Goal: Transaction & Acquisition: Purchase product/service

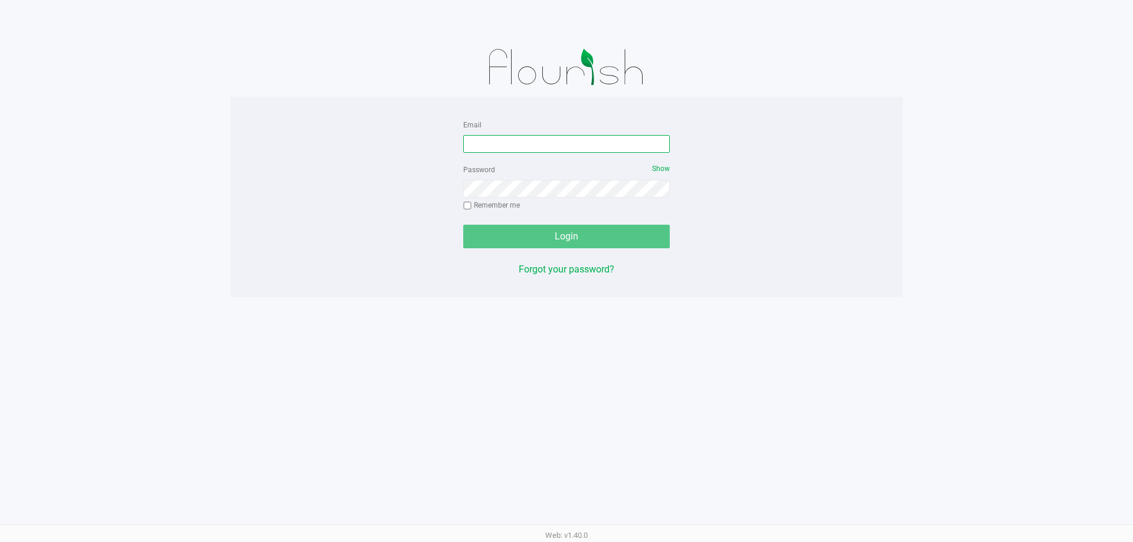
click at [503, 145] on input "Email" at bounding box center [566, 144] width 206 height 18
type input "[EMAIL_ADDRESS][DOMAIN_NAME]"
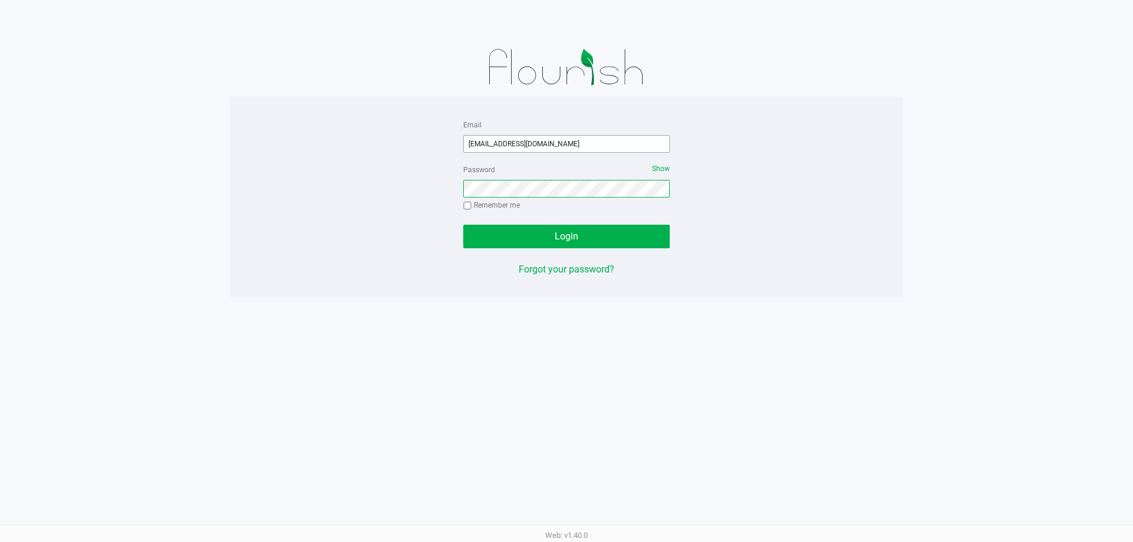
click at [463, 225] on button "Login" at bounding box center [566, 237] width 206 height 24
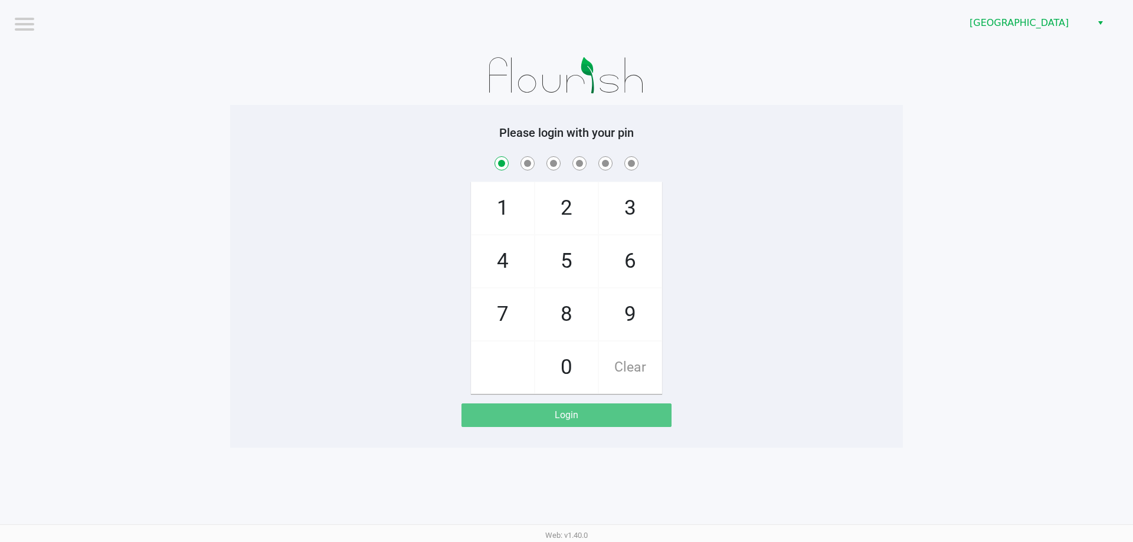
checkbox input "true"
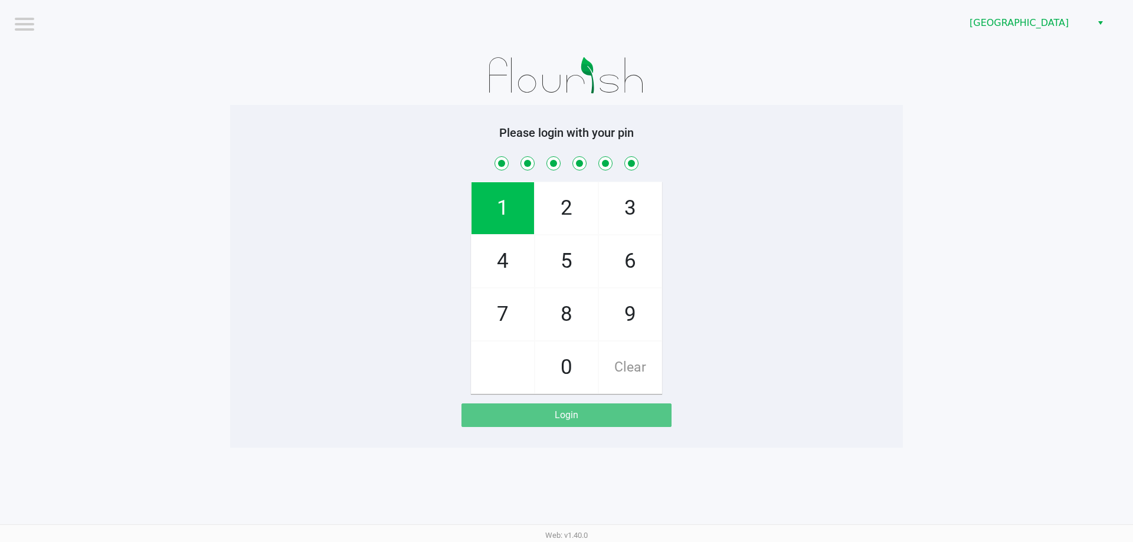
checkbox input "true"
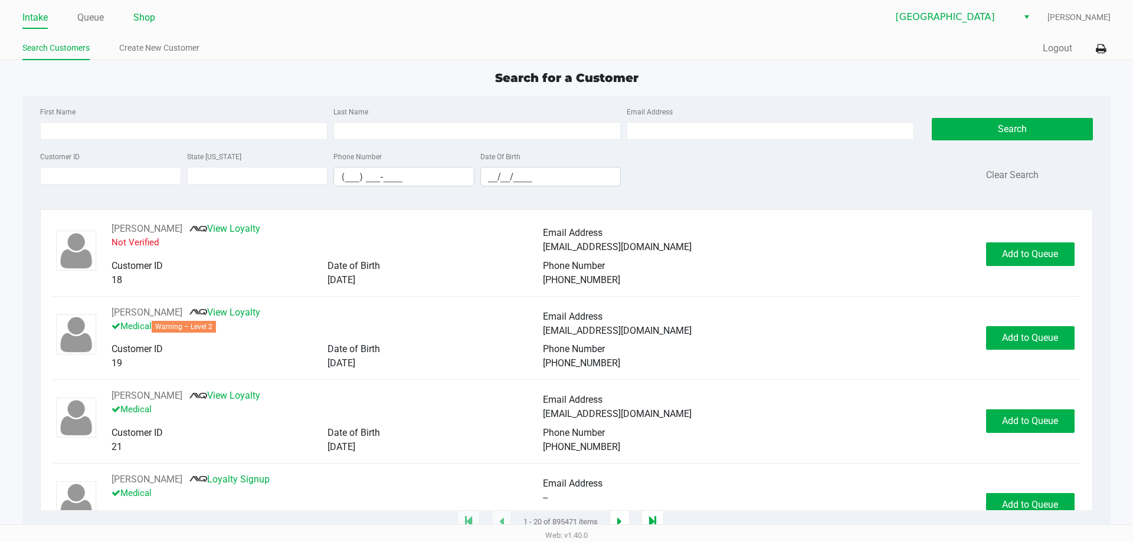
click at [143, 21] on link "Shop" at bounding box center [144, 17] width 22 height 17
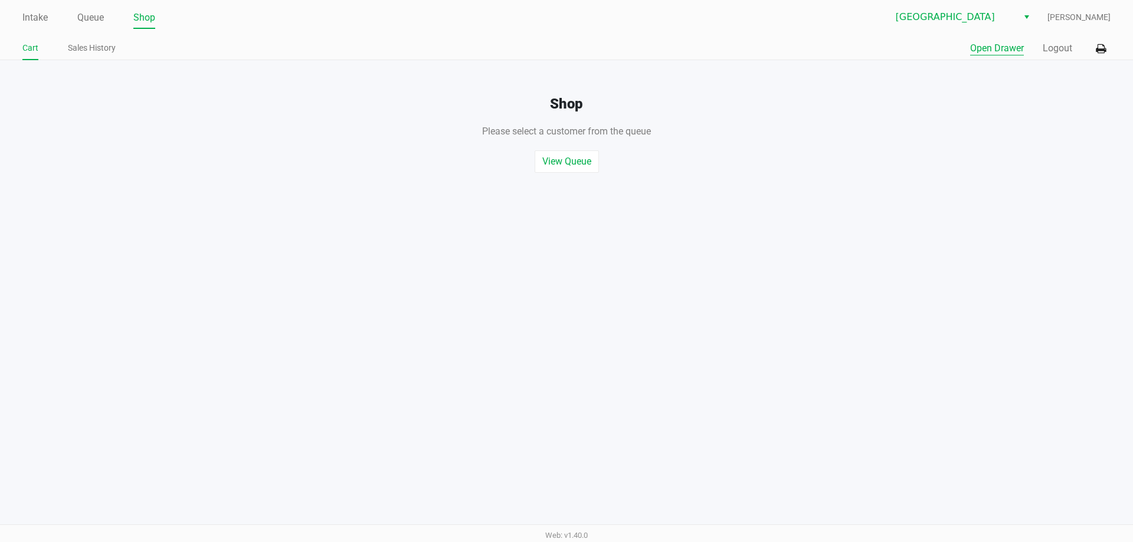
click at [989, 52] on button "Open Drawer" at bounding box center [997, 48] width 54 height 14
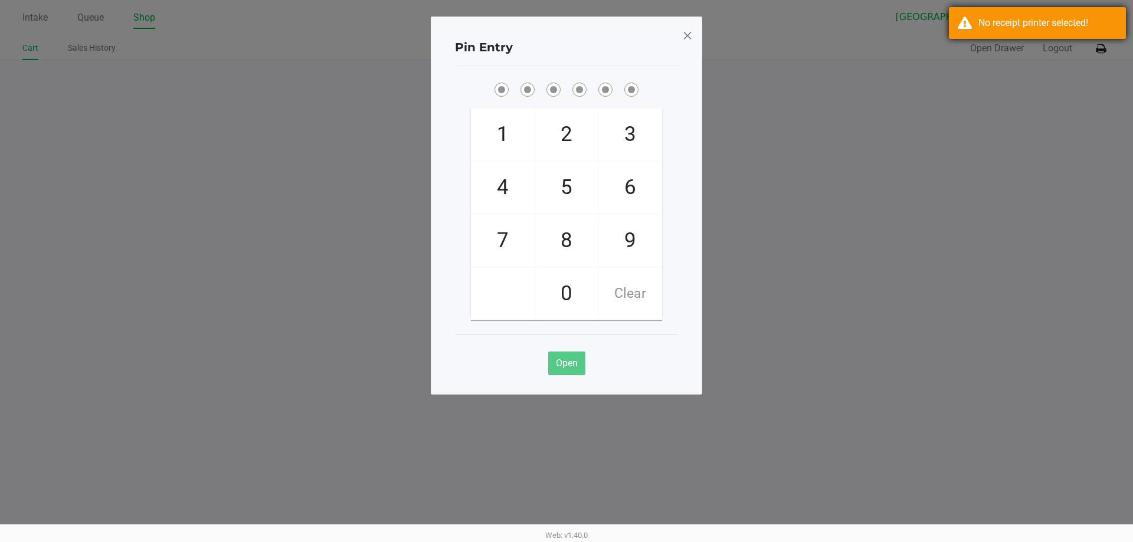
click at [1002, 34] on div "No receipt printer selected!" at bounding box center [1037, 23] width 177 height 32
click at [689, 40] on span at bounding box center [687, 35] width 11 height 19
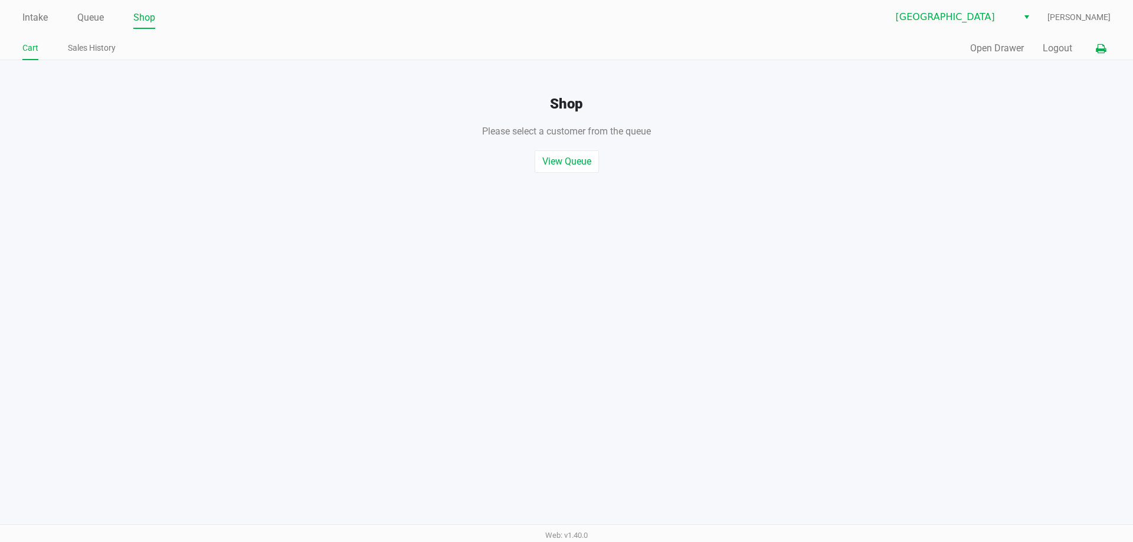
click at [1098, 45] on icon at bounding box center [1100, 49] width 10 height 8
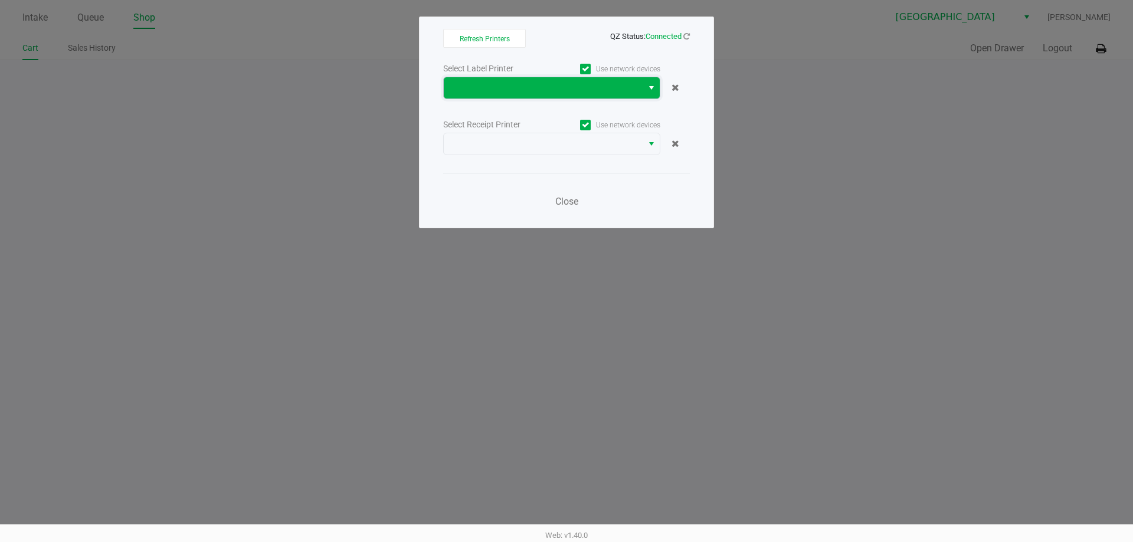
click at [588, 96] on span at bounding box center [543, 87] width 199 height 21
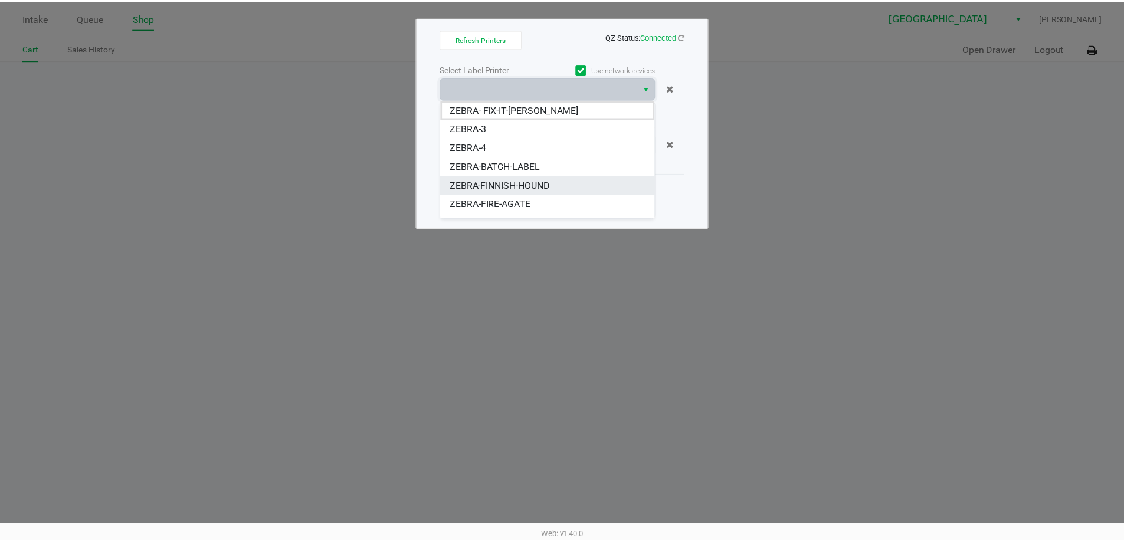
scroll to position [71, 0]
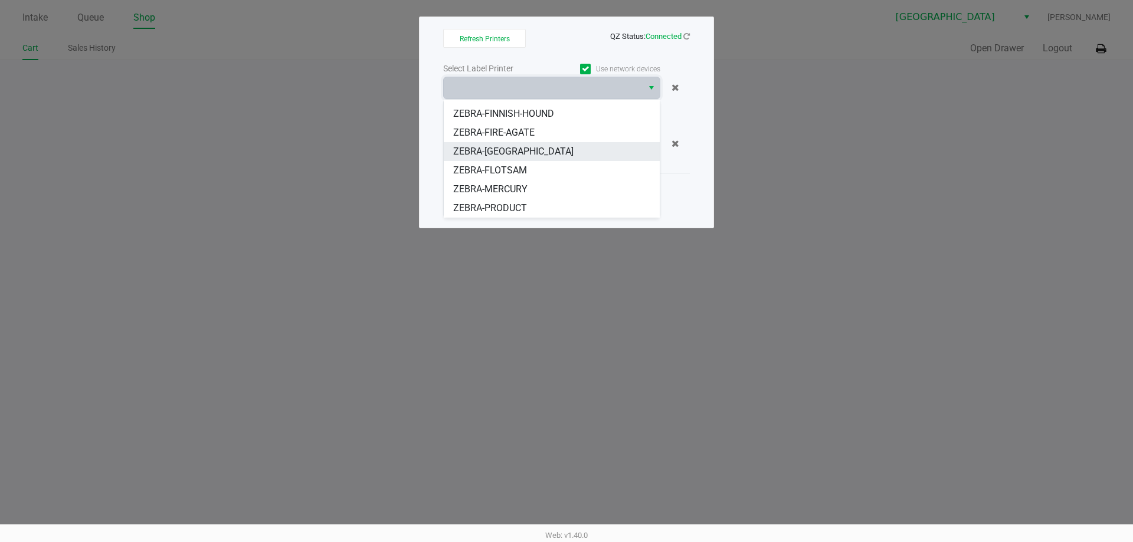
click at [558, 152] on li "ZEBRA-FITCHBURG" at bounding box center [552, 151] width 216 height 19
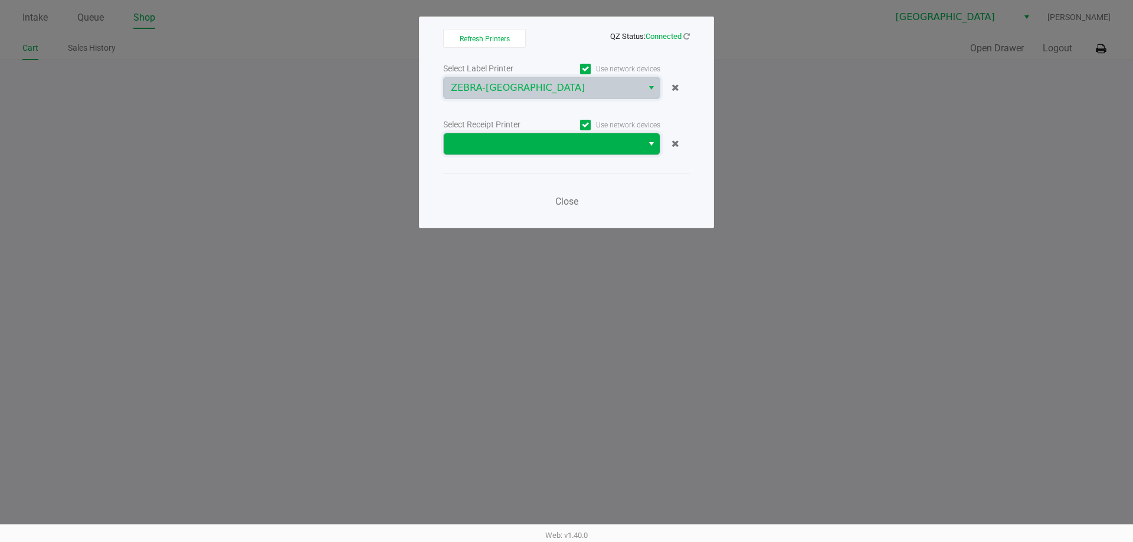
click at [576, 146] on span at bounding box center [543, 144] width 185 height 14
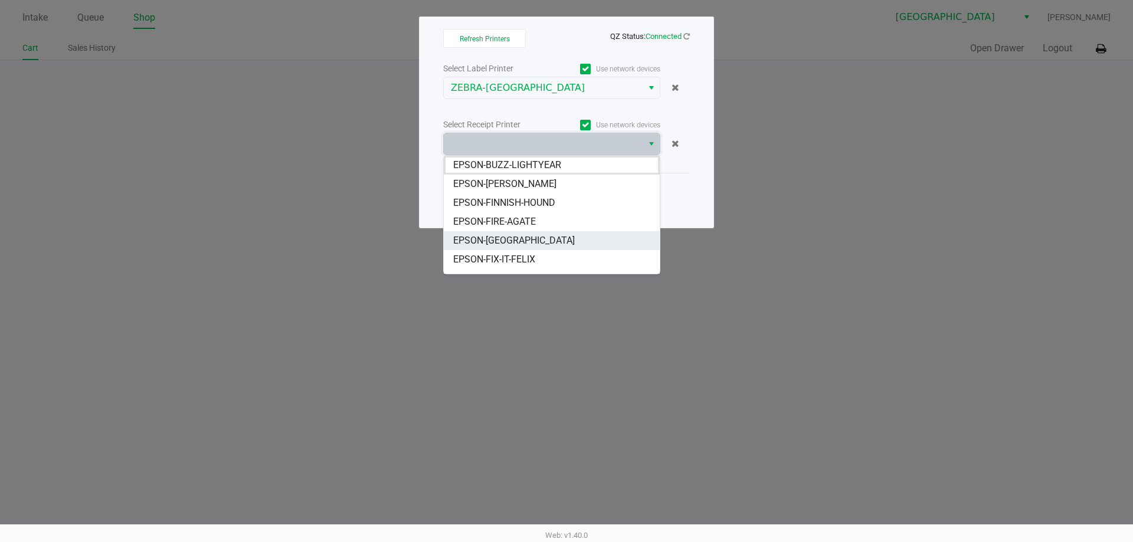
click at [536, 237] on span "EPSON-FITCHBURG" at bounding box center [514, 241] width 122 height 14
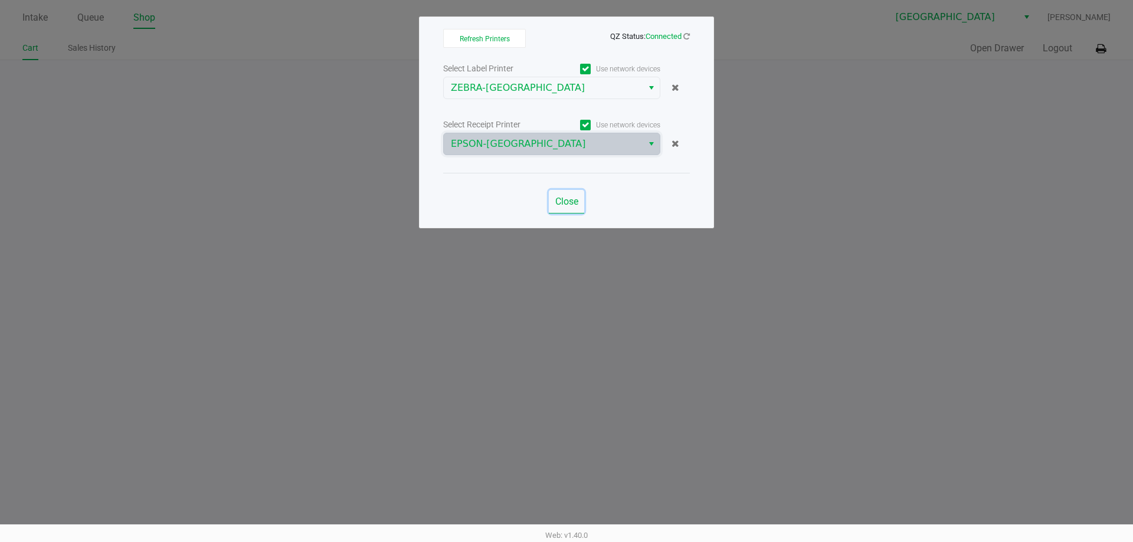
click at [561, 208] on button "Close" at bounding box center [566, 202] width 35 height 24
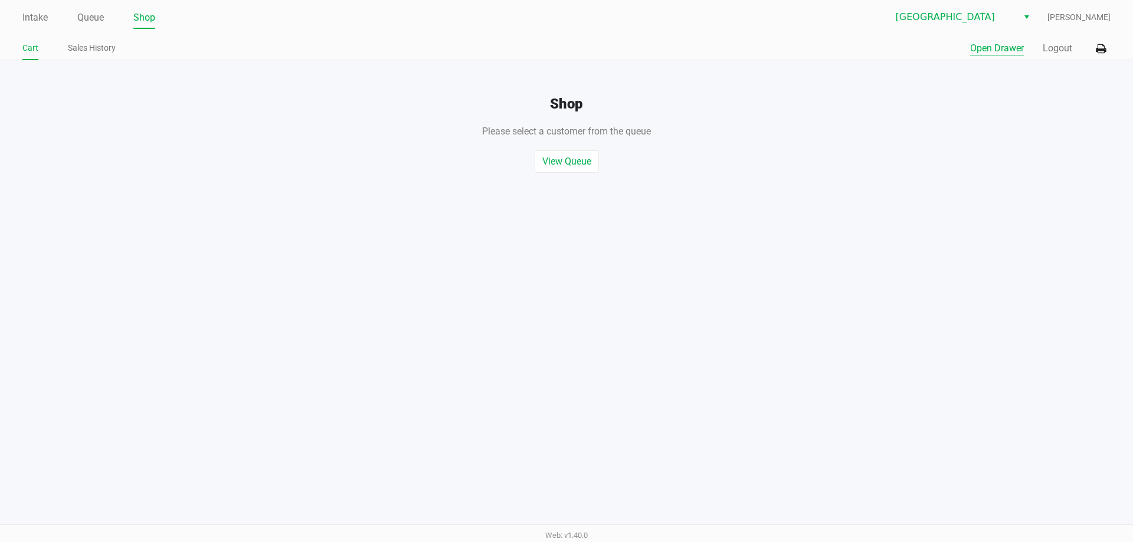
click at [1010, 52] on button "Open Drawer" at bounding box center [997, 48] width 54 height 14
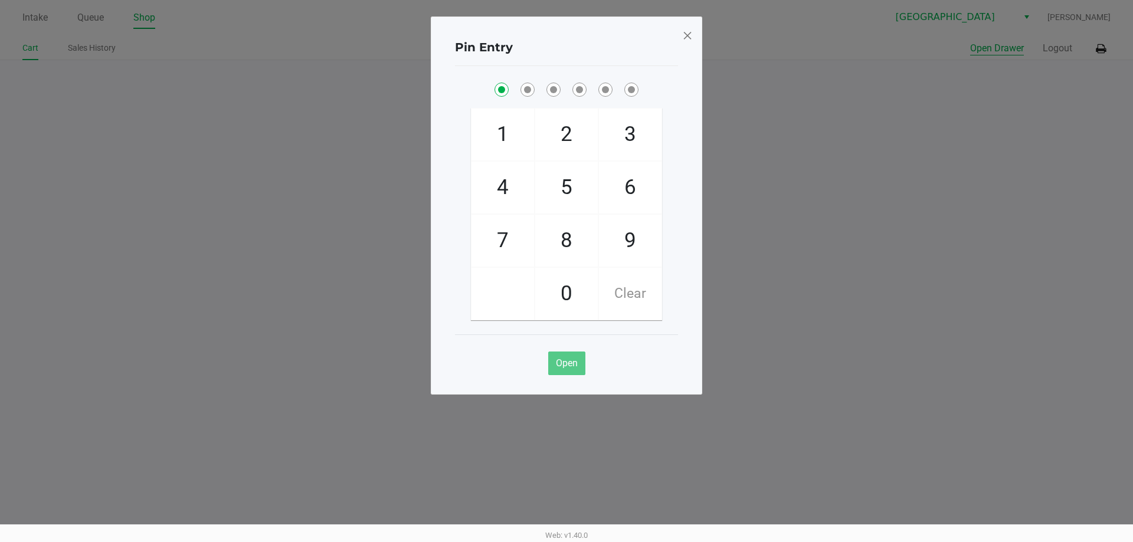
checkbox input "true"
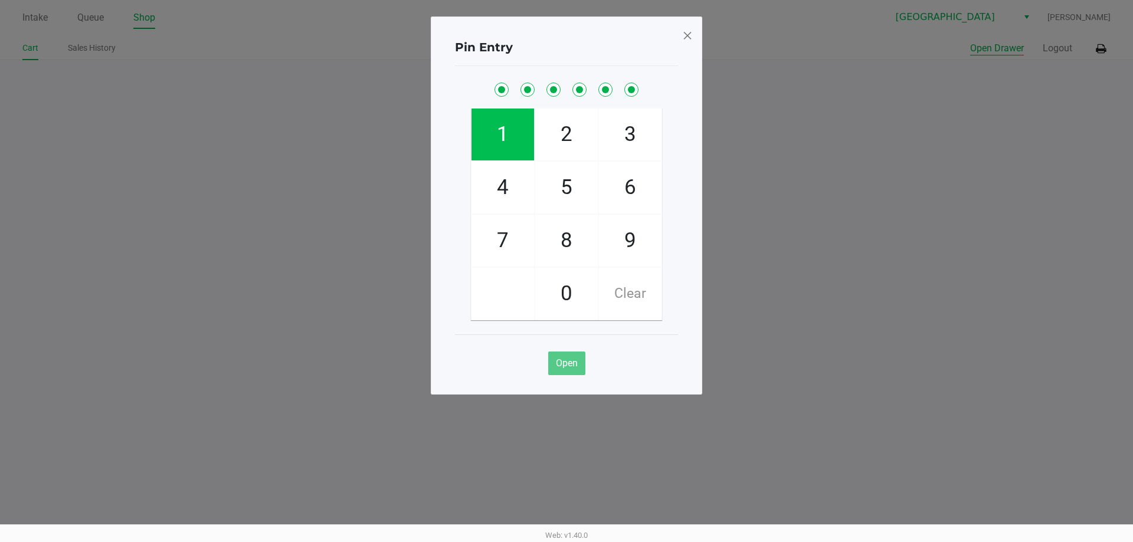
checkbox input "true"
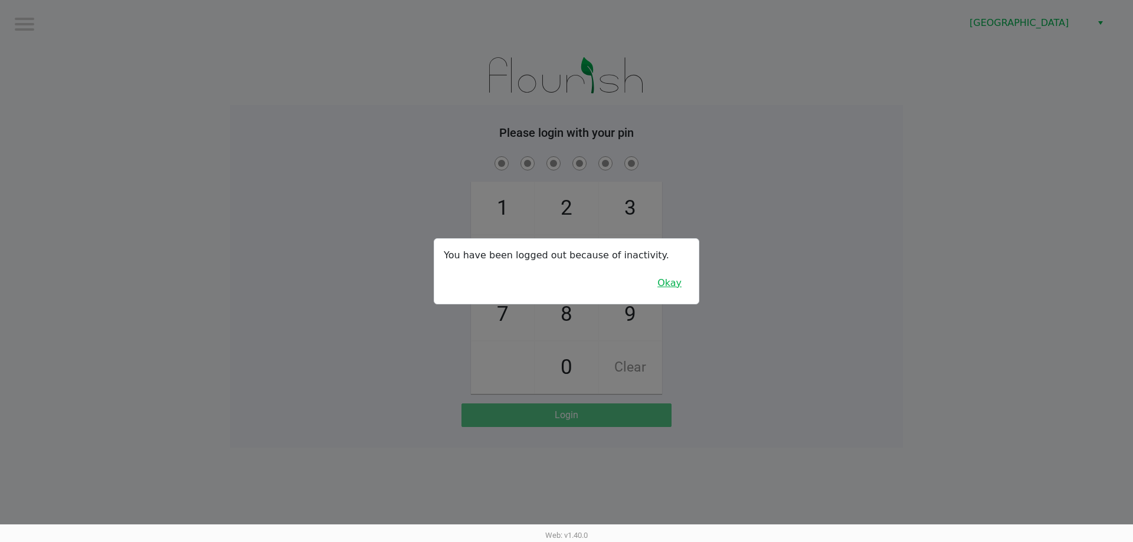
click at [675, 287] on button "Okay" at bounding box center [669, 283] width 40 height 22
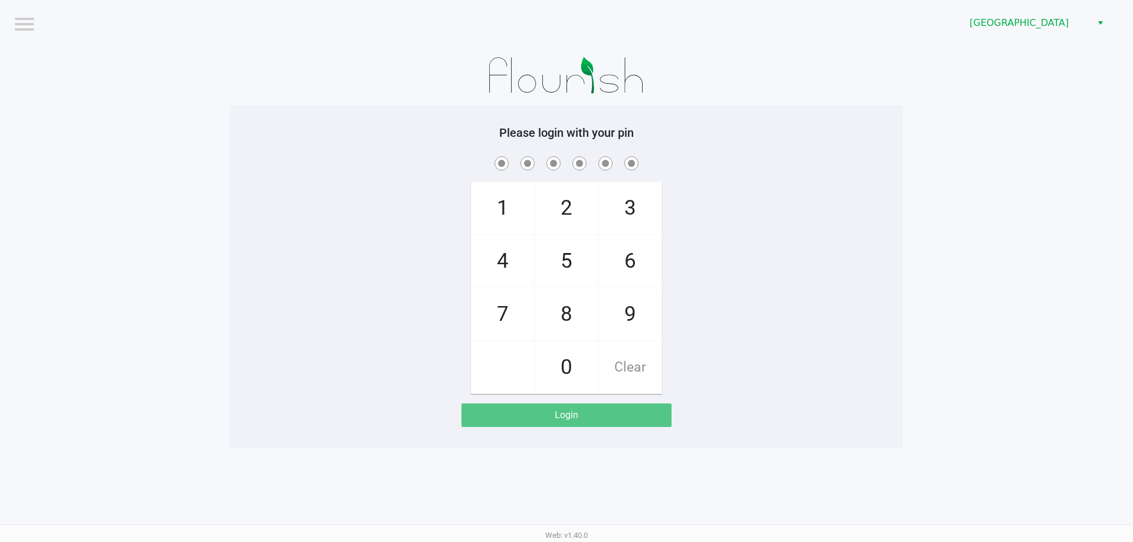
click at [635, 310] on span "9" at bounding box center [630, 314] width 63 height 52
checkbox input "true"
click at [494, 315] on span "7" at bounding box center [502, 314] width 63 height 52
checkbox input "true"
click at [498, 202] on span "1" at bounding box center [502, 208] width 63 height 52
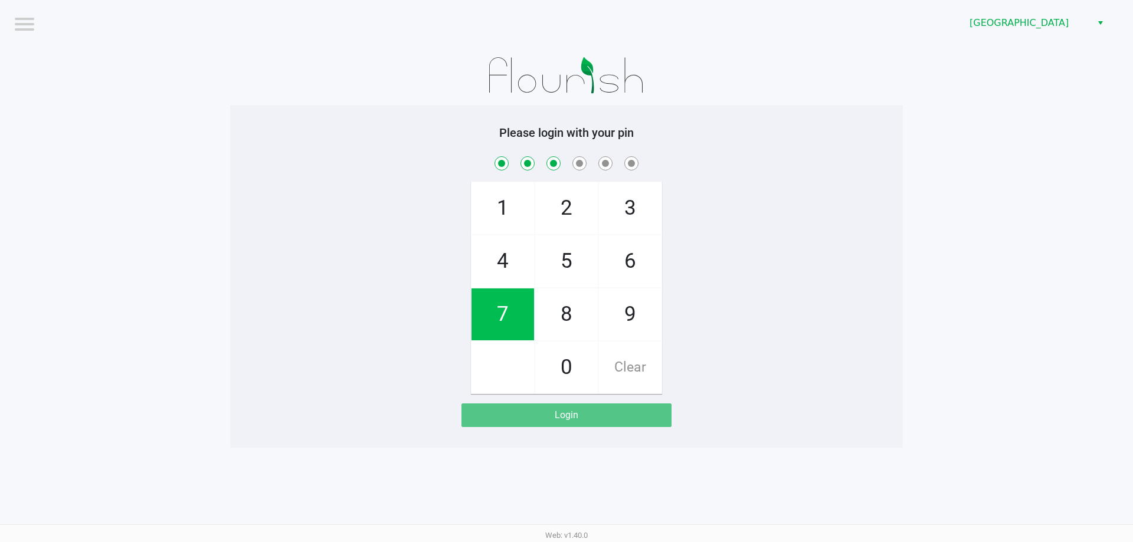
checkbox input "true"
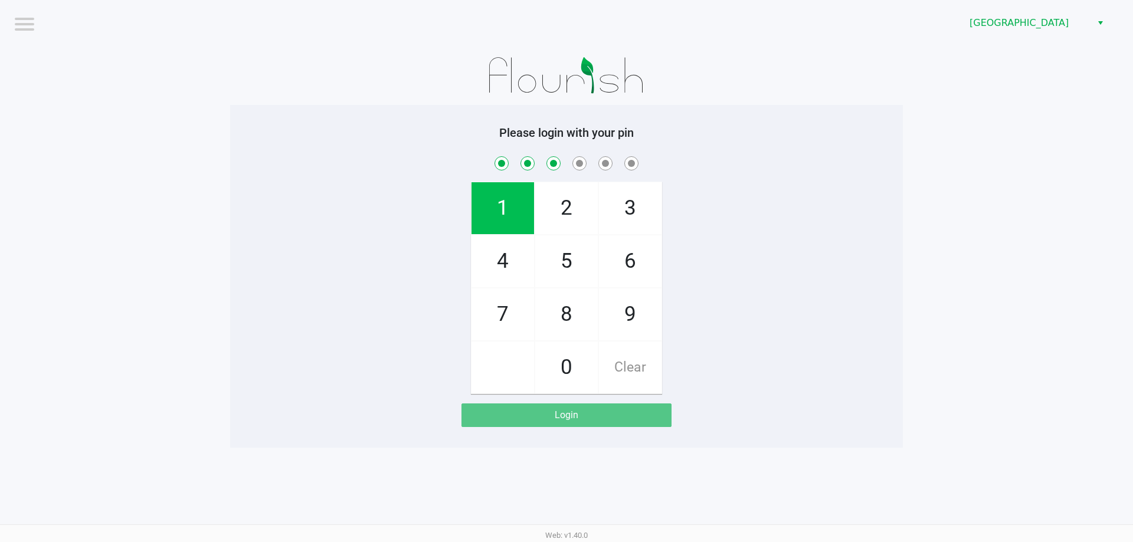
click at [562, 212] on span "2" at bounding box center [566, 208] width 63 height 52
checkbox input "true"
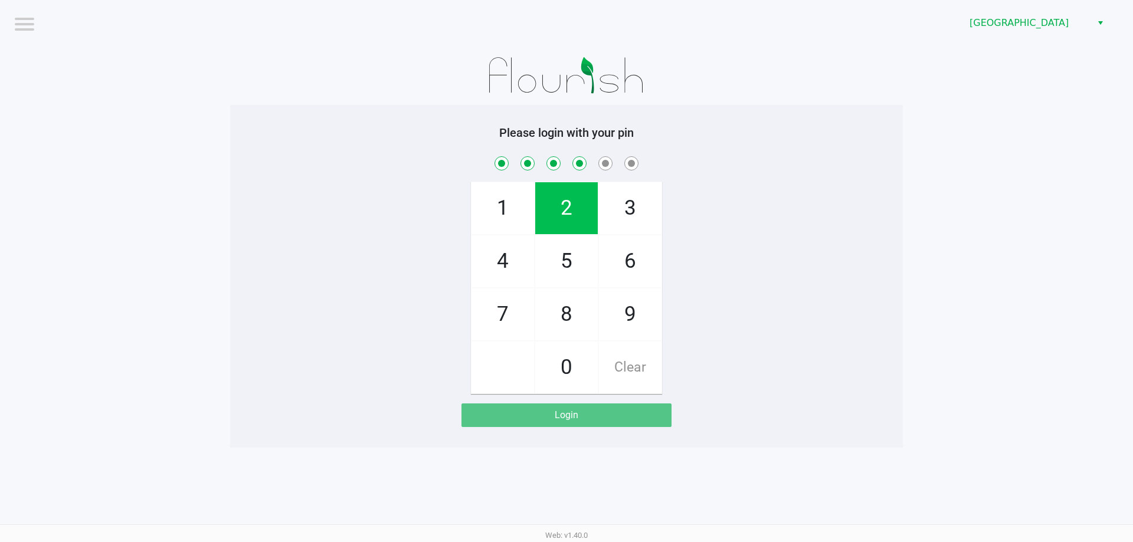
click at [474, 225] on span "1" at bounding box center [502, 208] width 63 height 52
checkbox input "true"
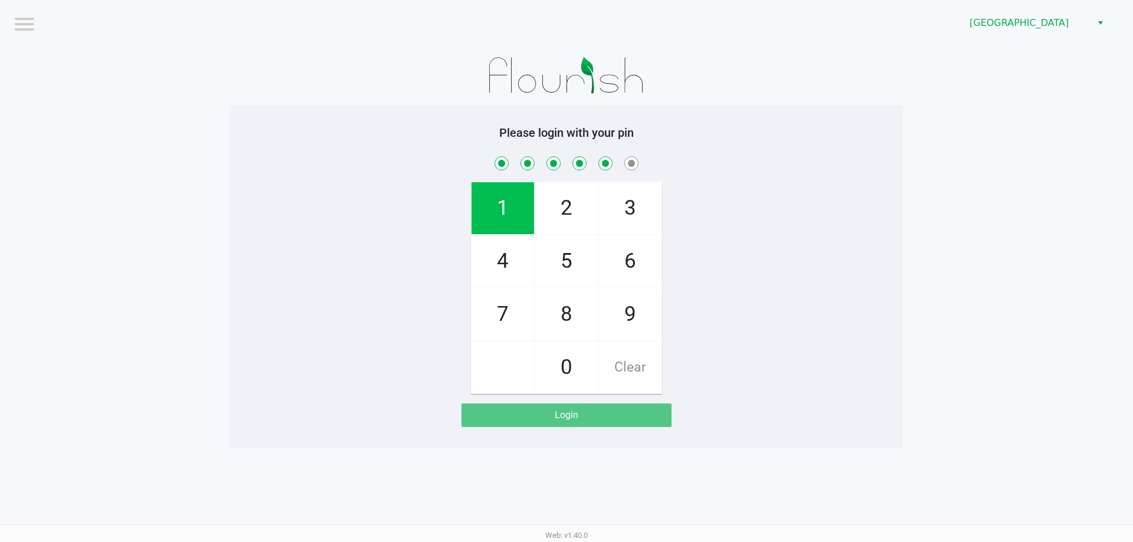
click at [631, 259] on span "6" at bounding box center [630, 261] width 63 height 52
checkbox input "true"
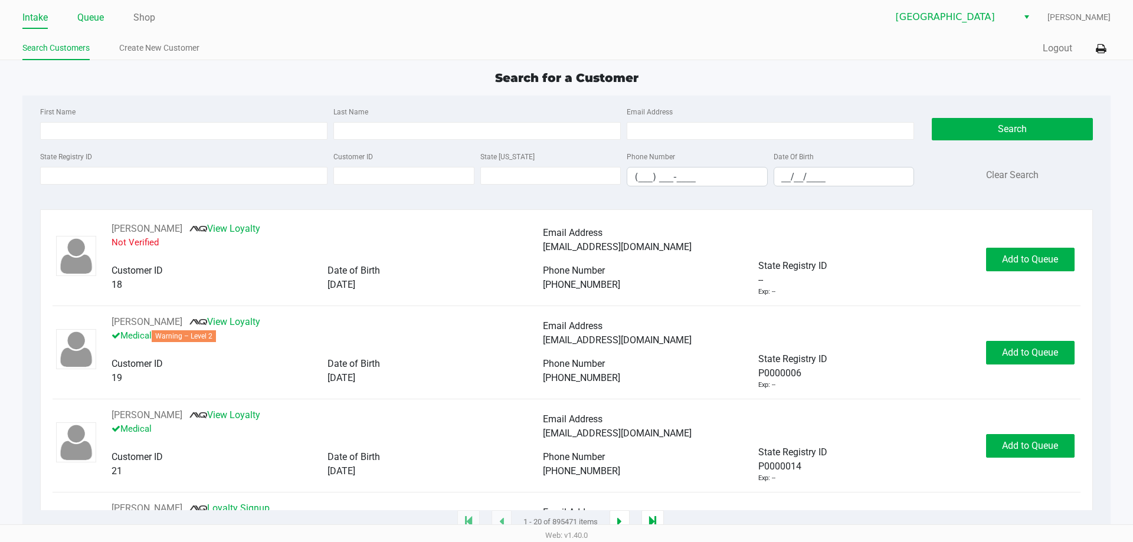
click at [98, 14] on link "Queue" at bounding box center [90, 17] width 27 height 17
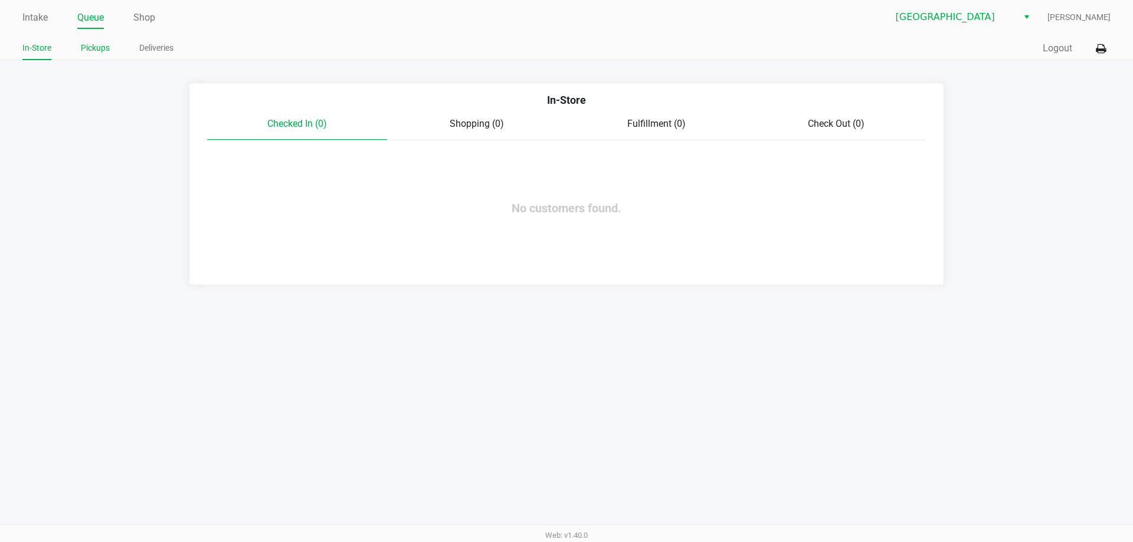
click at [95, 51] on link "Pickups" at bounding box center [95, 48] width 29 height 15
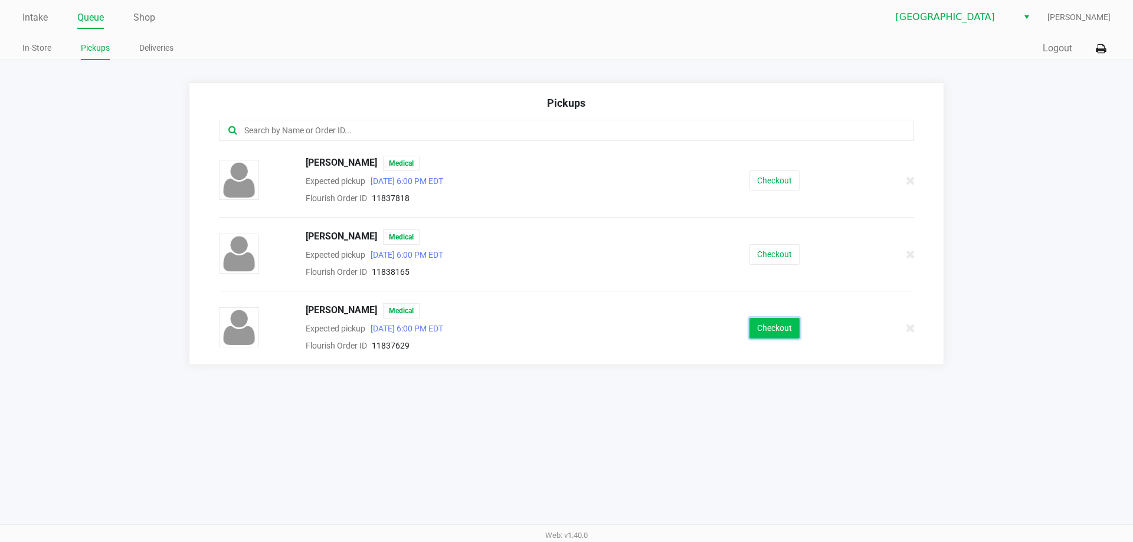
click at [779, 327] on button "Checkout" at bounding box center [774, 328] width 50 height 21
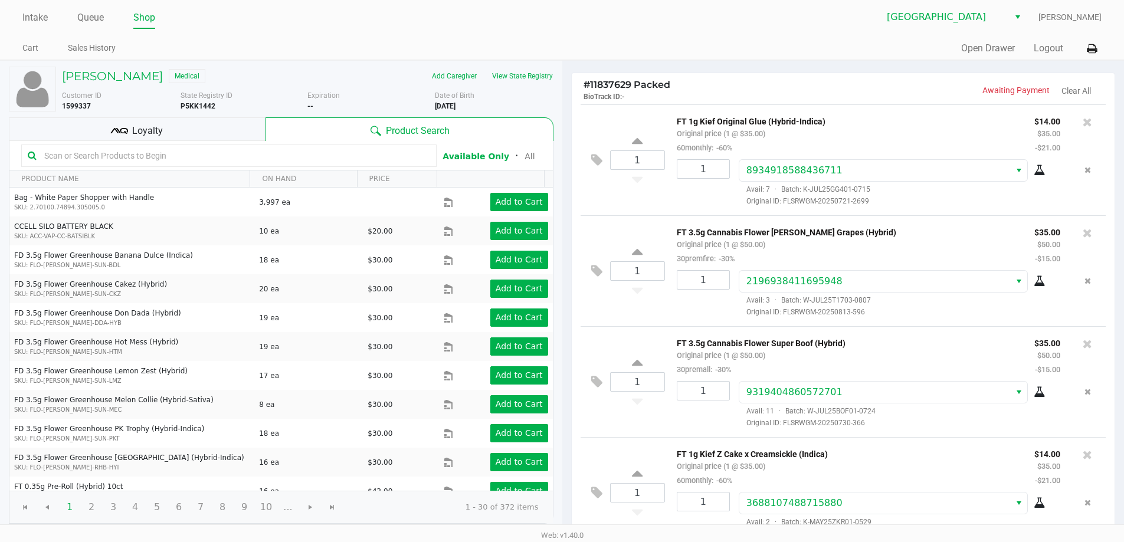
click at [1082, 122] on icon at bounding box center [1086, 122] width 9 height 12
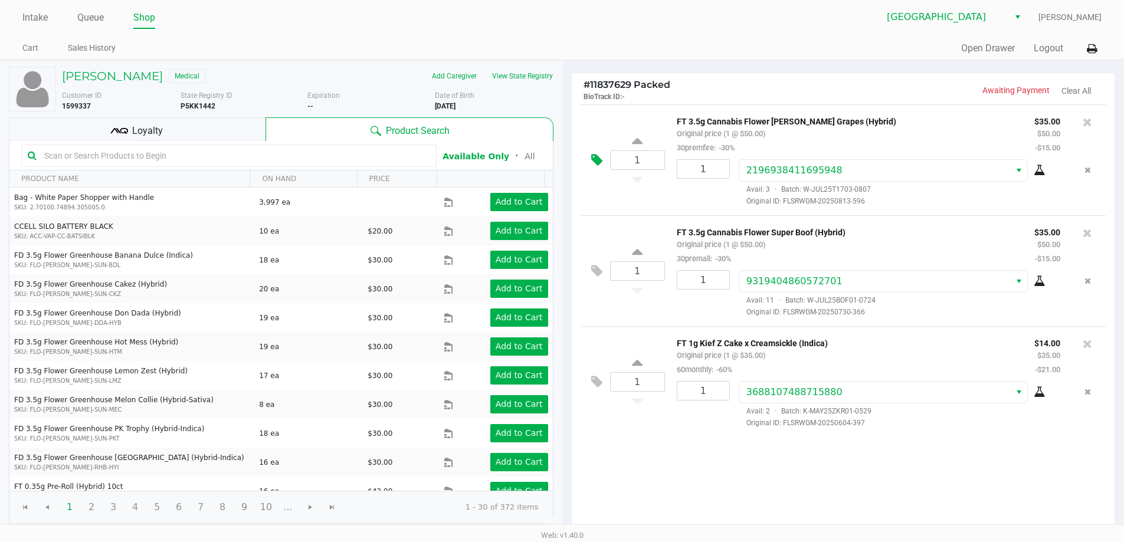
click at [595, 157] on icon at bounding box center [596, 160] width 11 height 14
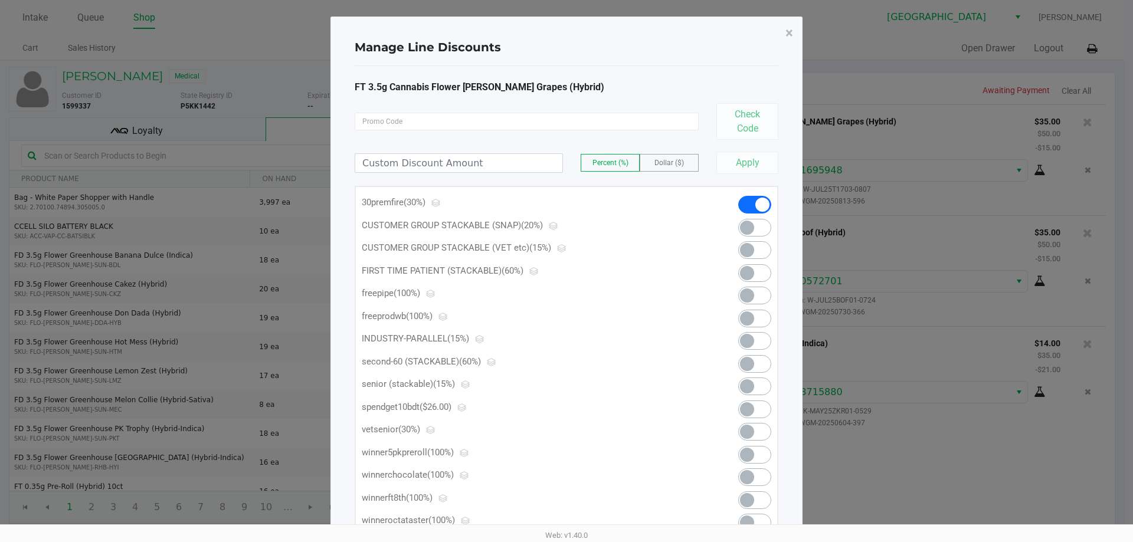
click at [766, 340] on span at bounding box center [754, 341] width 33 height 18
click at [790, 31] on span "×" at bounding box center [789, 33] width 8 height 17
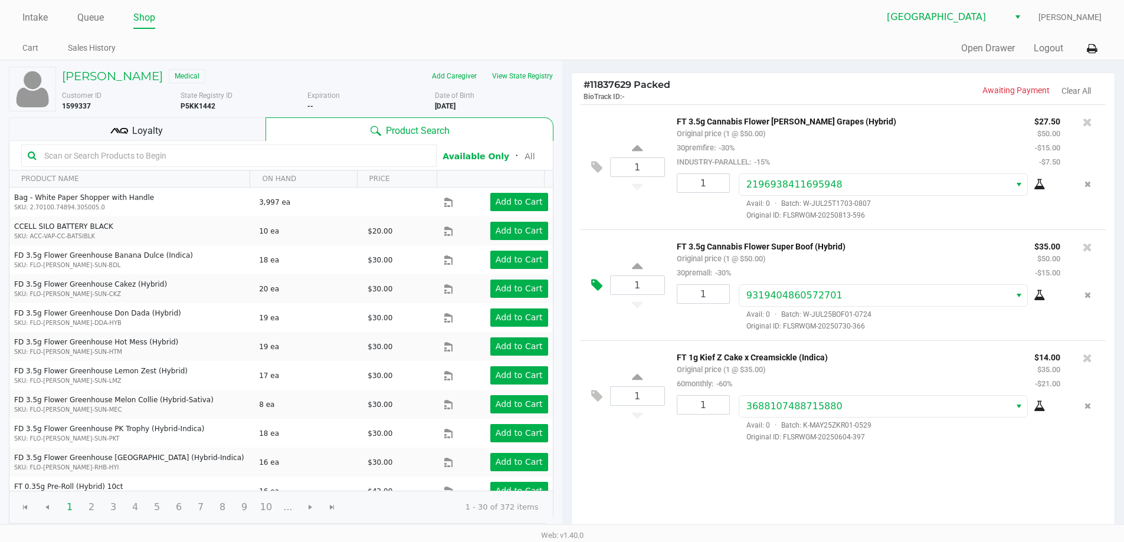
click at [606, 283] on button at bounding box center [599, 285] width 21 height 28
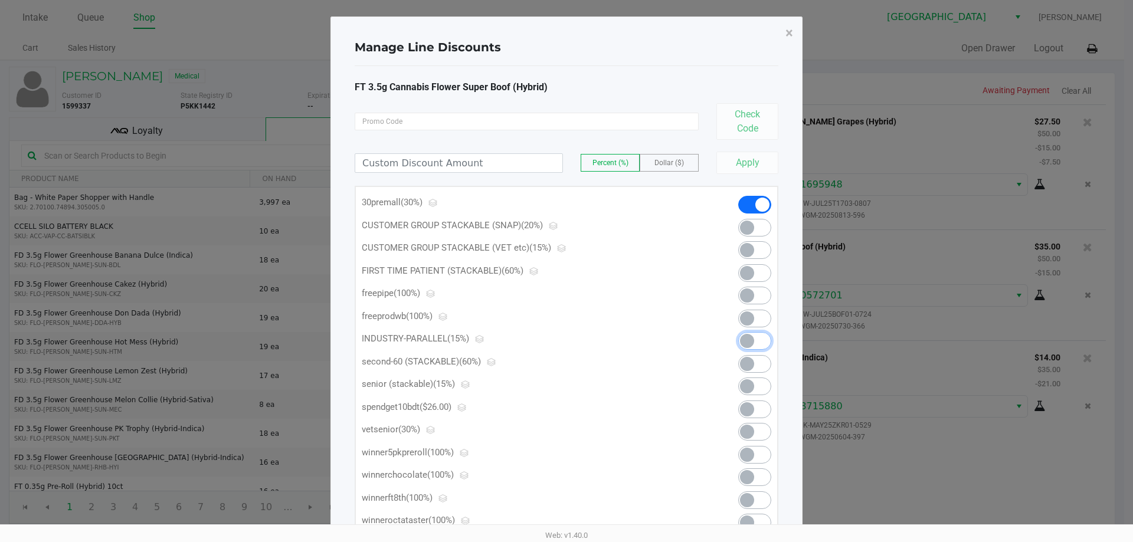
click at [743, 339] on span at bounding box center [747, 341] width 14 height 14
click at [788, 34] on span "×" at bounding box center [789, 33] width 8 height 17
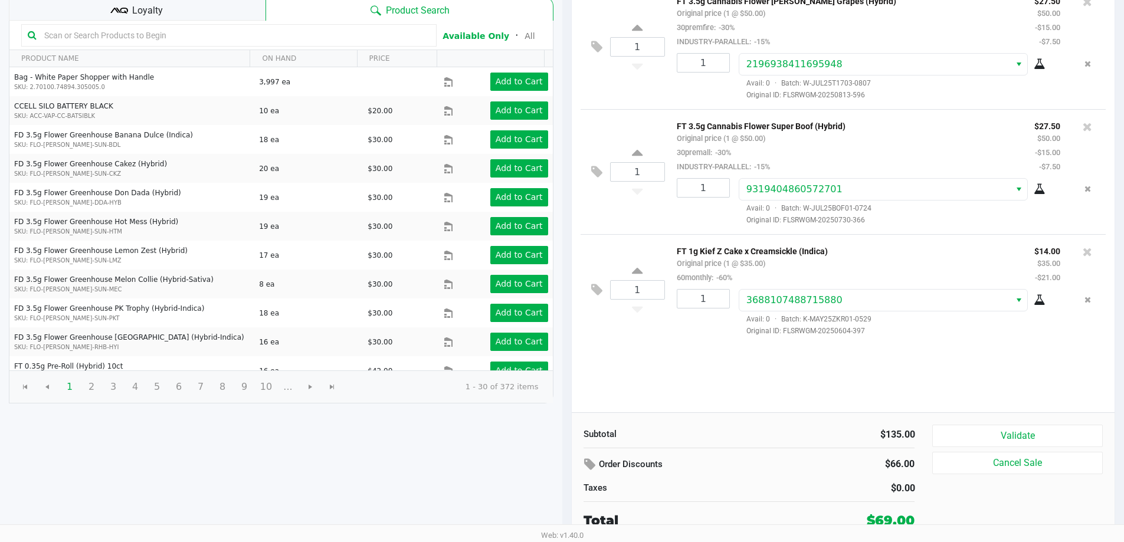
scroll to position [121, 0]
click at [600, 287] on icon at bounding box center [596, 290] width 11 height 14
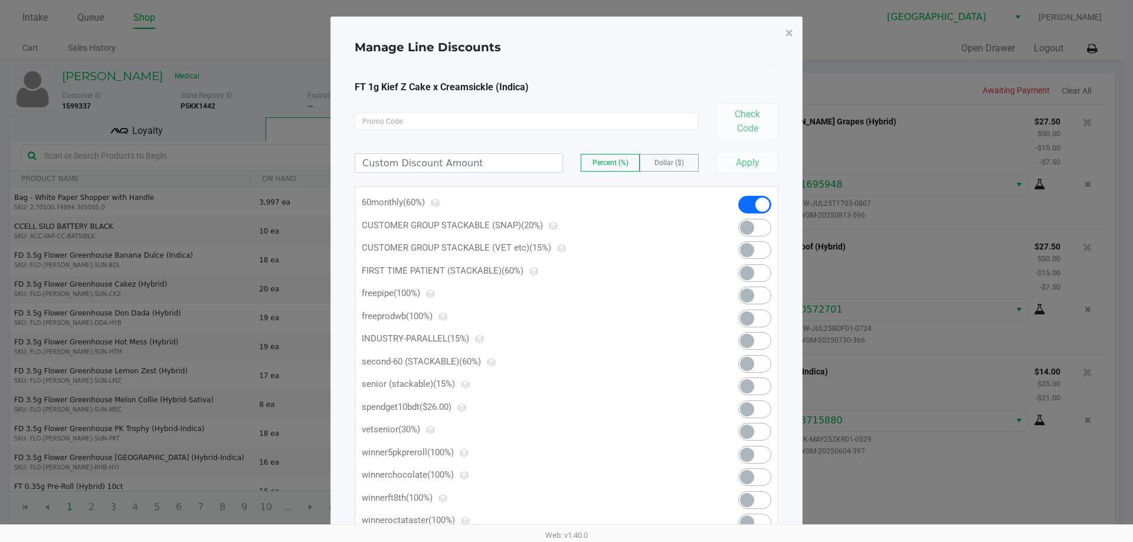
click at [740, 340] on span at bounding box center [747, 341] width 14 height 14
click at [785, 32] on span "×" at bounding box center [789, 33] width 8 height 17
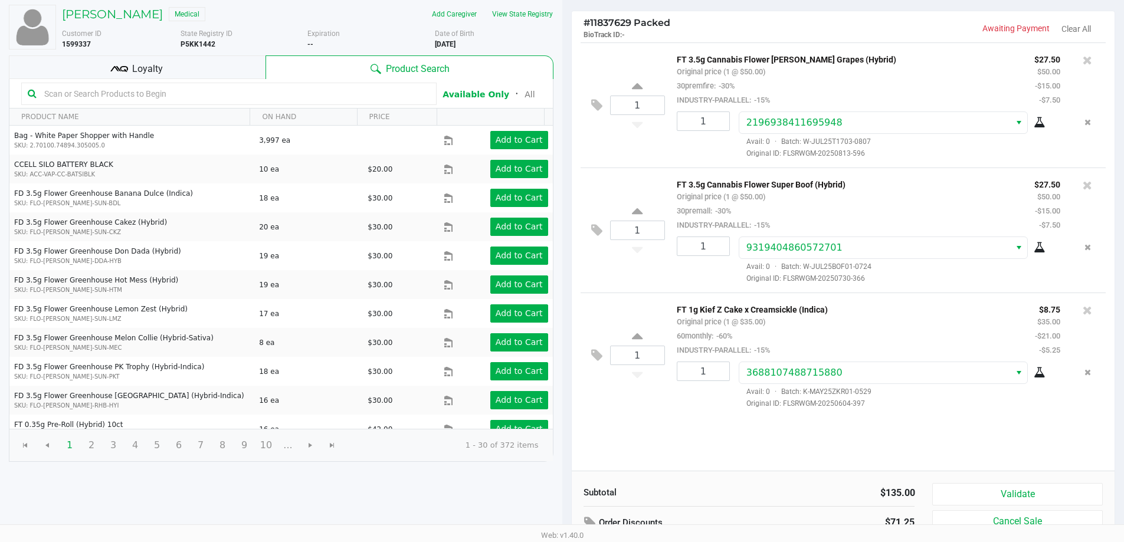
scroll to position [121, 0]
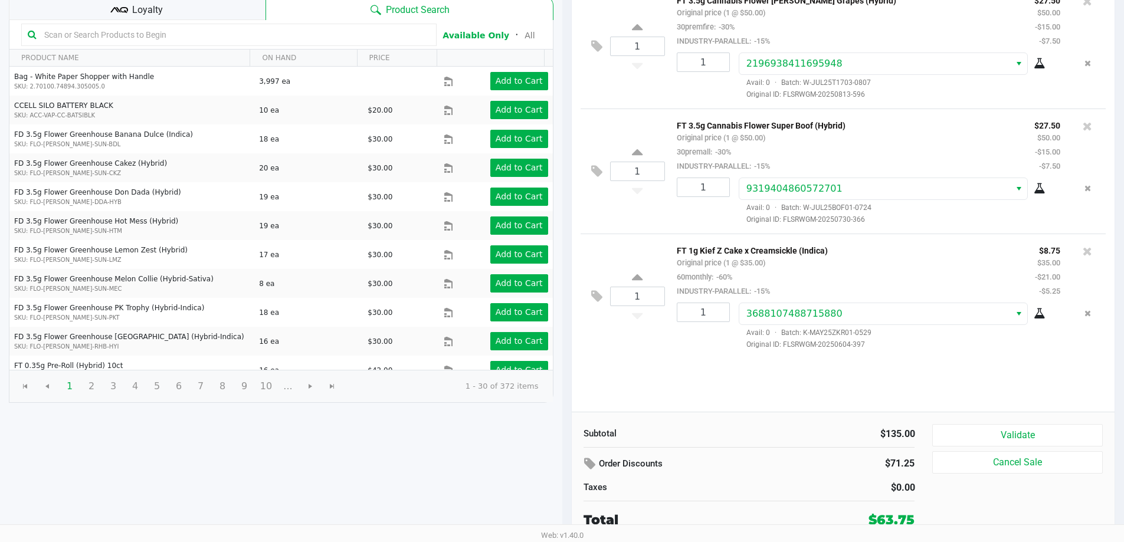
click at [1059, 413] on div "Subtotal $135.00 Order Discounts $71.25 Taxes $0.00 Total $63.75 Validate Cance…" at bounding box center [843, 477] width 543 height 130
click at [1058, 442] on button "Validate" at bounding box center [1017, 435] width 170 height 22
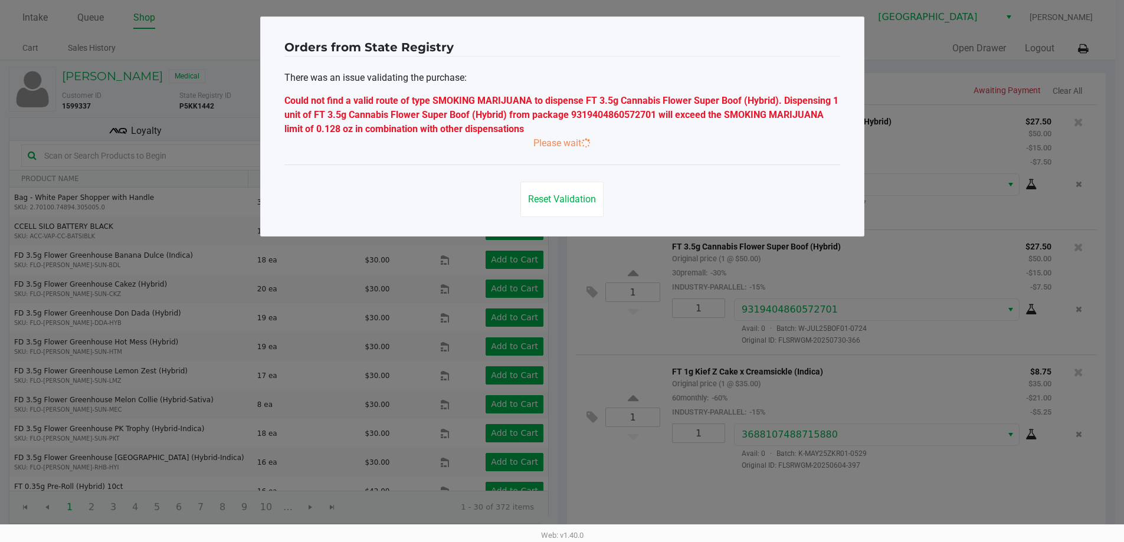
scroll to position [0, 0]
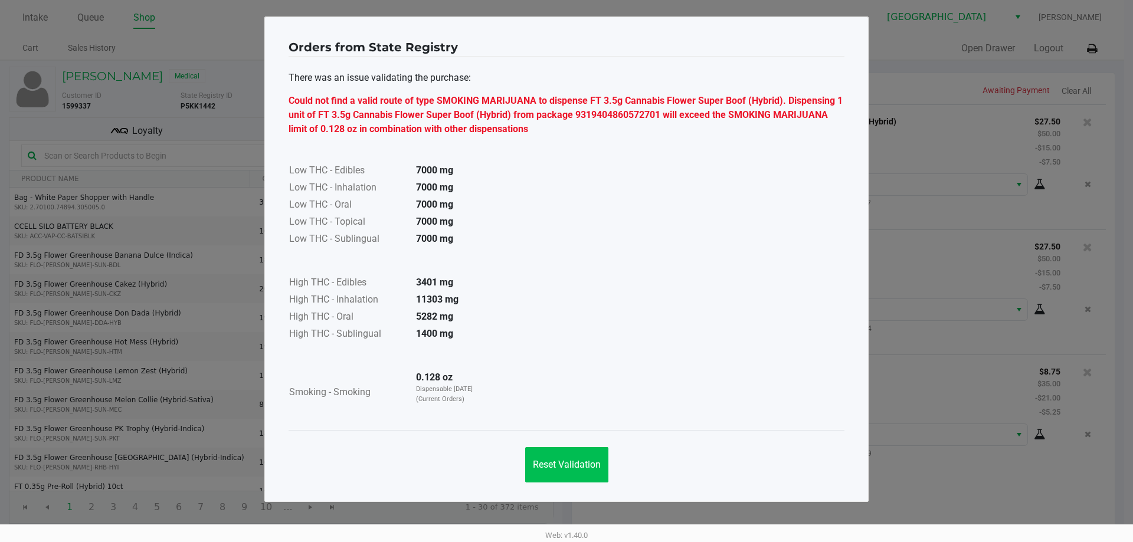
click at [589, 458] on button "Reset Validation" at bounding box center [566, 464] width 83 height 35
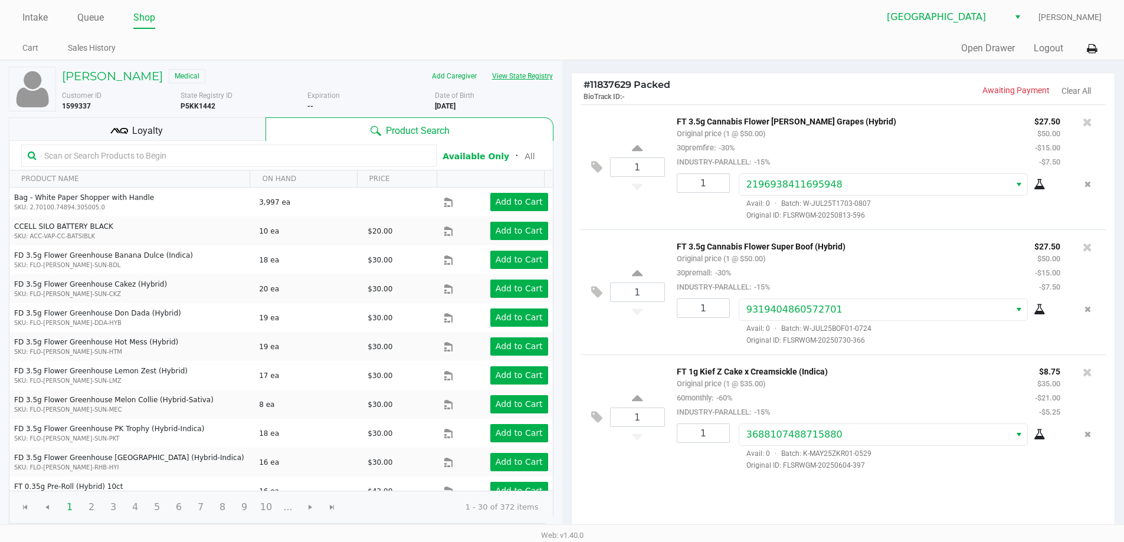
click at [534, 68] on button "View State Registry" at bounding box center [518, 76] width 69 height 19
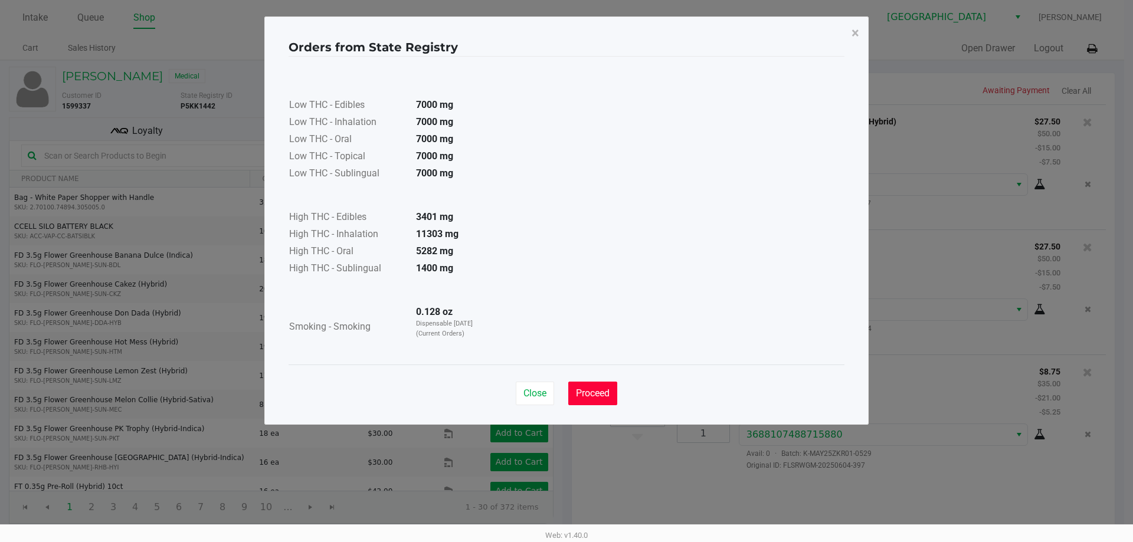
click at [590, 394] on span "Proceed" at bounding box center [593, 393] width 34 height 11
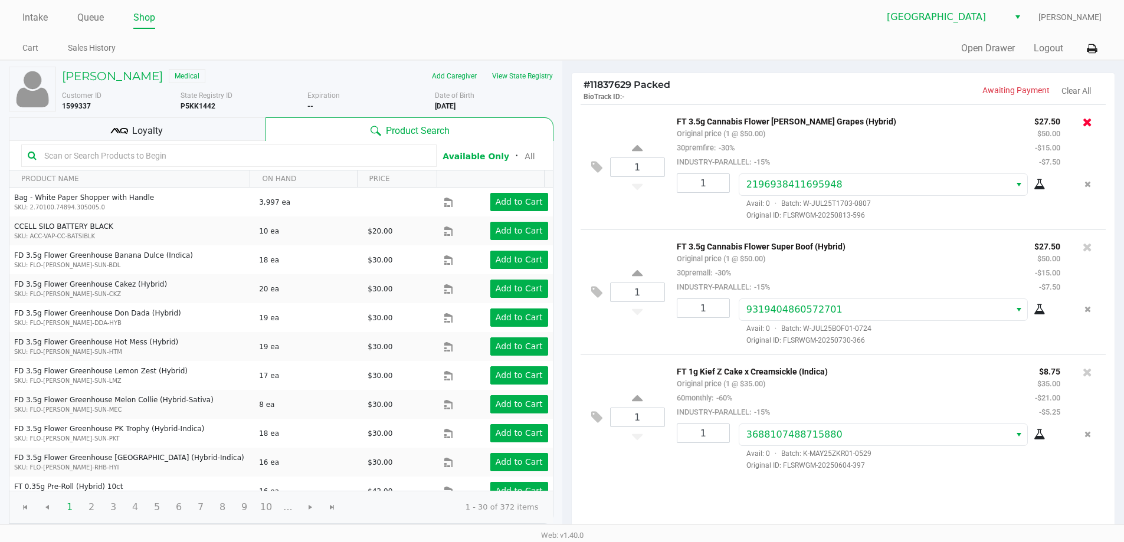
click at [1088, 120] on icon at bounding box center [1086, 122] width 9 height 12
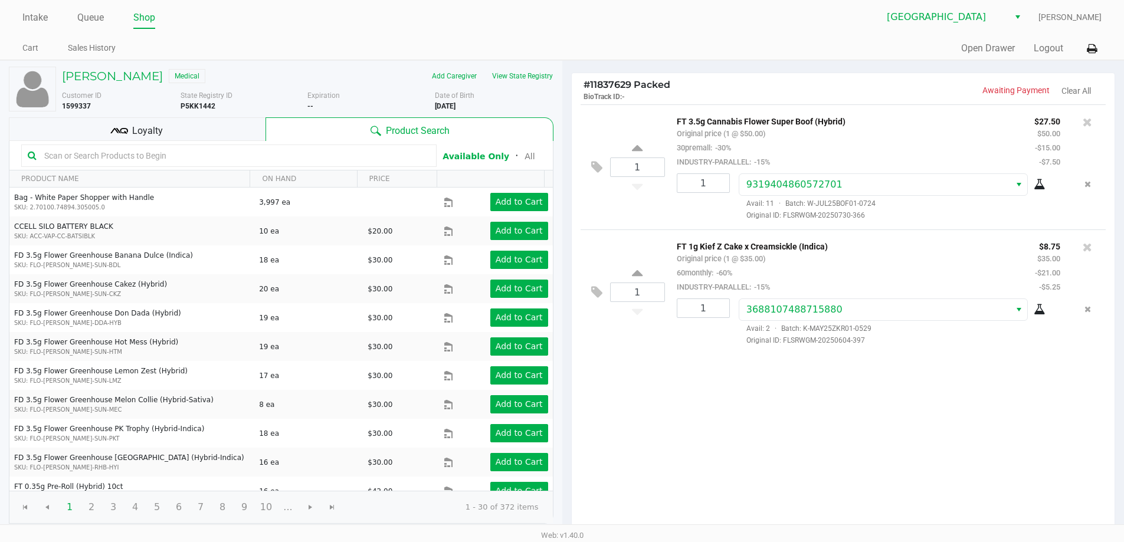
scroll to position [121, 0]
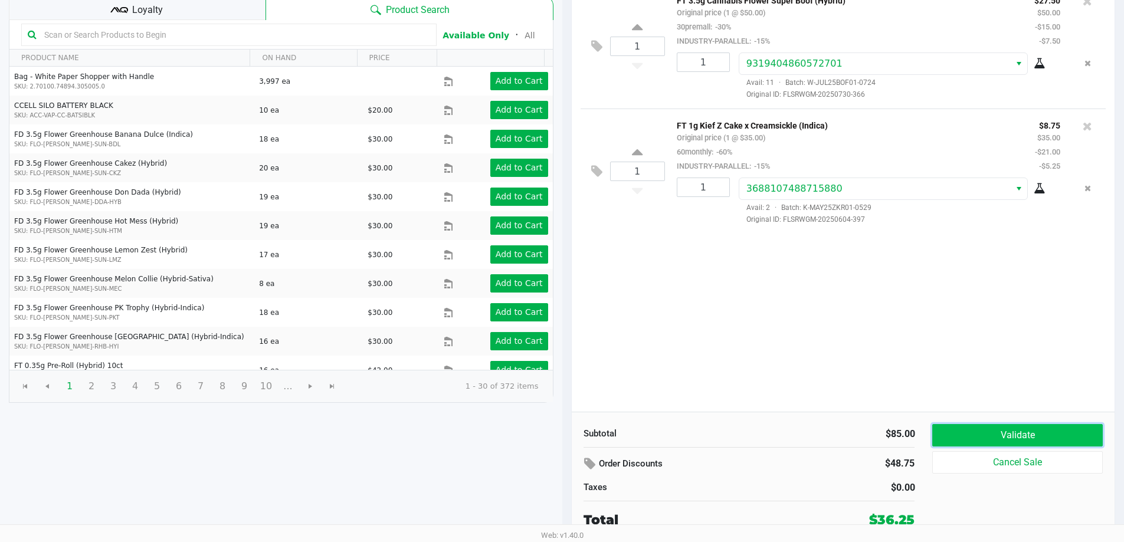
click at [1034, 441] on button "Validate" at bounding box center [1017, 435] width 170 height 22
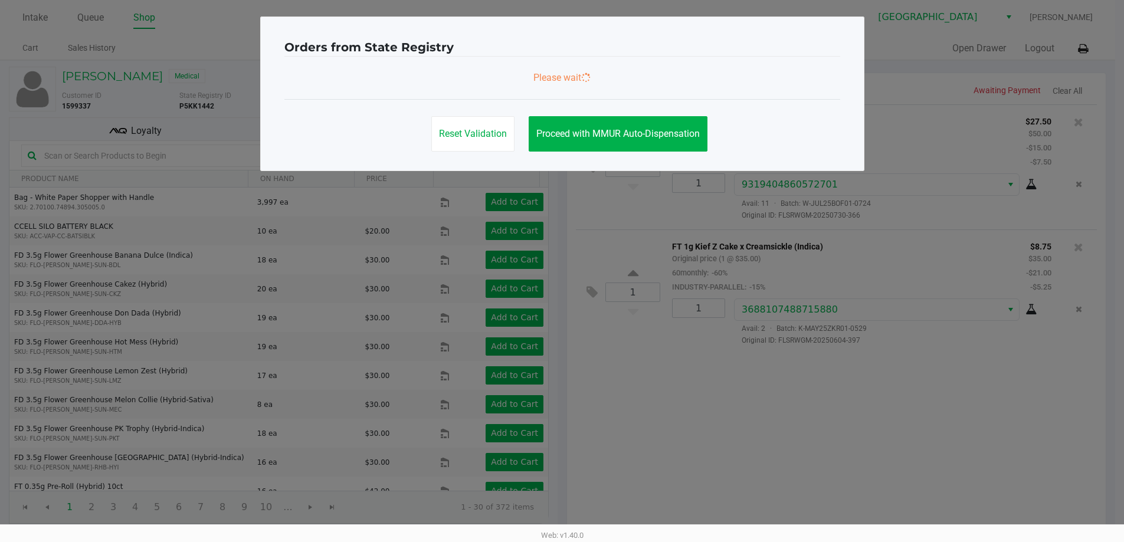
scroll to position [0, 0]
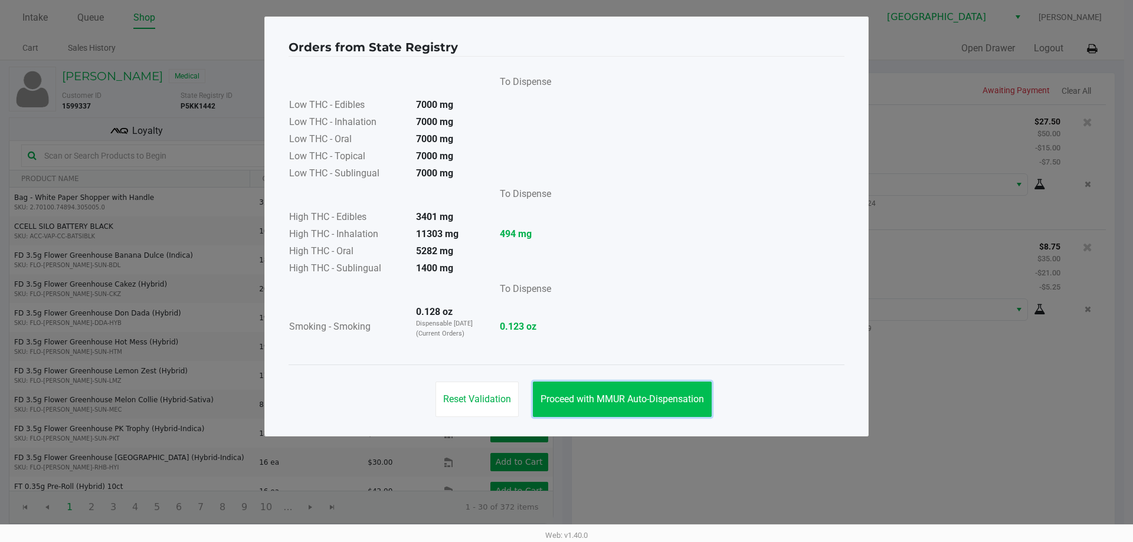
click at [671, 402] on span "Proceed with MMUR Auto-Dispensation" at bounding box center [621, 398] width 163 height 11
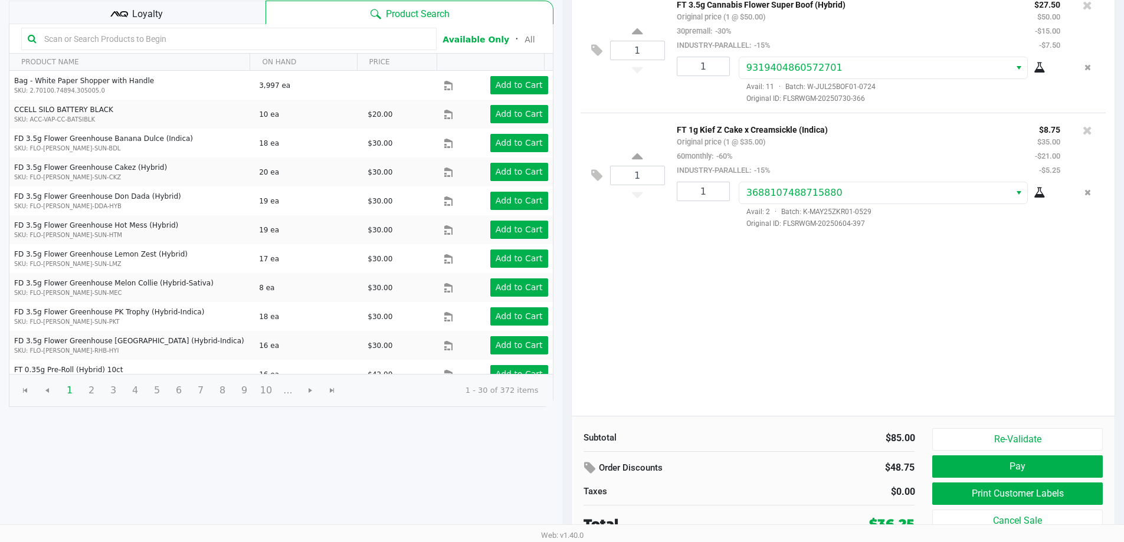
scroll to position [121, 0]
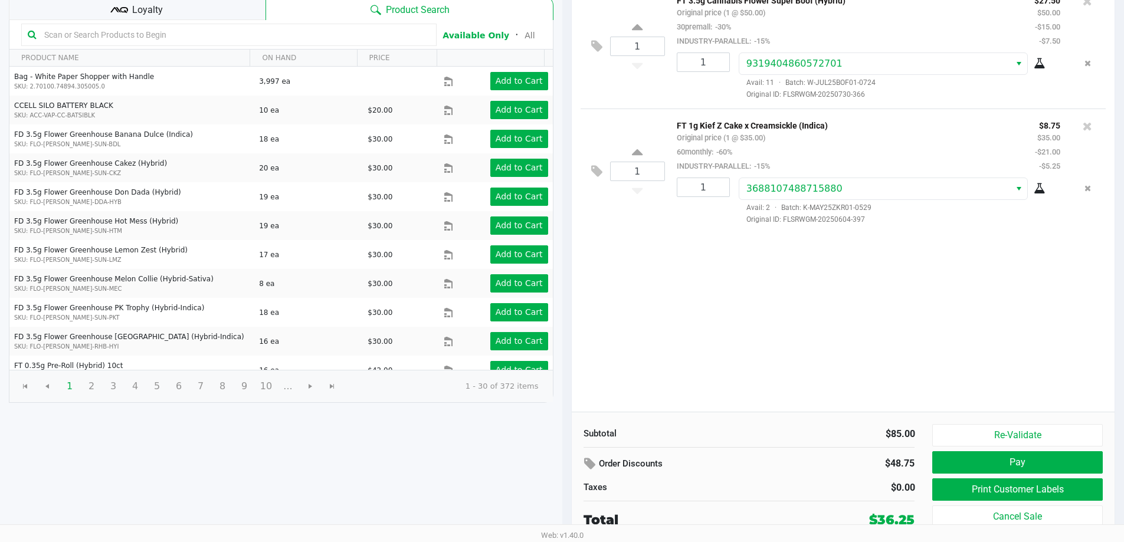
click at [1047, 466] on button "Pay" at bounding box center [1017, 462] width 170 height 22
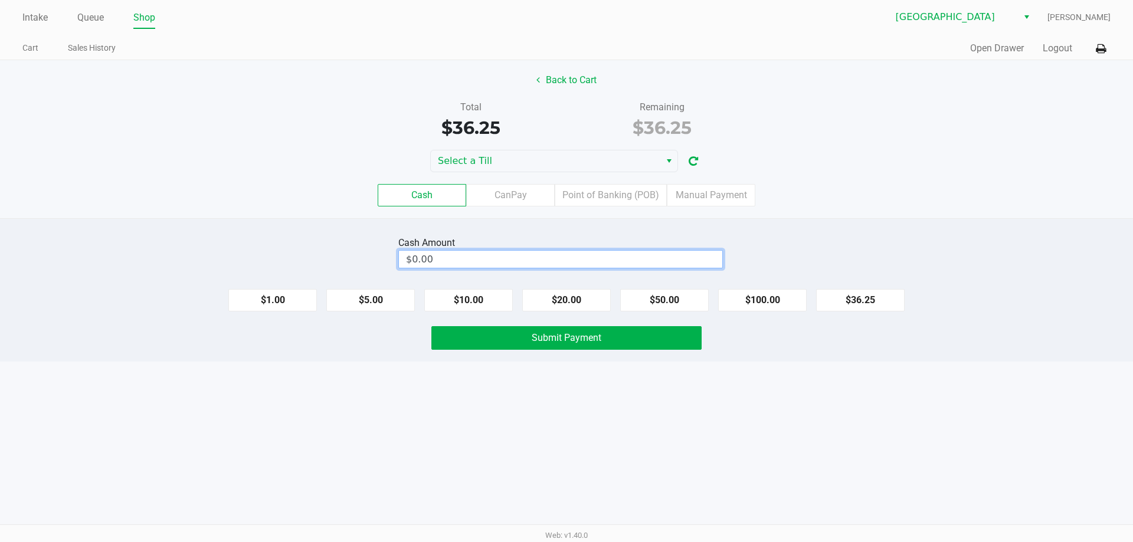
click at [545, 265] on input "$0.00" at bounding box center [560, 259] width 323 height 17
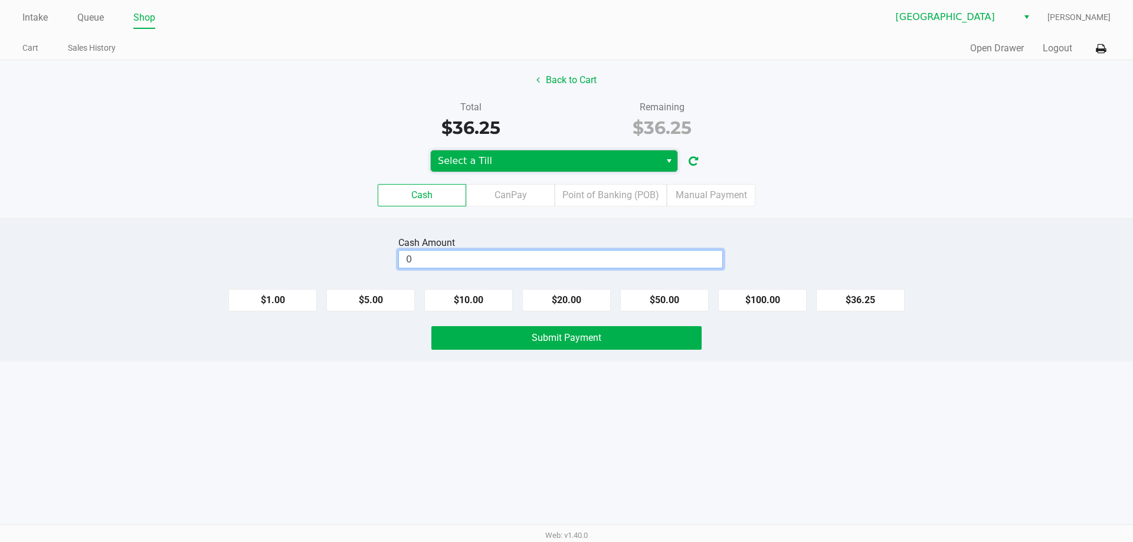
click at [607, 170] on span "Select a Till" at bounding box center [545, 160] width 229 height 21
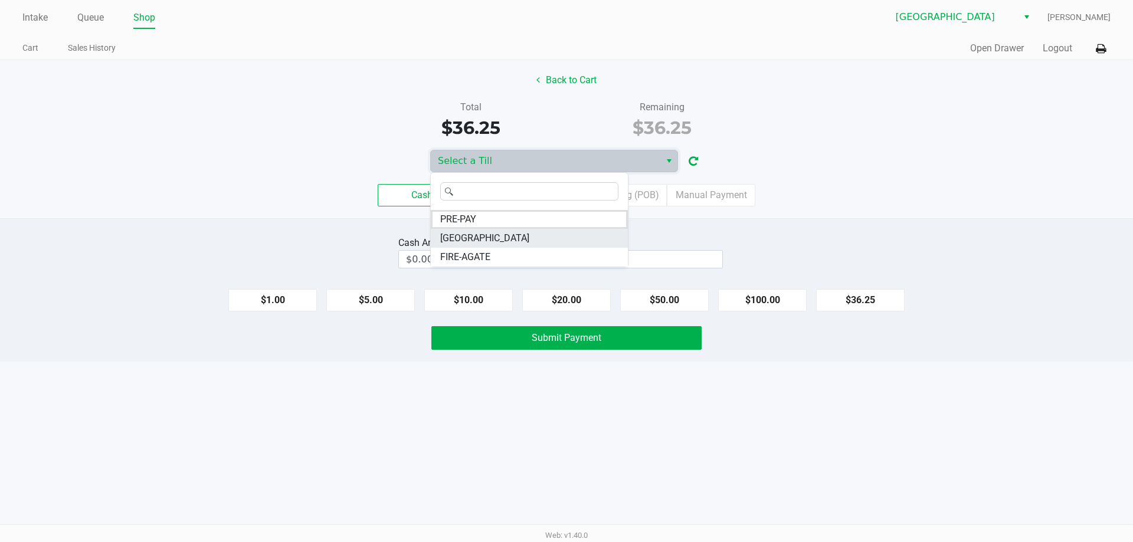
click at [517, 230] on li "FITCHBURG" at bounding box center [529, 238] width 197 height 19
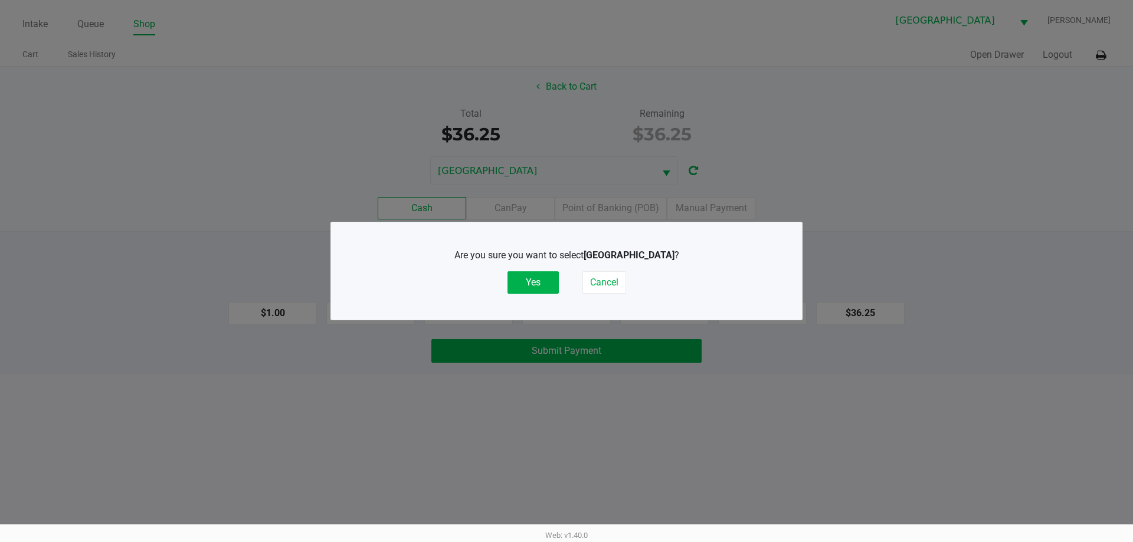
click at [544, 284] on button "Yes" at bounding box center [532, 282] width 51 height 22
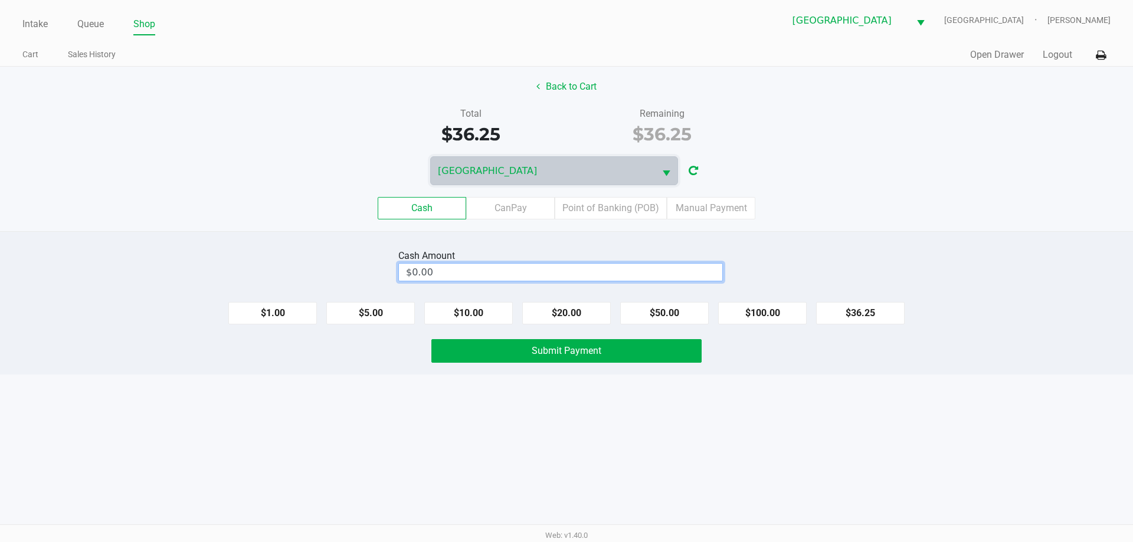
click at [485, 273] on input "$0.00" at bounding box center [560, 272] width 323 height 17
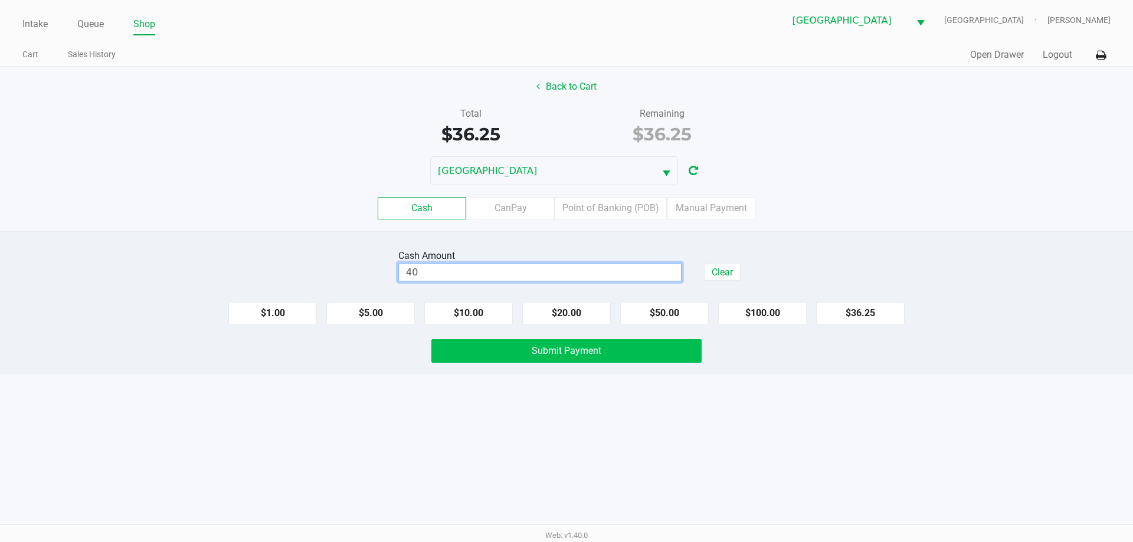
click at [568, 358] on button "Submit Payment" at bounding box center [566, 351] width 270 height 24
type input "$40.00"
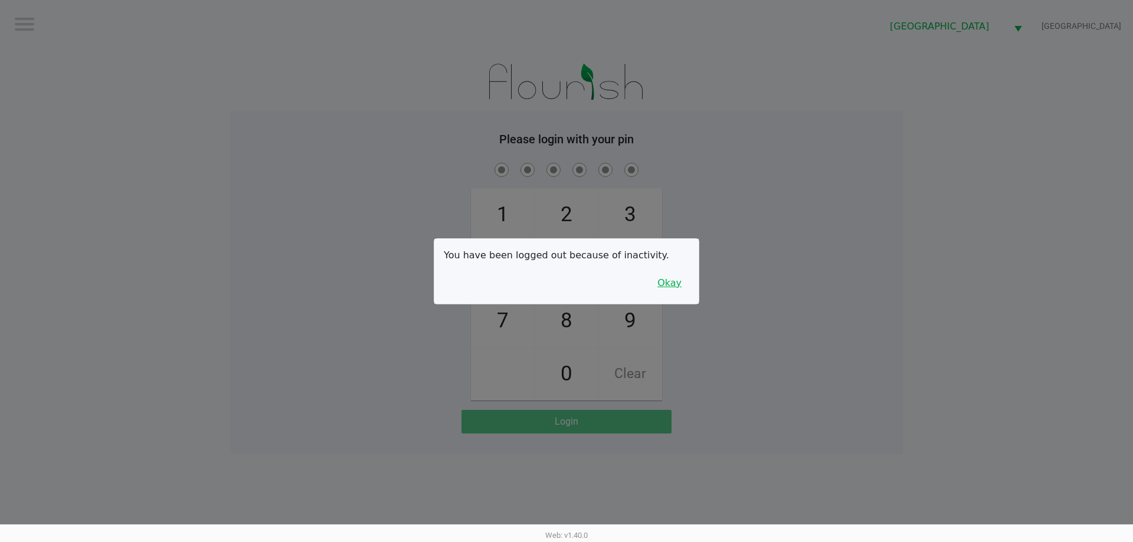
click at [656, 282] on button "Okay" at bounding box center [669, 283] width 40 height 22
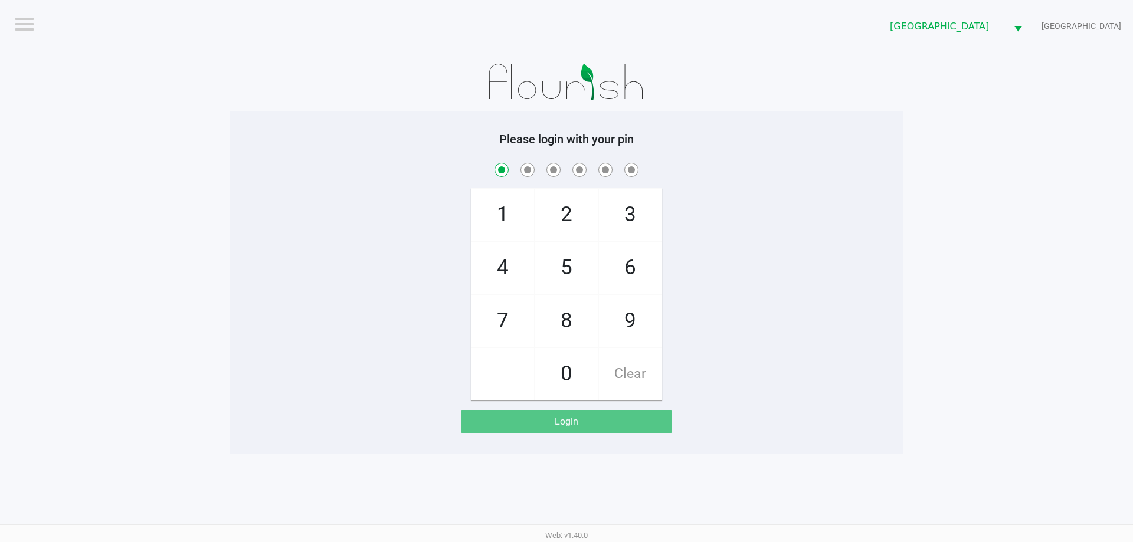
checkbox input "true"
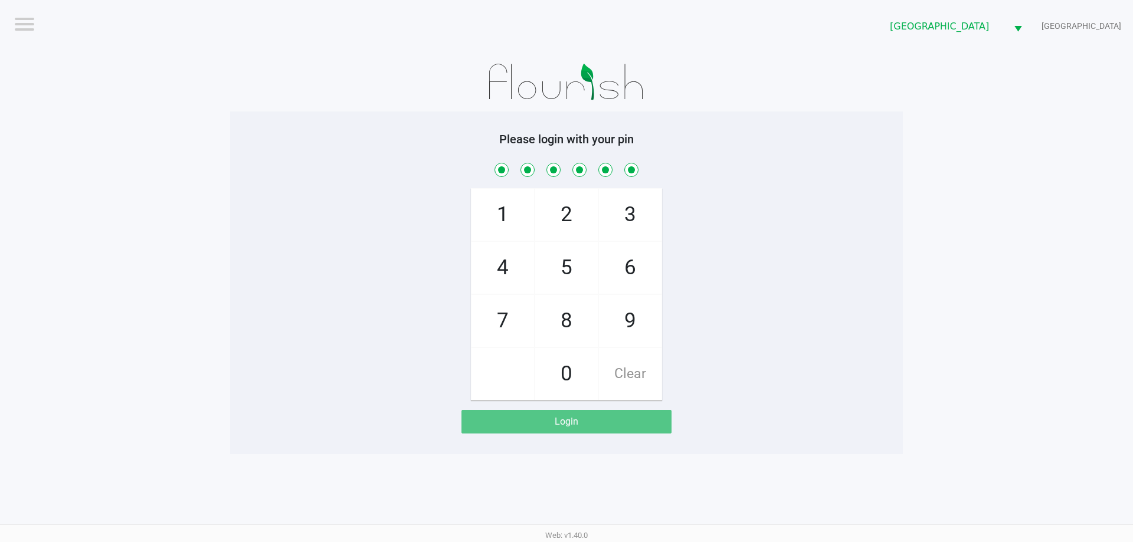
checkbox input "true"
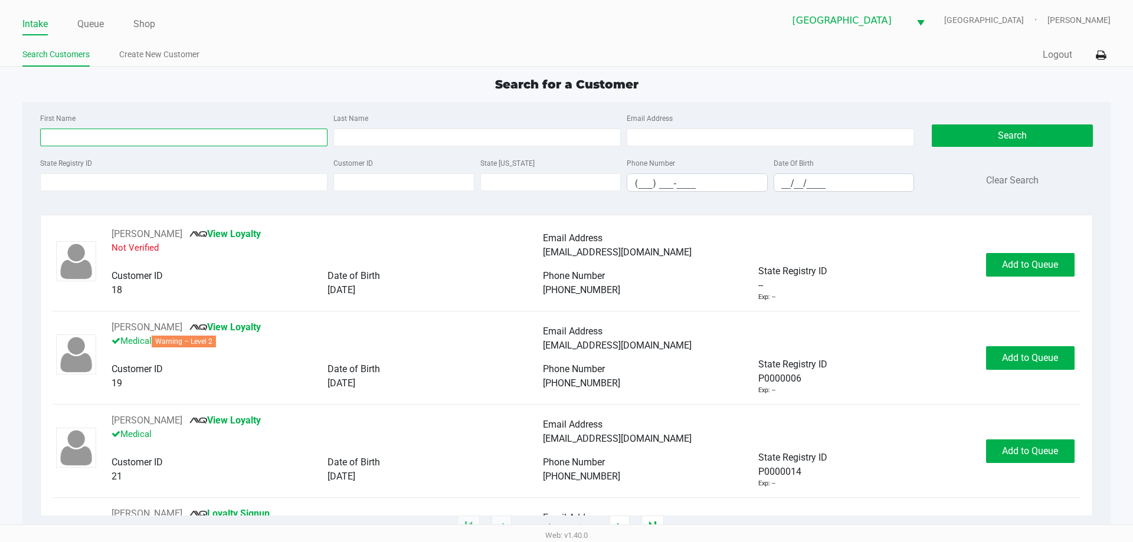
click at [93, 140] on input "First Name" at bounding box center [183, 138] width 287 height 18
type input "joshua"
click at [420, 137] on input "Last Name" at bounding box center [476, 138] width 287 height 18
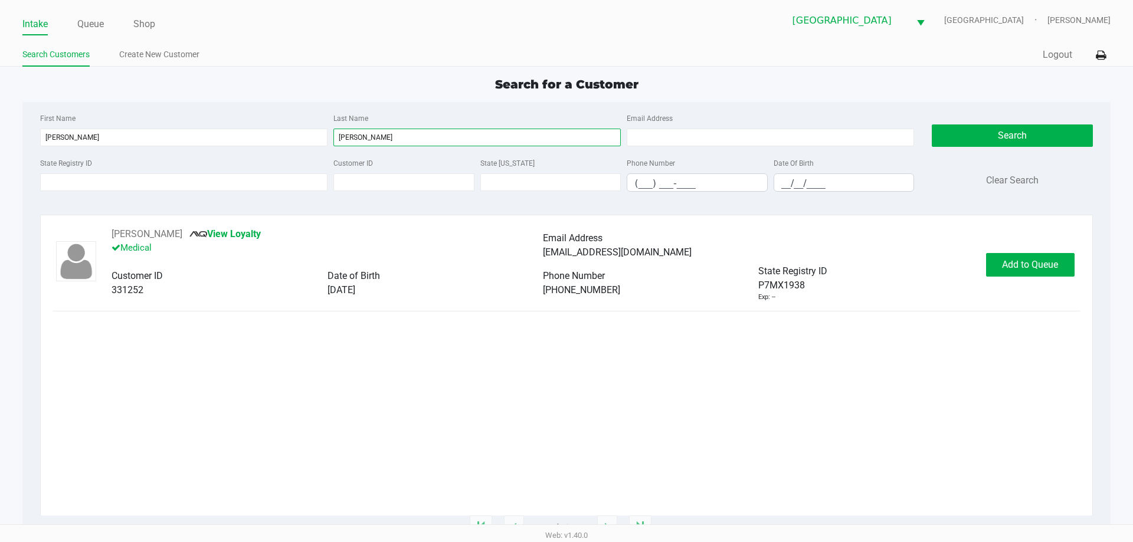
type input "lehrman"
click at [1030, 277] on div "JOSHUA LEHRMAN View Loyalty Medical Email Address joshlehrman24@gmail.com Custo…" at bounding box center [565, 264] width 1027 height 75
click at [1030, 265] on span "Add to Queue" at bounding box center [1030, 264] width 56 height 11
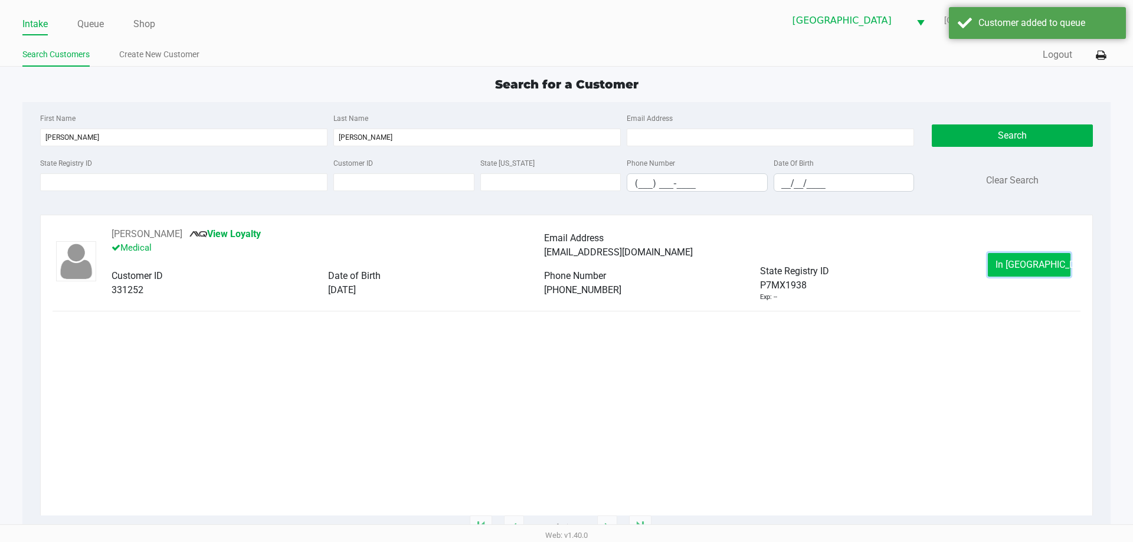
click at [1027, 258] on button "In Queue" at bounding box center [1028, 265] width 83 height 24
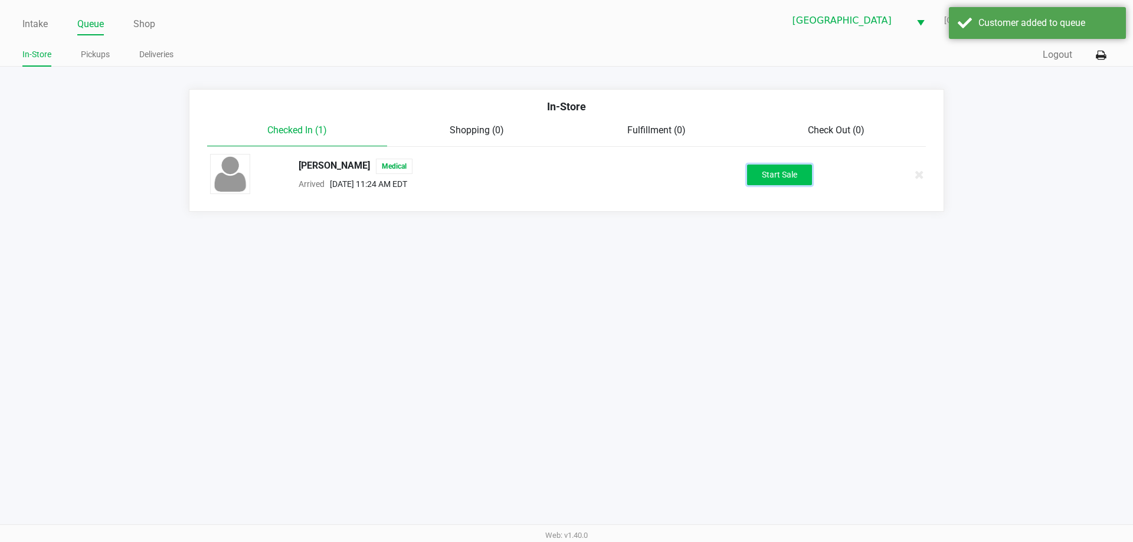
click at [781, 180] on button "Start Sale" at bounding box center [779, 175] width 65 height 21
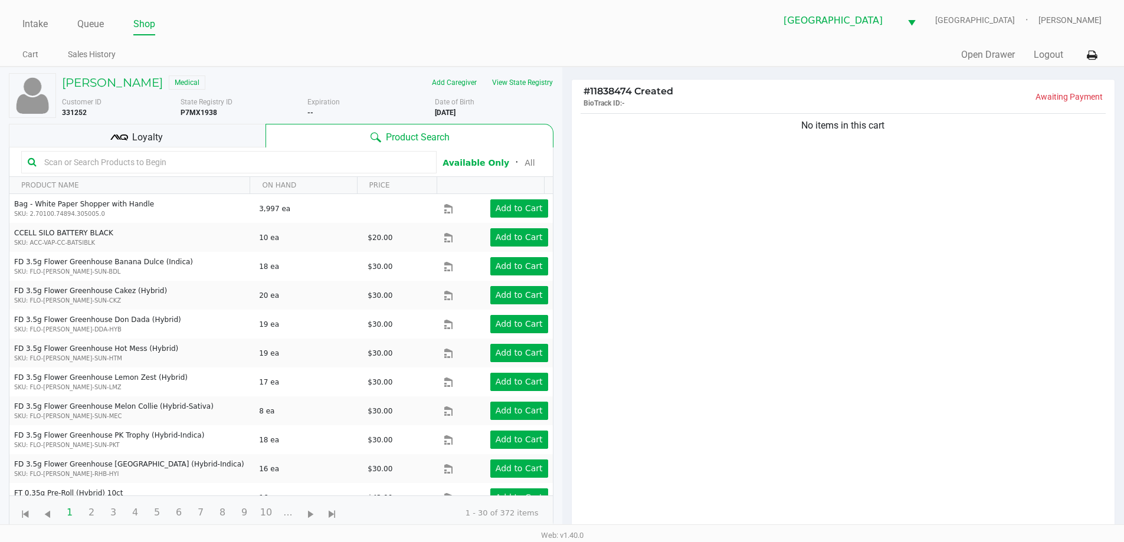
click at [527, 81] on button "View State Registry" at bounding box center [518, 82] width 69 height 19
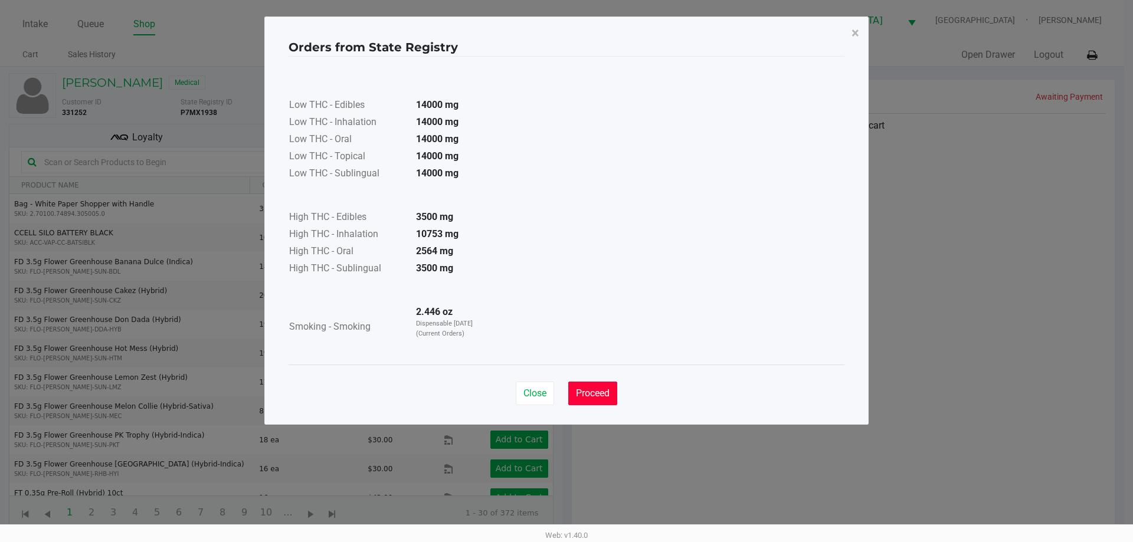
click at [594, 401] on button "Proceed" at bounding box center [592, 394] width 49 height 24
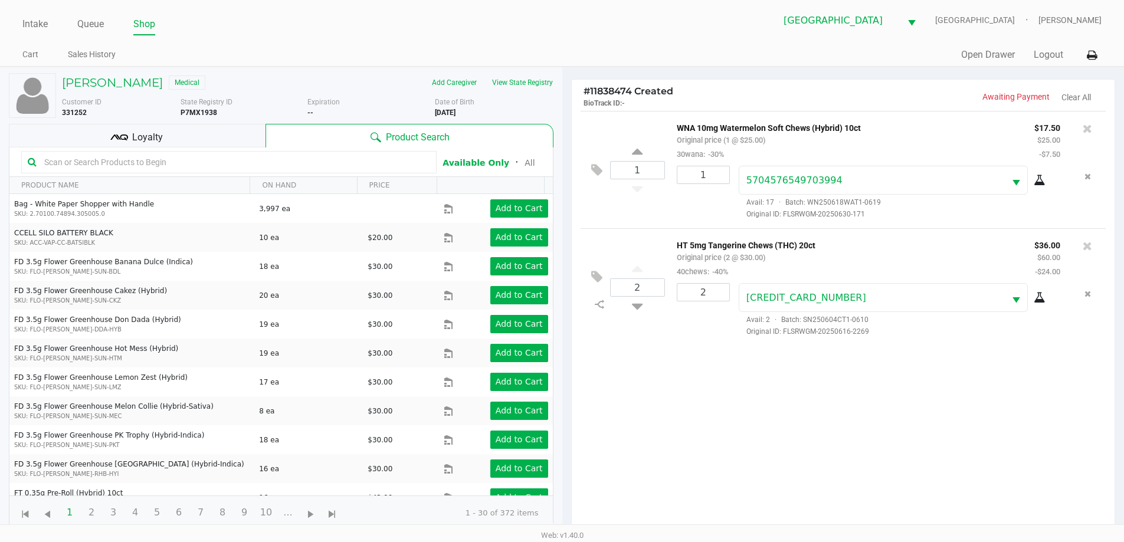
click at [194, 135] on div "Loyalty" at bounding box center [137, 136] width 257 height 24
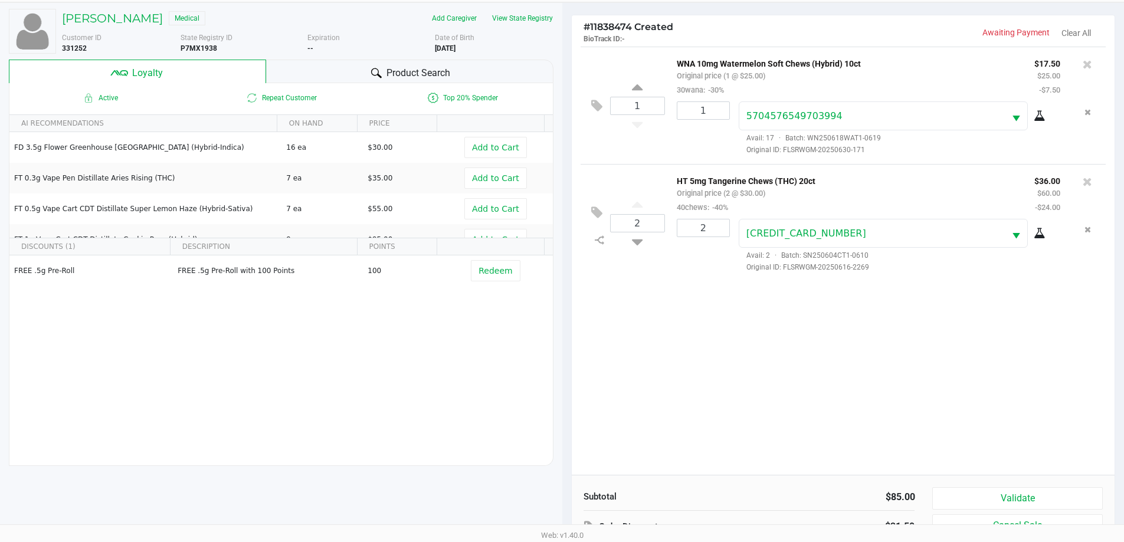
scroll to position [142, 0]
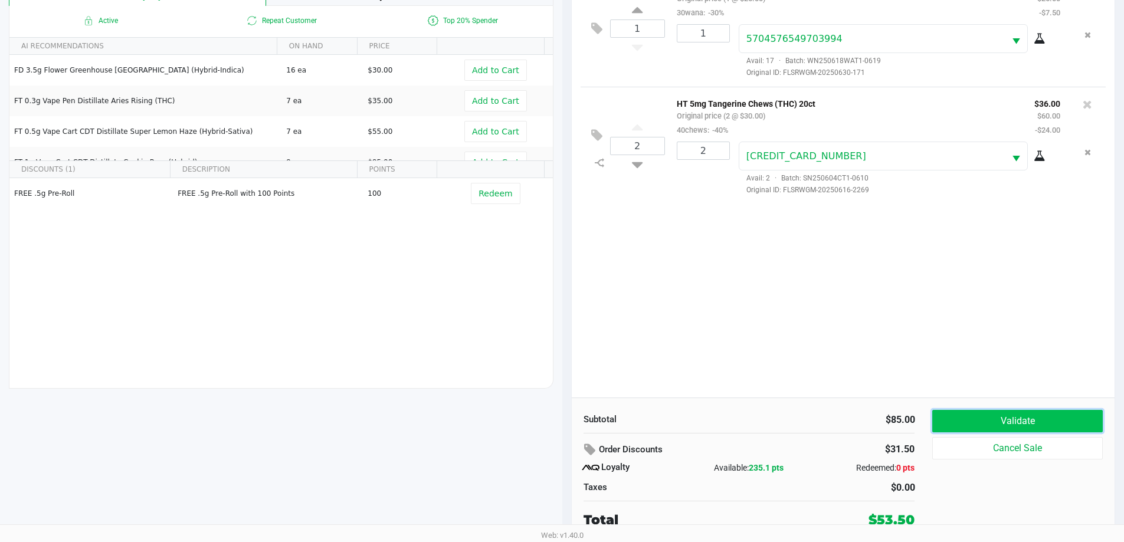
click at [1036, 427] on button "Validate" at bounding box center [1017, 421] width 170 height 22
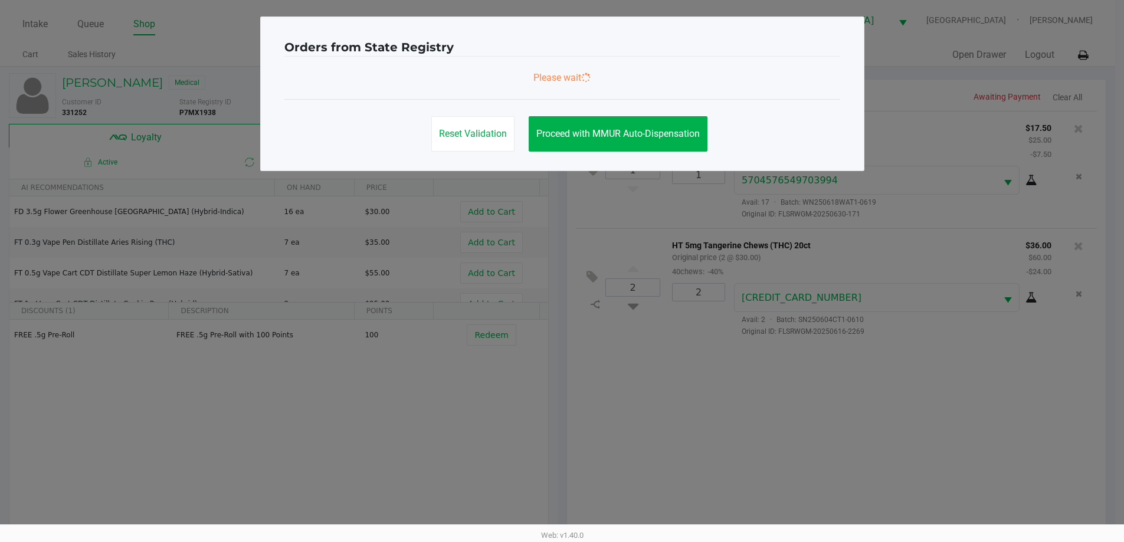
scroll to position [0, 0]
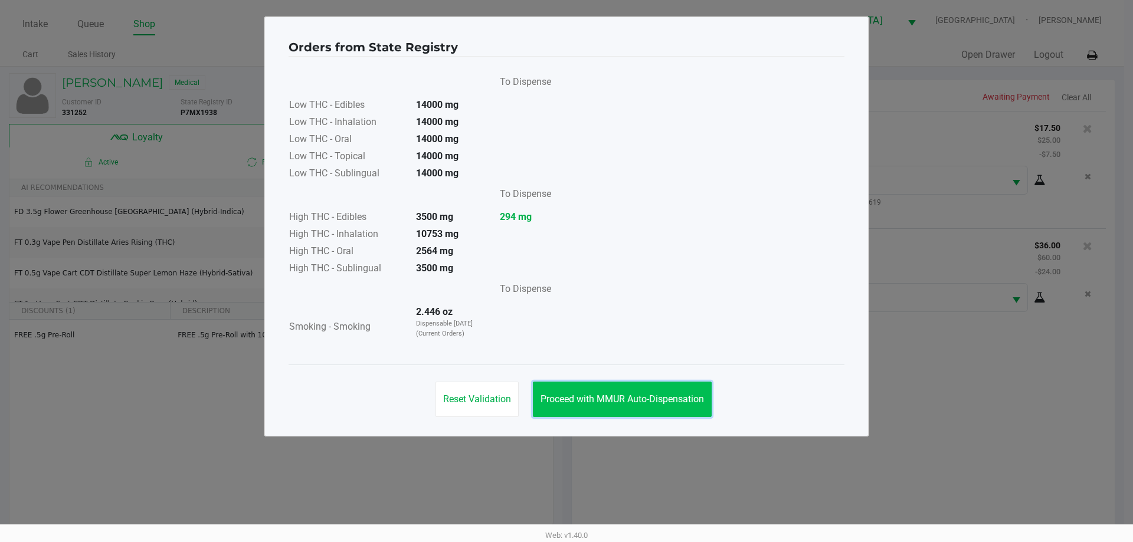
click at [644, 391] on button "Proceed with MMUR Auto-Dispensation" at bounding box center [622, 399] width 179 height 35
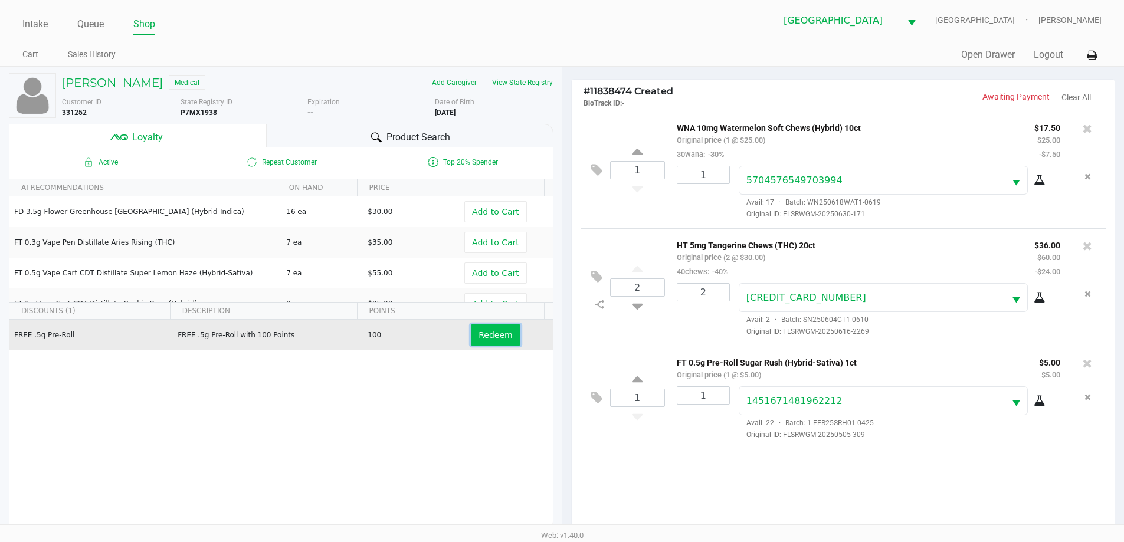
click at [498, 339] on span "Redeem" at bounding box center [495, 334] width 34 height 9
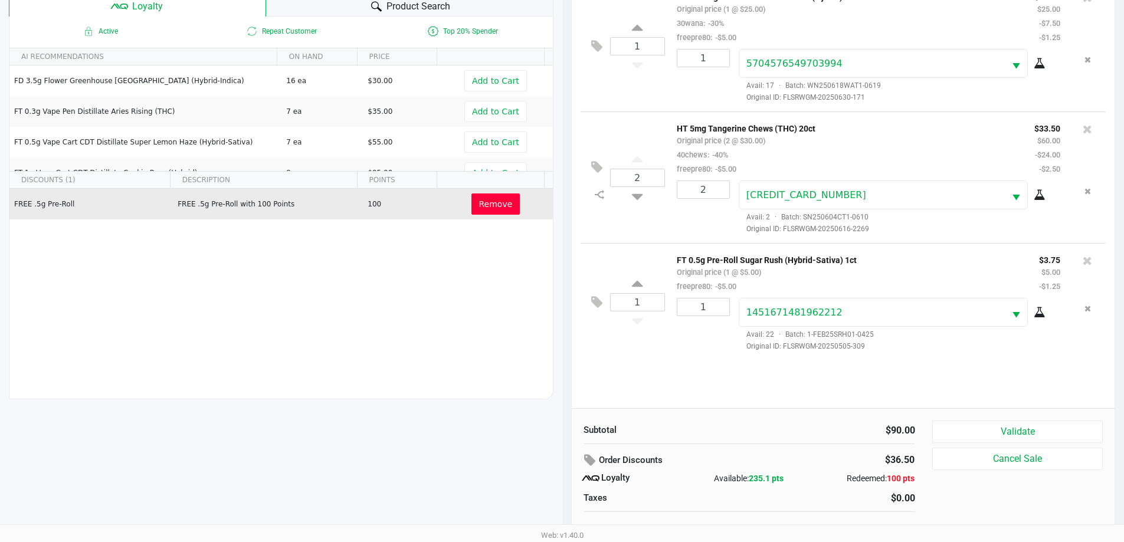
scroll to position [142, 0]
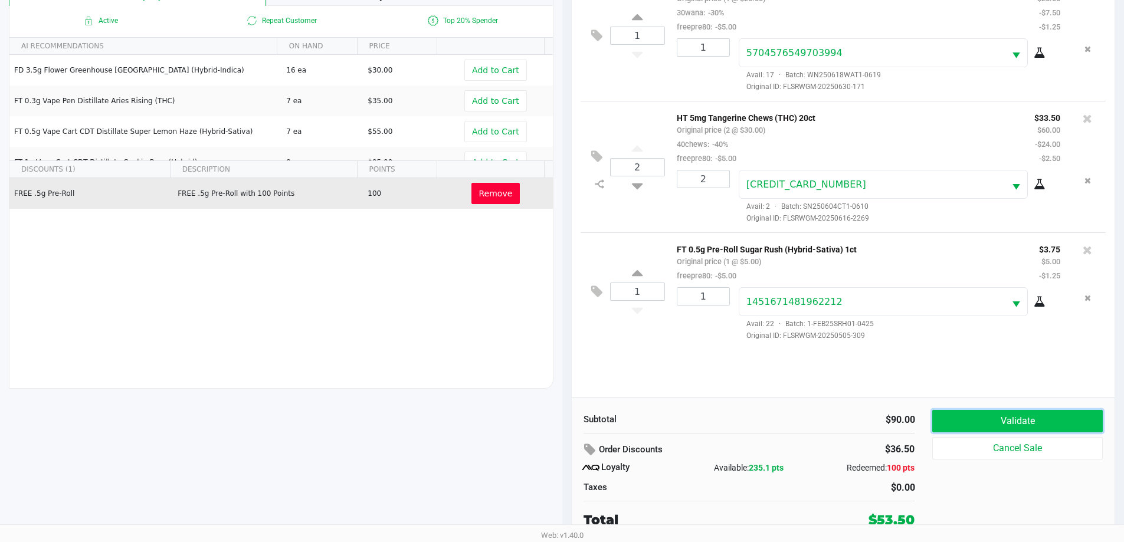
click at [1018, 419] on button "Validate" at bounding box center [1017, 421] width 170 height 22
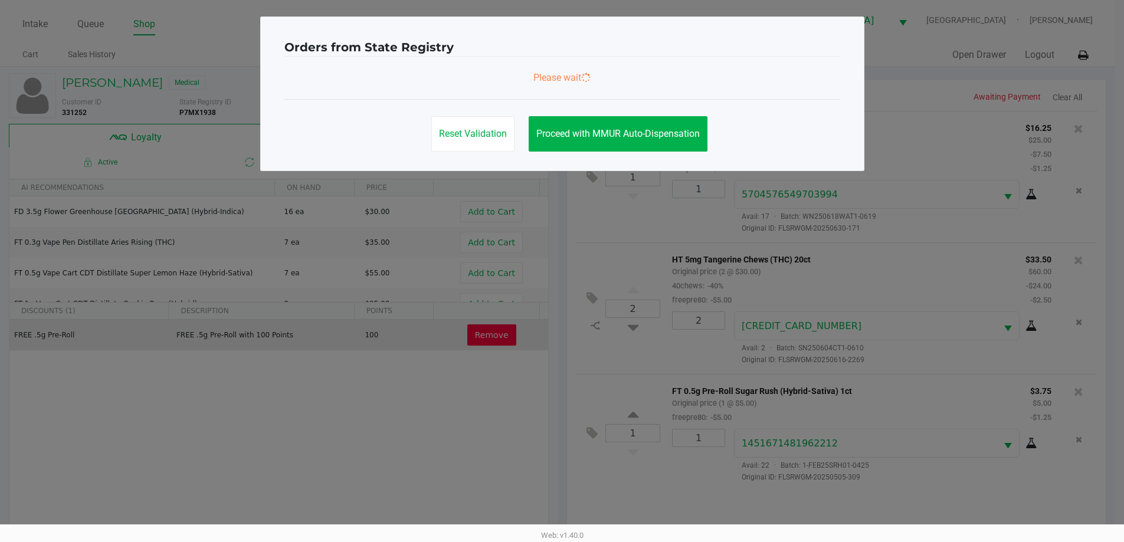
scroll to position [0, 0]
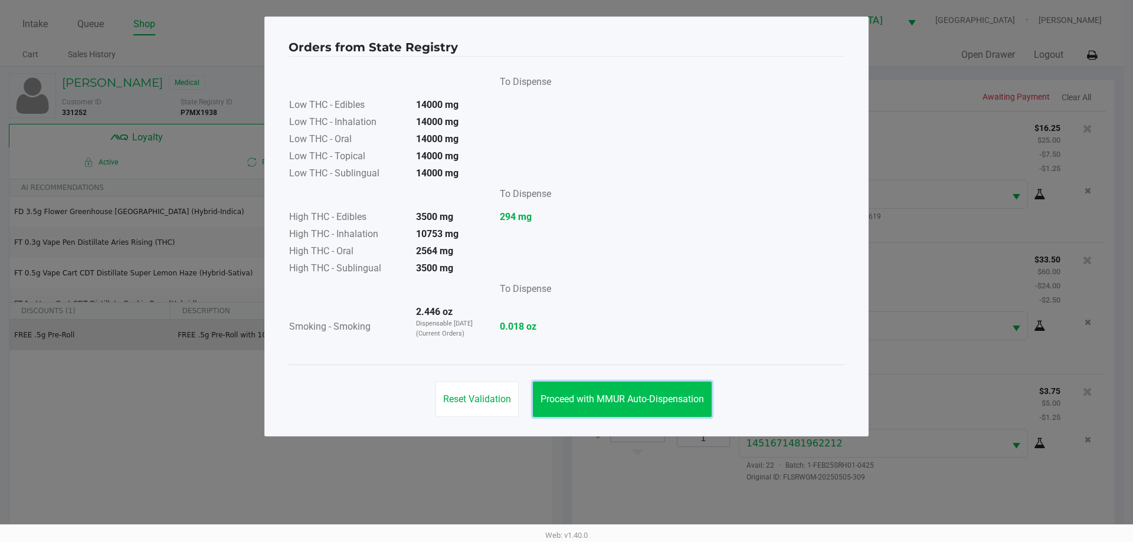
click at [688, 395] on span "Proceed with MMUR Auto-Dispensation" at bounding box center [621, 398] width 163 height 11
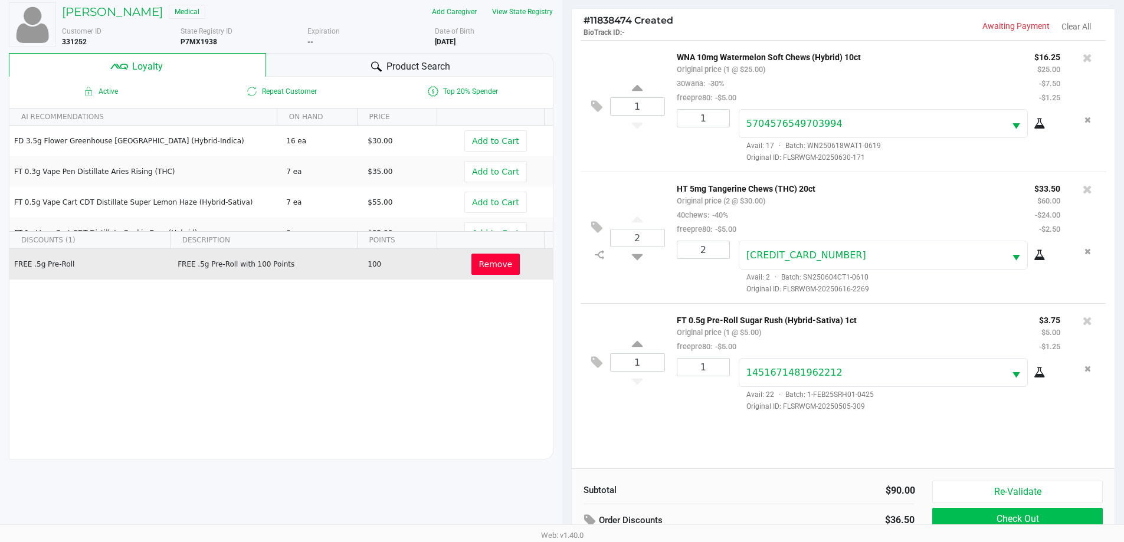
scroll to position [142, 0]
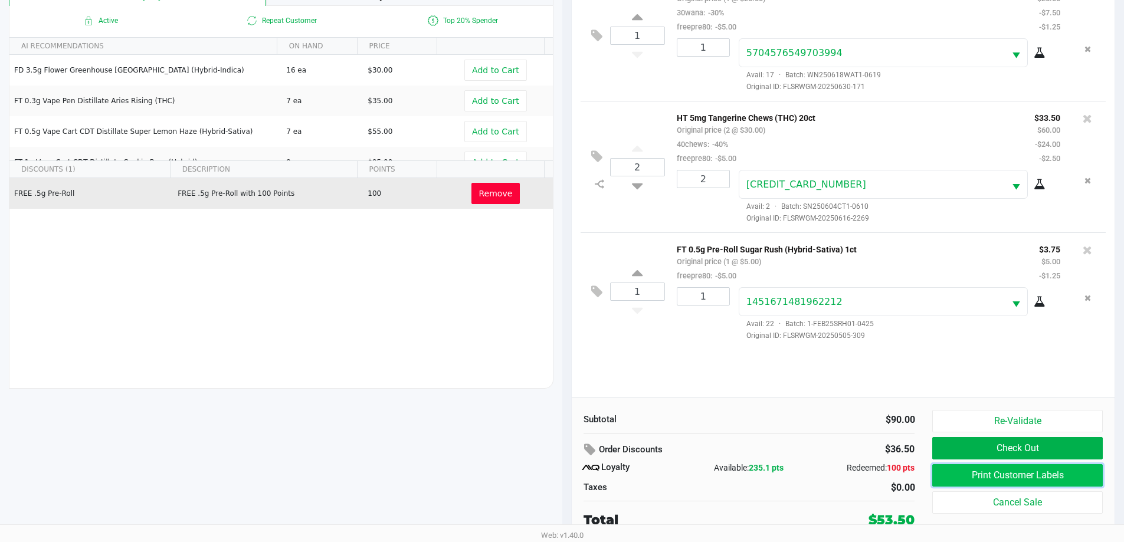
click at [1046, 470] on button "Print Customer Labels" at bounding box center [1017, 475] width 170 height 22
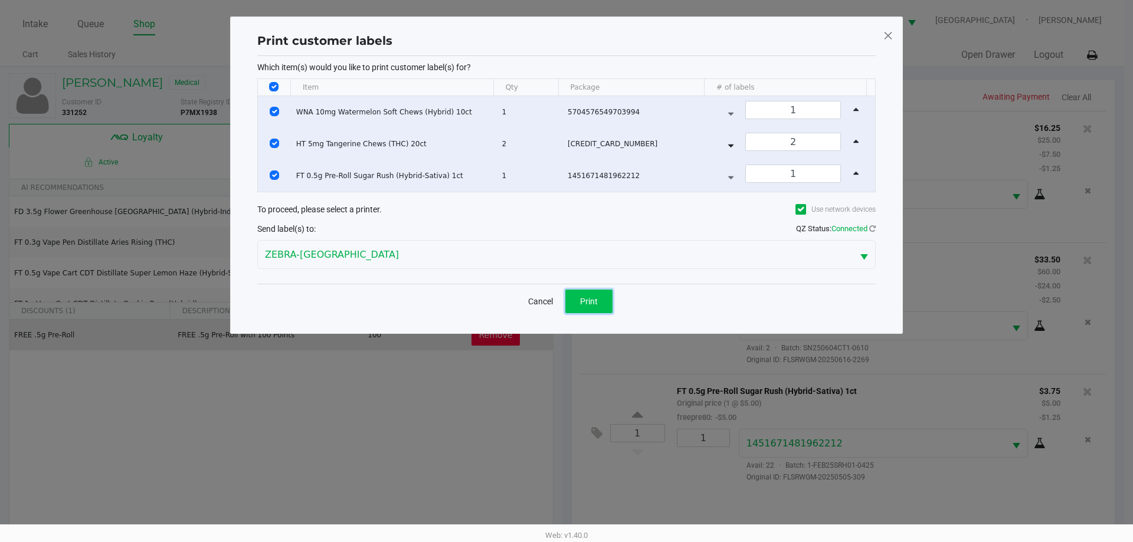
click at [585, 300] on span "Print" at bounding box center [589, 301] width 18 height 9
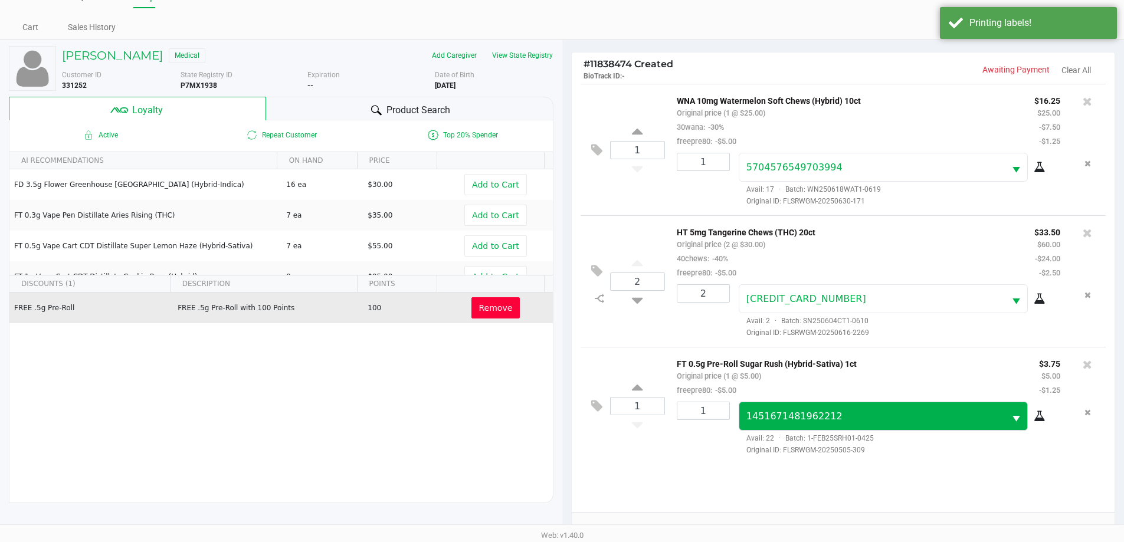
scroll to position [24, 0]
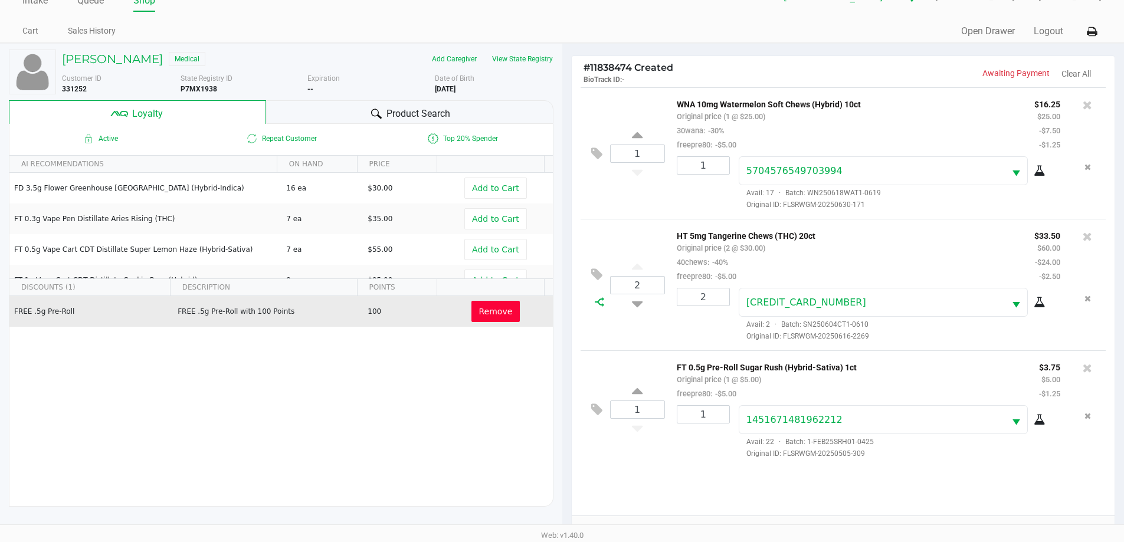
click at [598, 305] on icon at bounding box center [599, 301] width 9 height 9
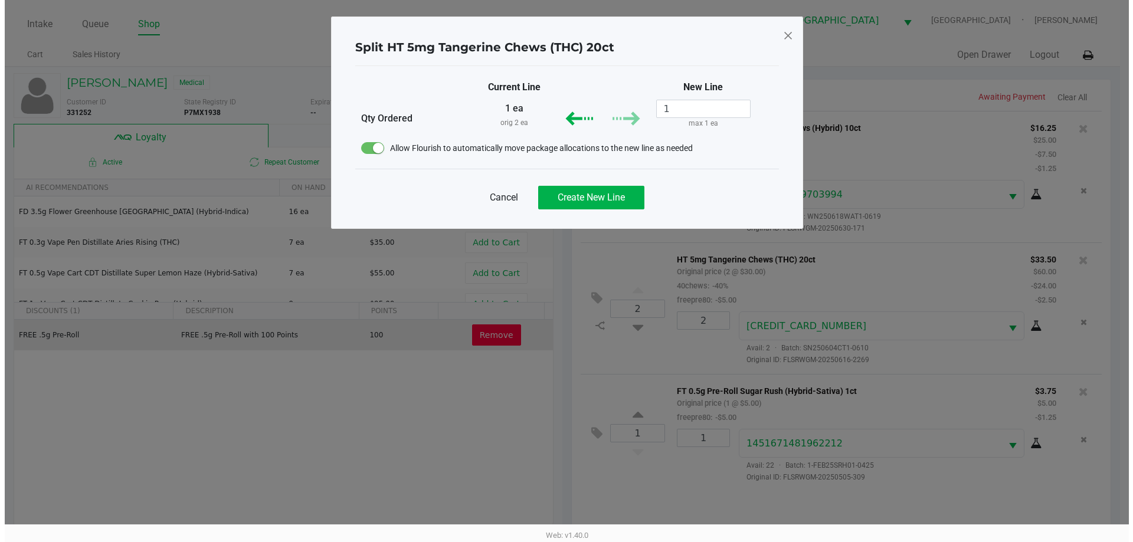
scroll to position [0, 0]
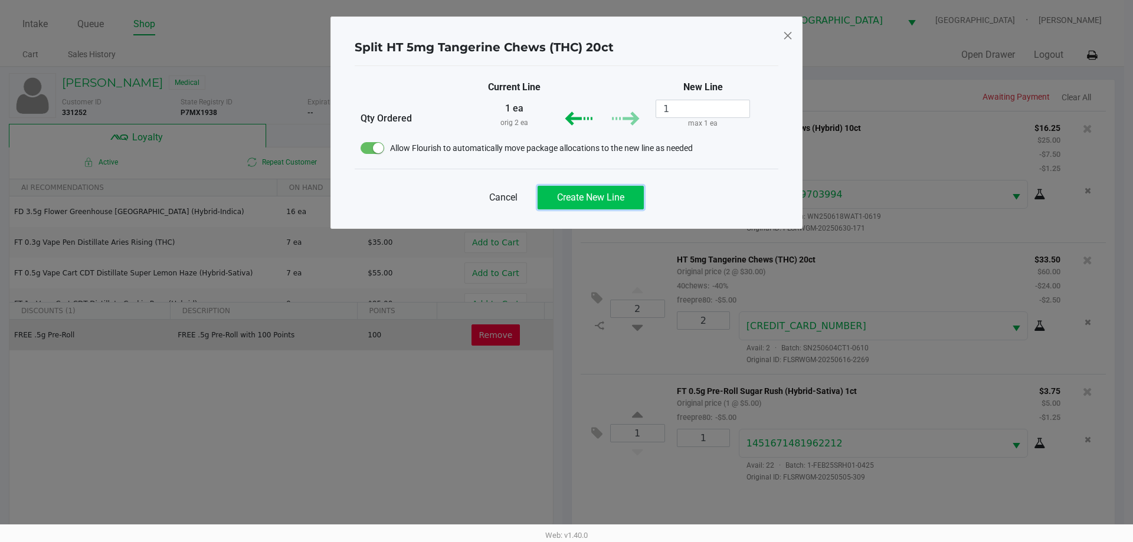
click at [588, 193] on span "Create New Line" at bounding box center [590, 197] width 67 height 11
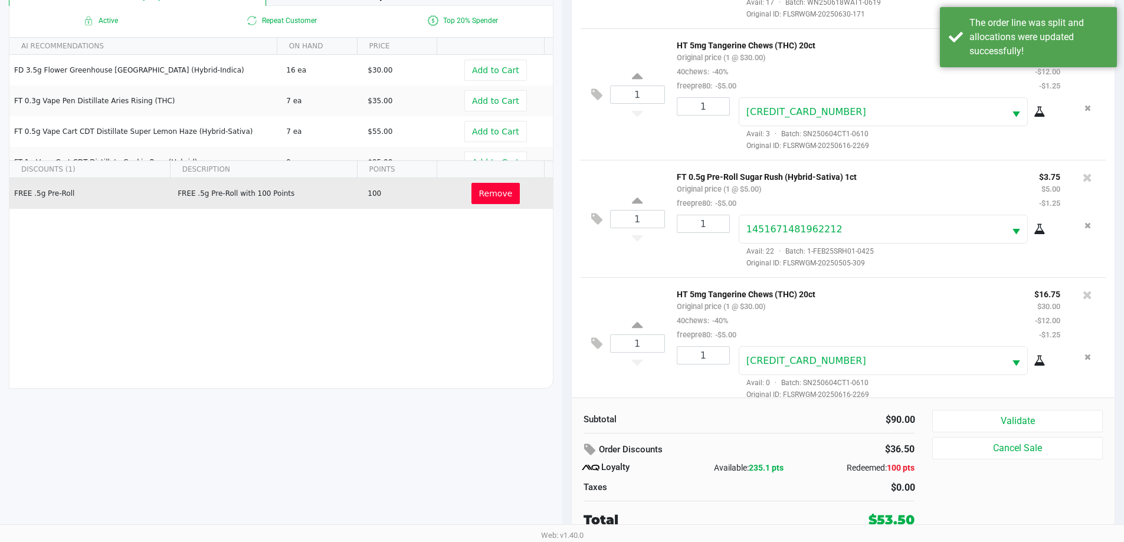
scroll to position [86, 0]
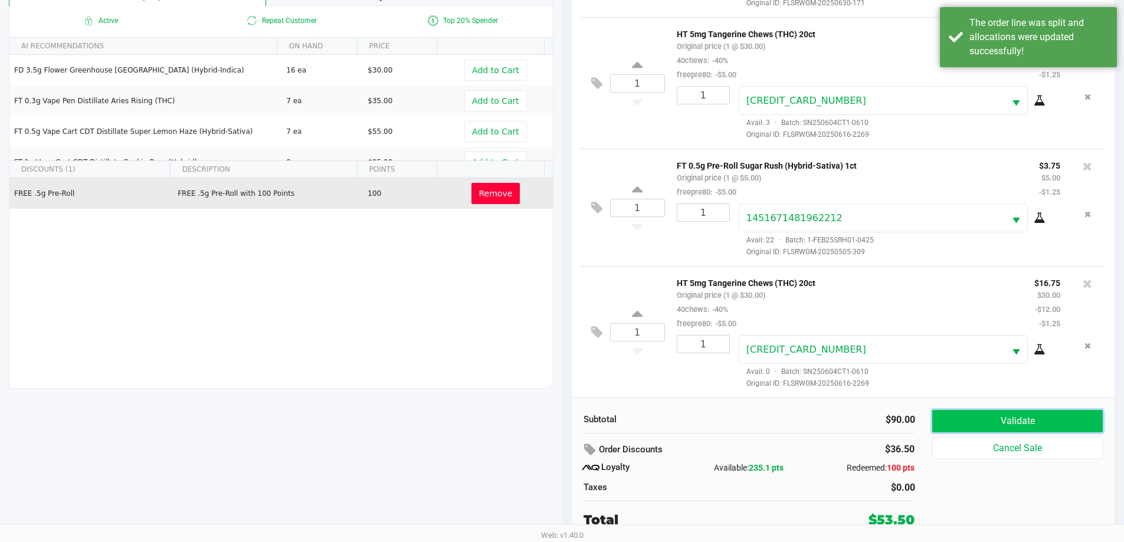
click at [1026, 416] on button "Validate" at bounding box center [1017, 421] width 170 height 22
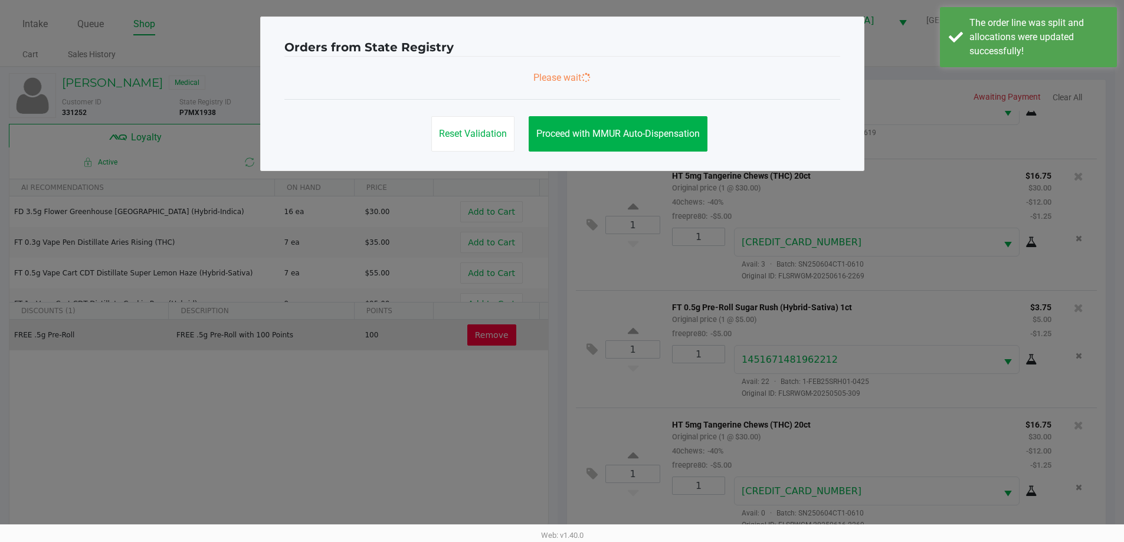
scroll to position [0, 0]
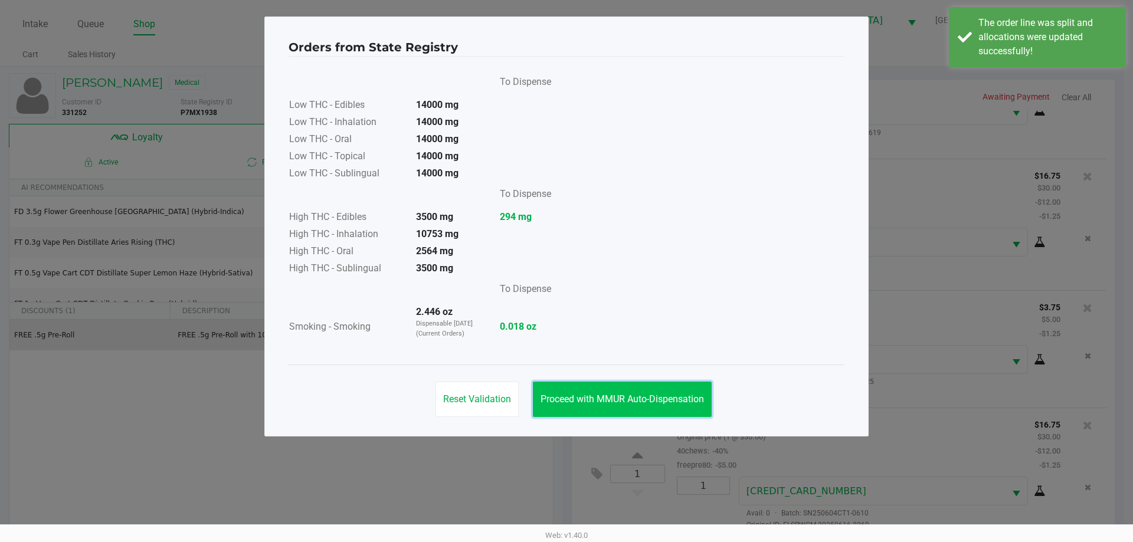
click at [588, 404] on span "Proceed with MMUR Auto-Dispensation" at bounding box center [621, 398] width 163 height 11
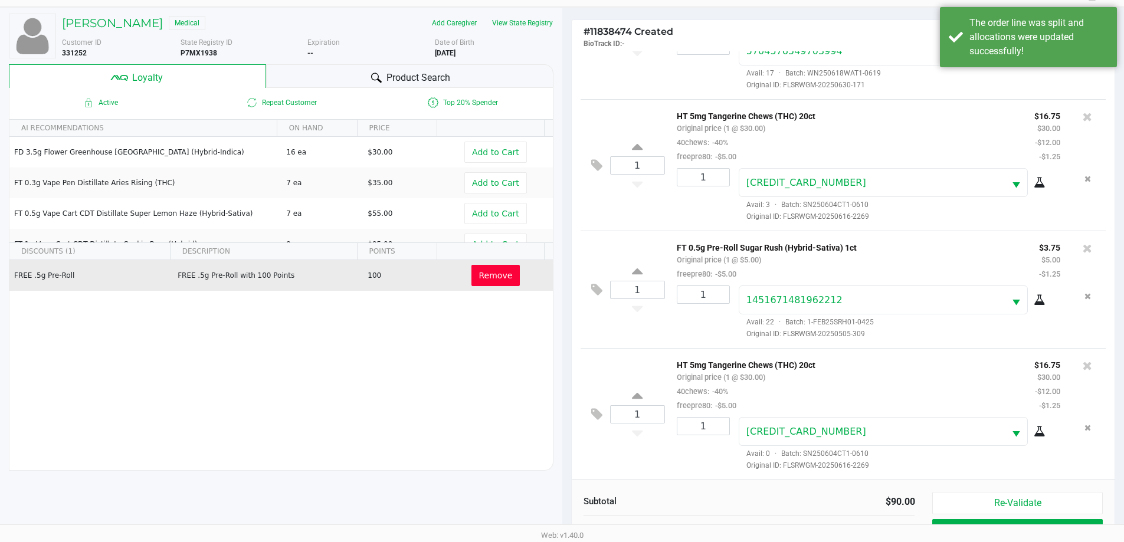
scroll to position [142, 0]
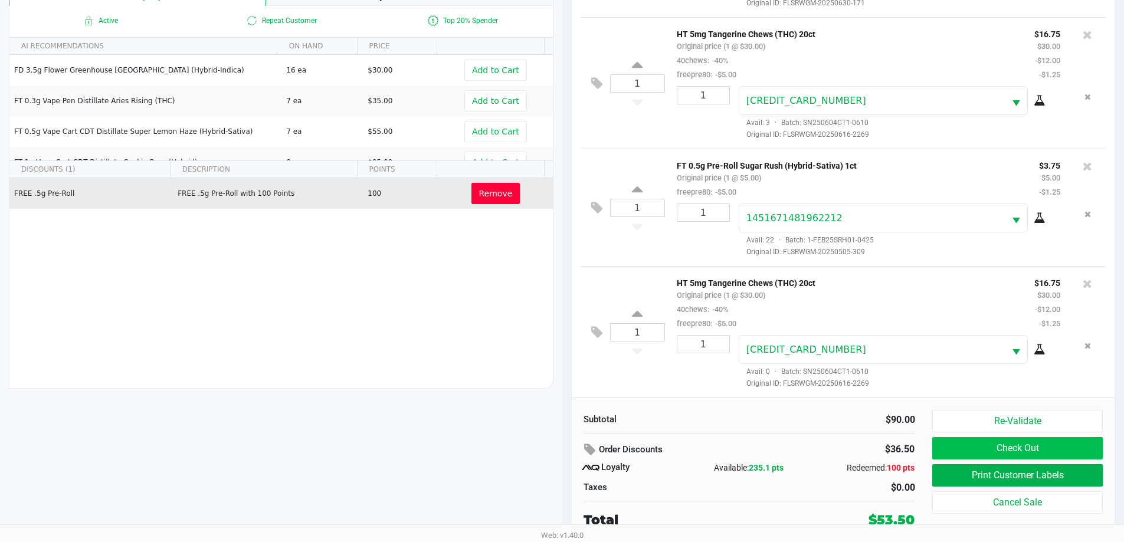
click at [1054, 444] on button "Check Out" at bounding box center [1017, 448] width 170 height 22
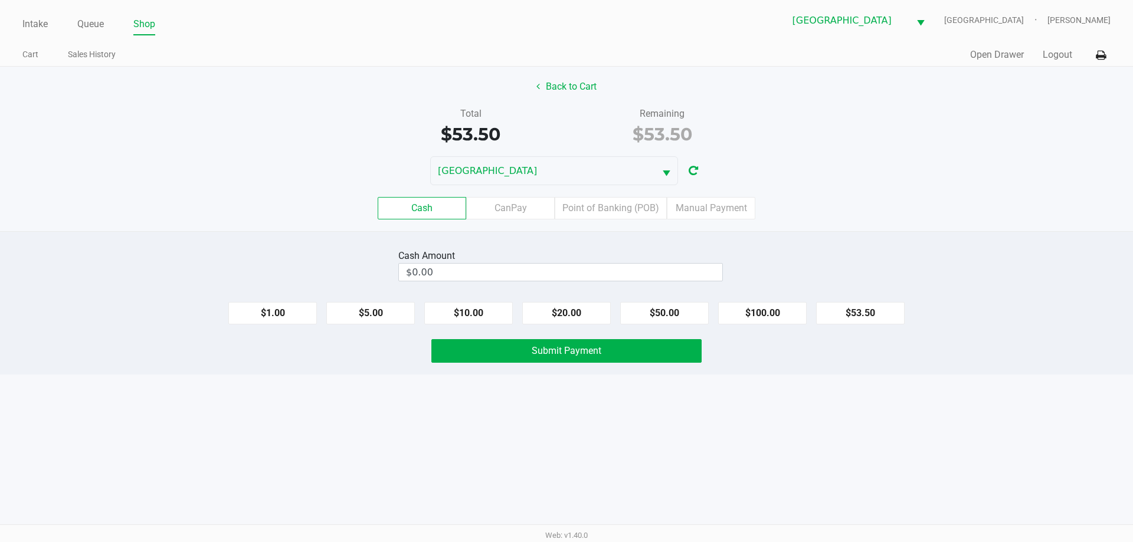
click at [626, 204] on label "Point of Banking (POB)" at bounding box center [610, 208] width 112 height 22
click at [0, 0] on 7 "Point of Banking (POB)" at bounding box center [0, 0] width 0 height 0
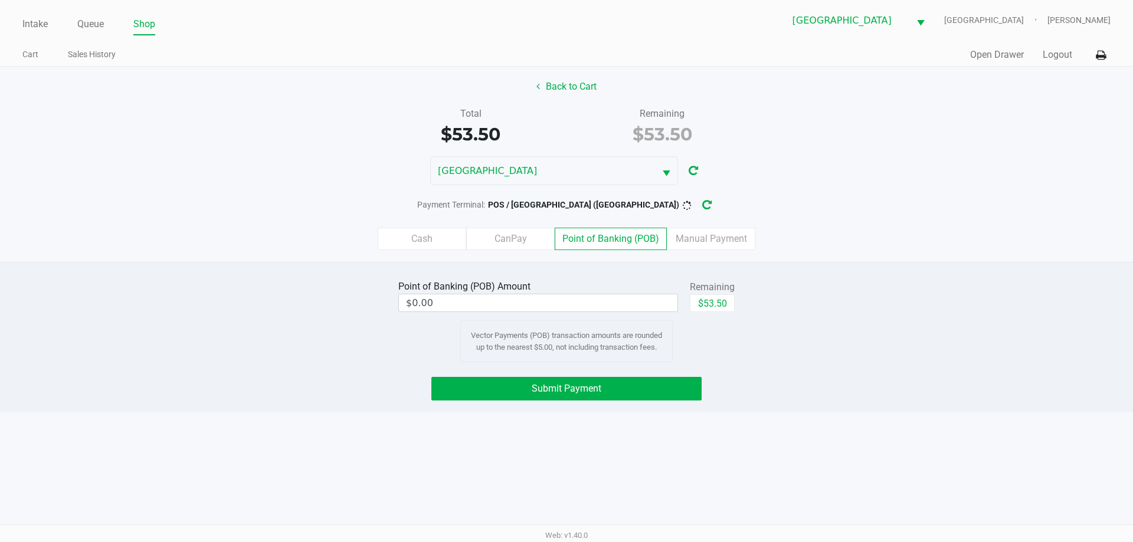
click at [726, 306] on button "$53.50" at bounding box center [712, 303] width 45 height 18
type input "$53.50"
click at [605, 391] on button "Submit Payment" at bounding box center [566, 389] width 270 height 24
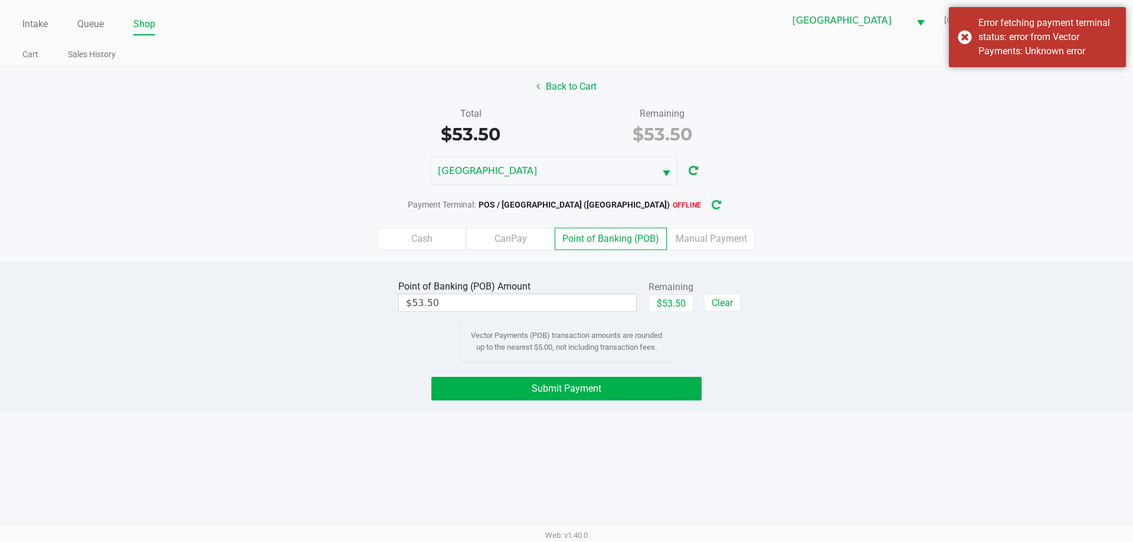
click at [711, 205] on icon "button" at bounding box center [716, 205] width 11 height 9
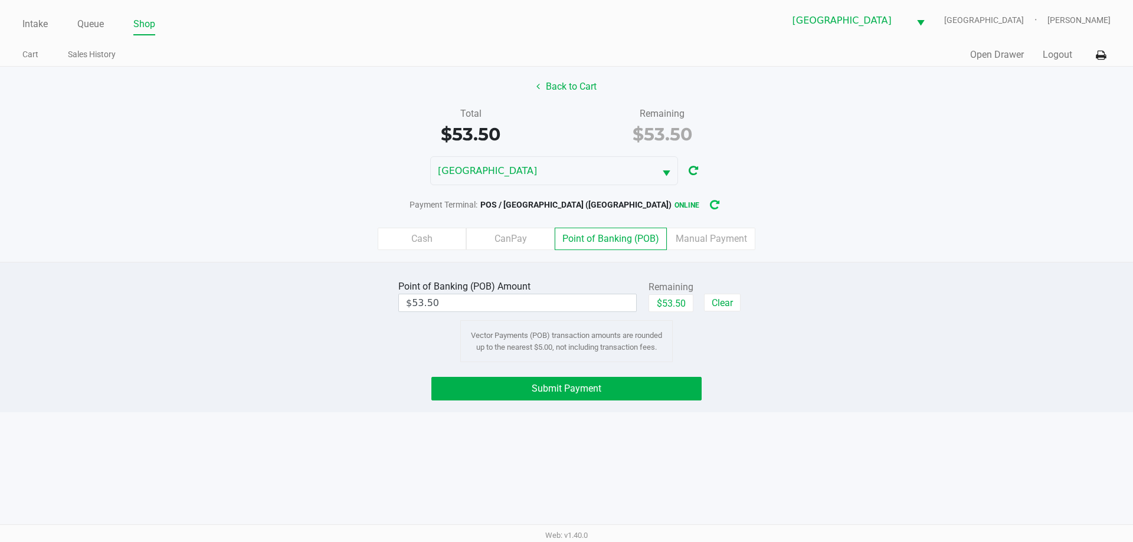
click at [641, 390] on button "Submit Payment" at bounding box center [566, 389] width 270 height 24
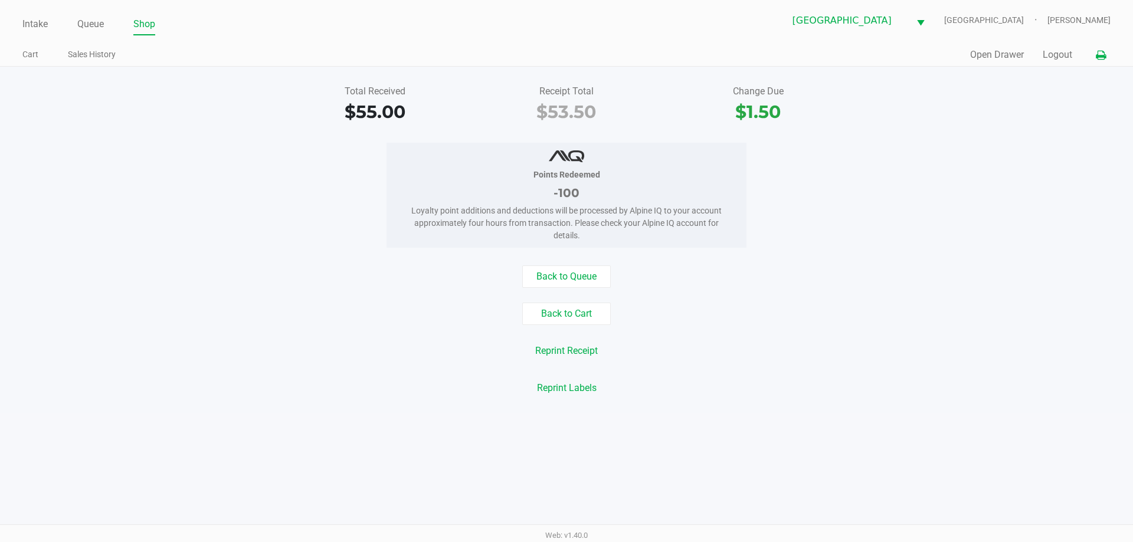
click at [1098, 52] on icon at bounding box center [1100, 55] width 10 height 8
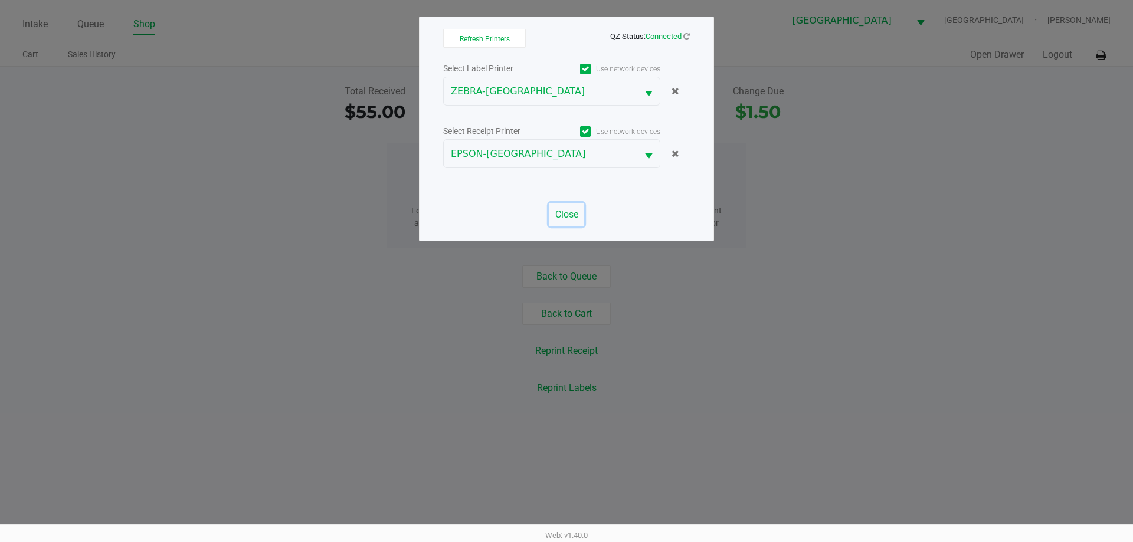
click at [563, 212] on span "Close" at bounding box center [566, 214] width 23 height 11
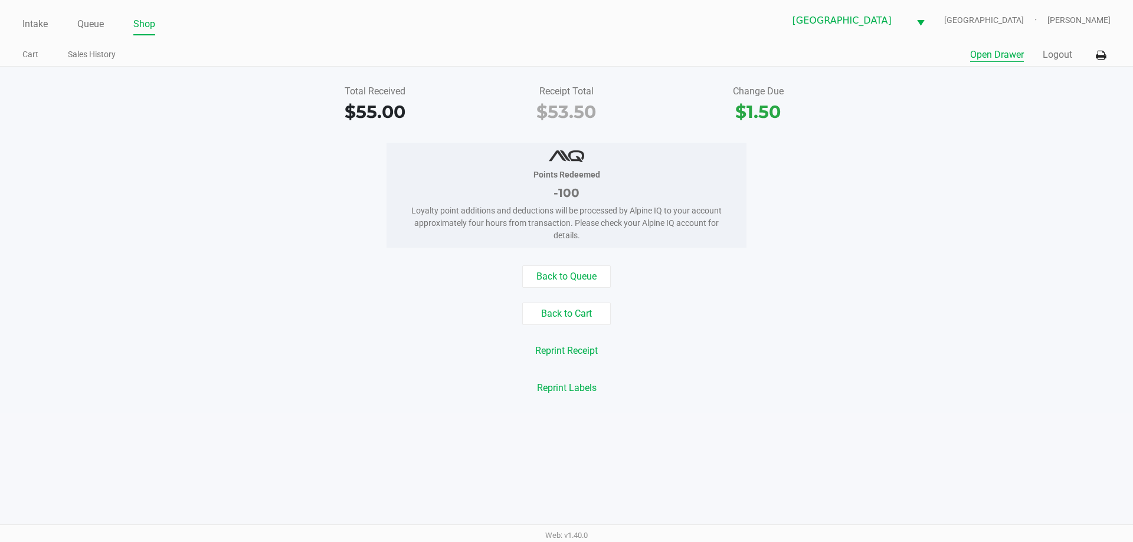
click at [992, 54] on button "Open Drawer" at bounding box center [997, 55] width 54 height 14
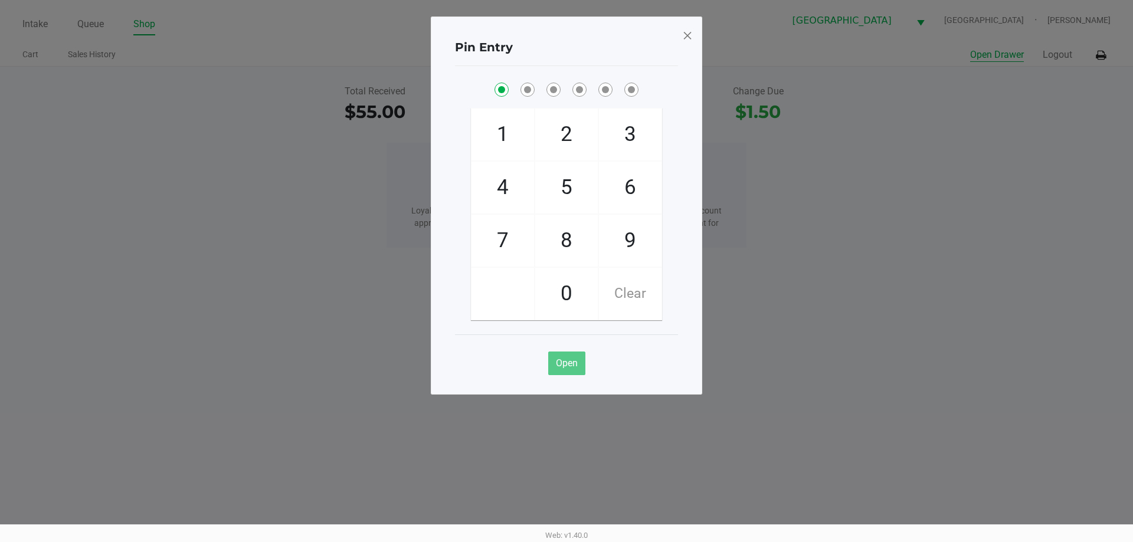
checkbox input "true"
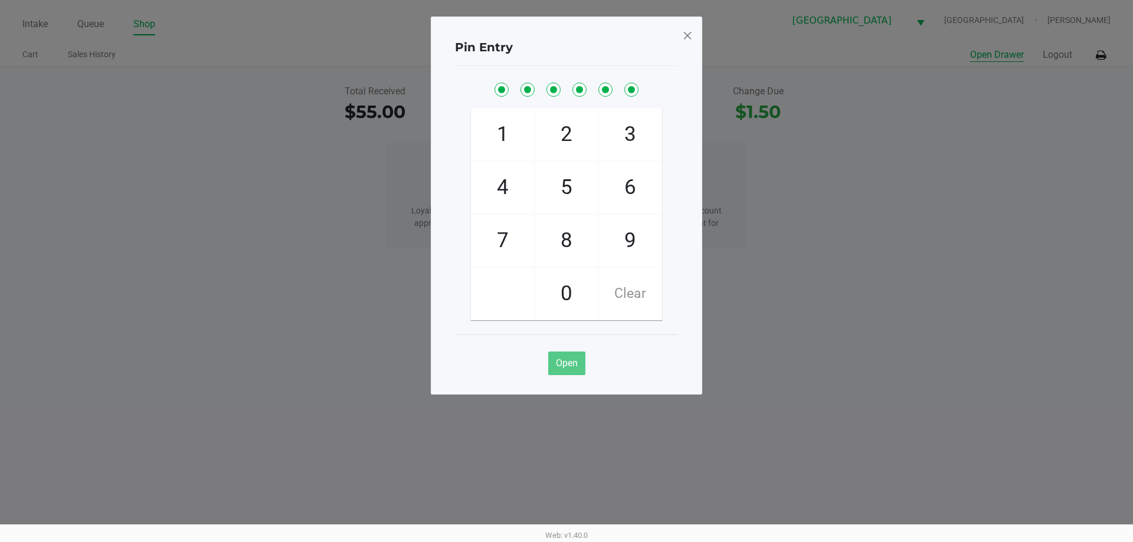
checkbox input "true"
click at [678, 37] on div "Pin Entry 1 4 7 2 5 8 0 3 6 9 Clear Open" at bounding box center [566, 206] width 271 height 378
click at [685, 33] on span at bounding box center [687, 35] width 11 height 19
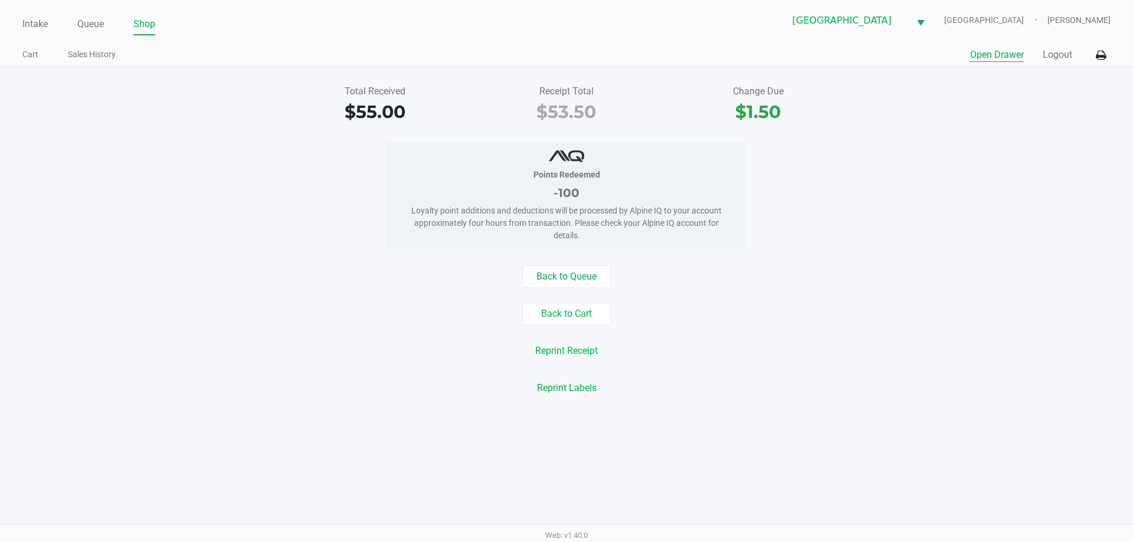
click at [1003, 61] on button "Open Drawer" at bounding box center [997, 55] width 54 height 14
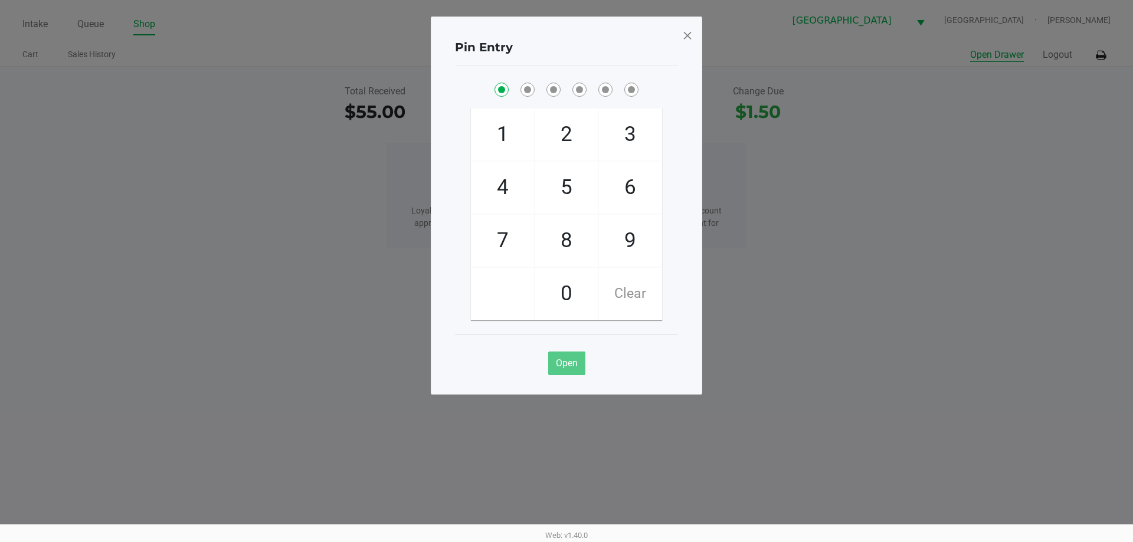
checkbox input "true"
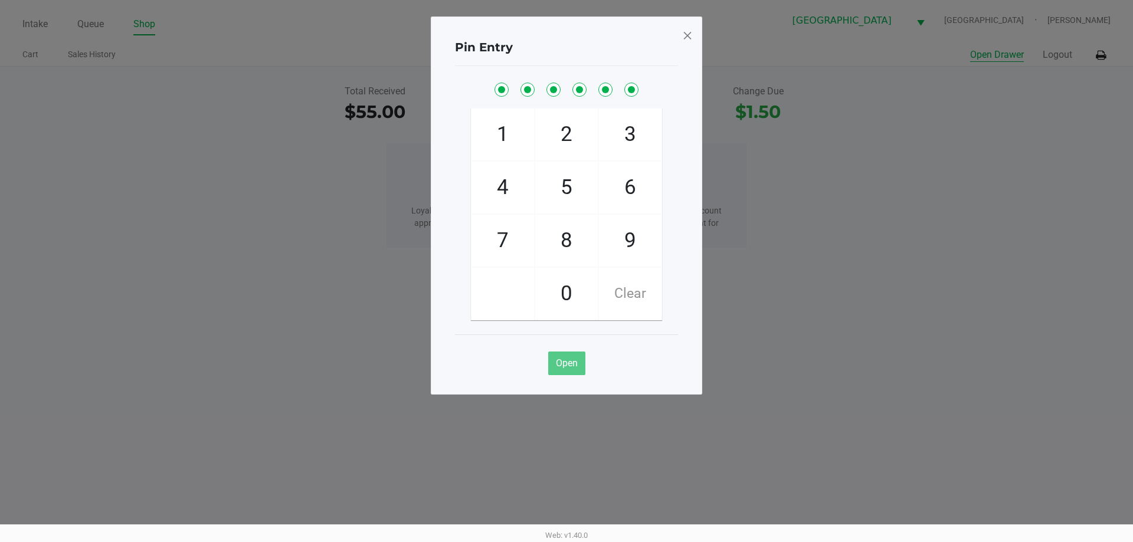
checkbox input "true"
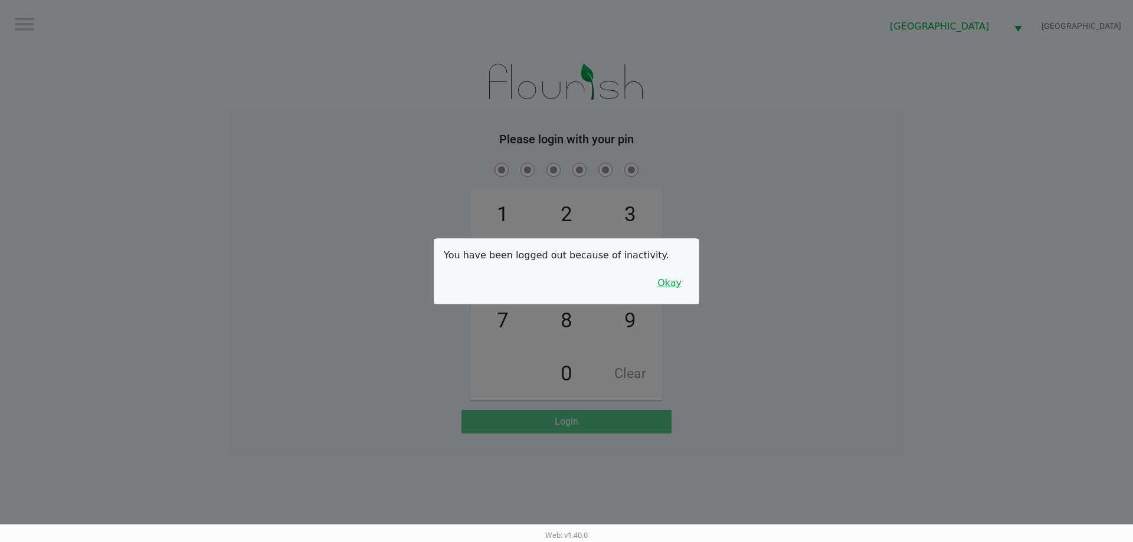
click at [678, 283] on button "Okay" at bounding box center [669, 283] width 40 height 22
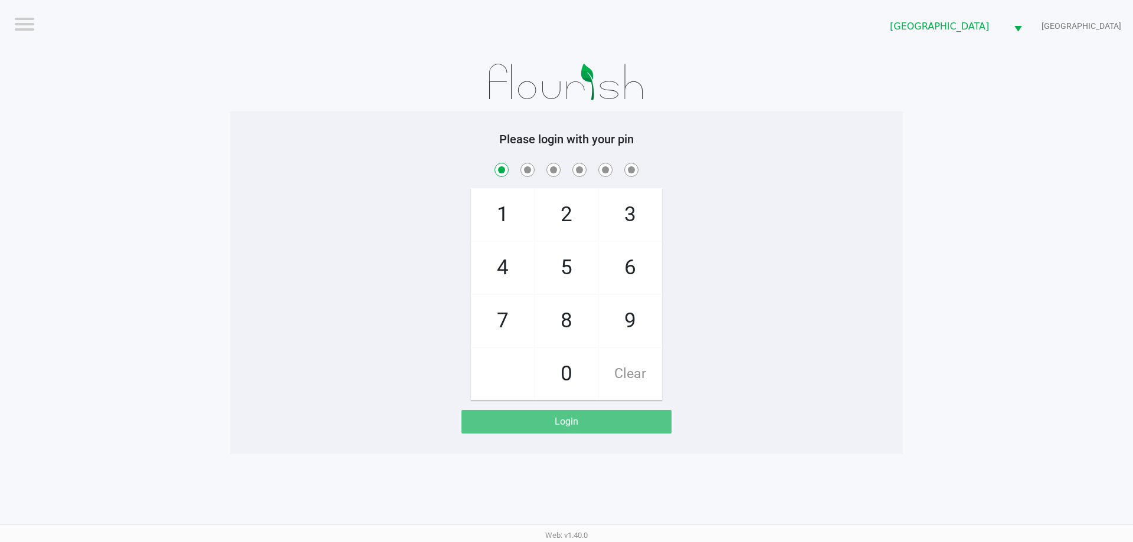
checkbox input "true"
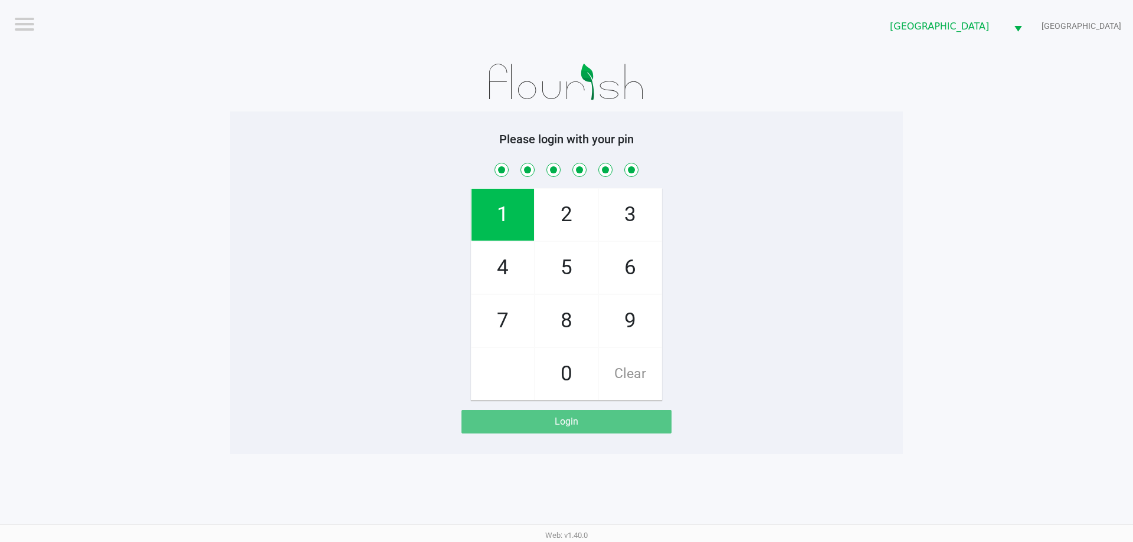
checkbox input "true"
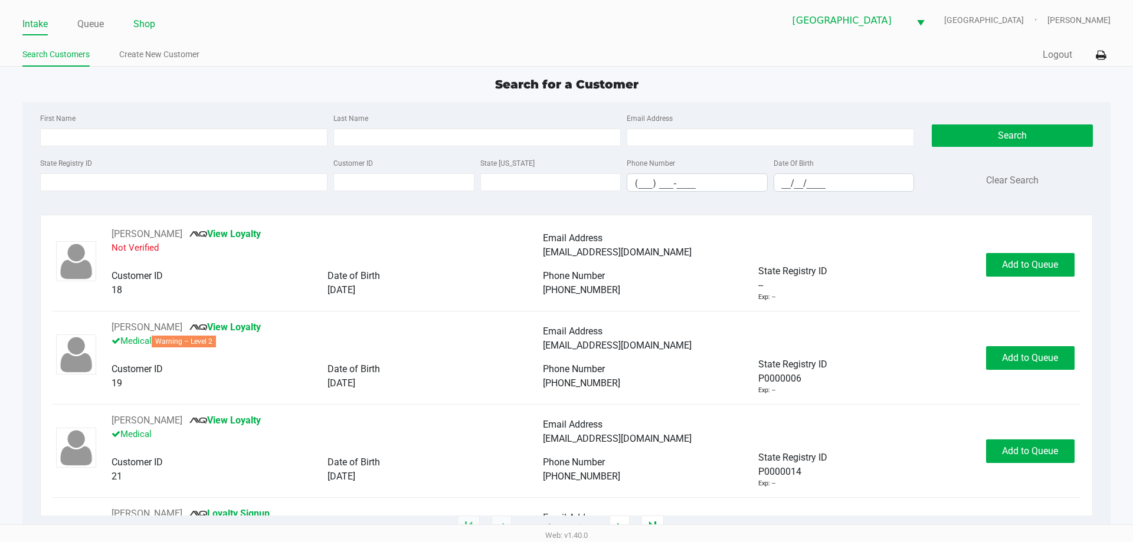
click at [148, 26] on link "Shop" at bounding box center [144, 24] width 22 height 17
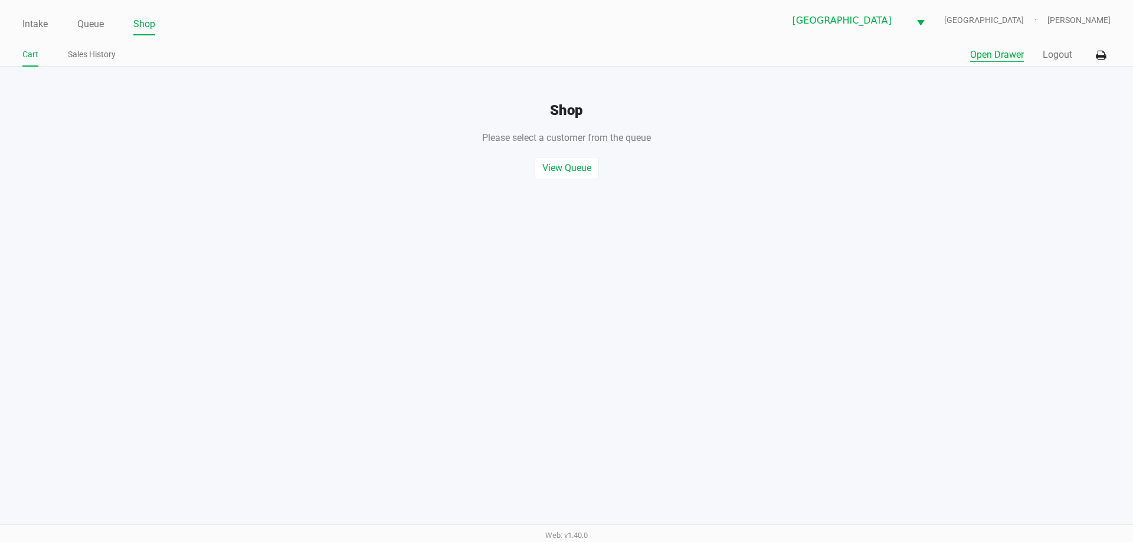
click at [1012, 57] on button "Open Drawer" at bounding box center [997, 55] width 54 height 14
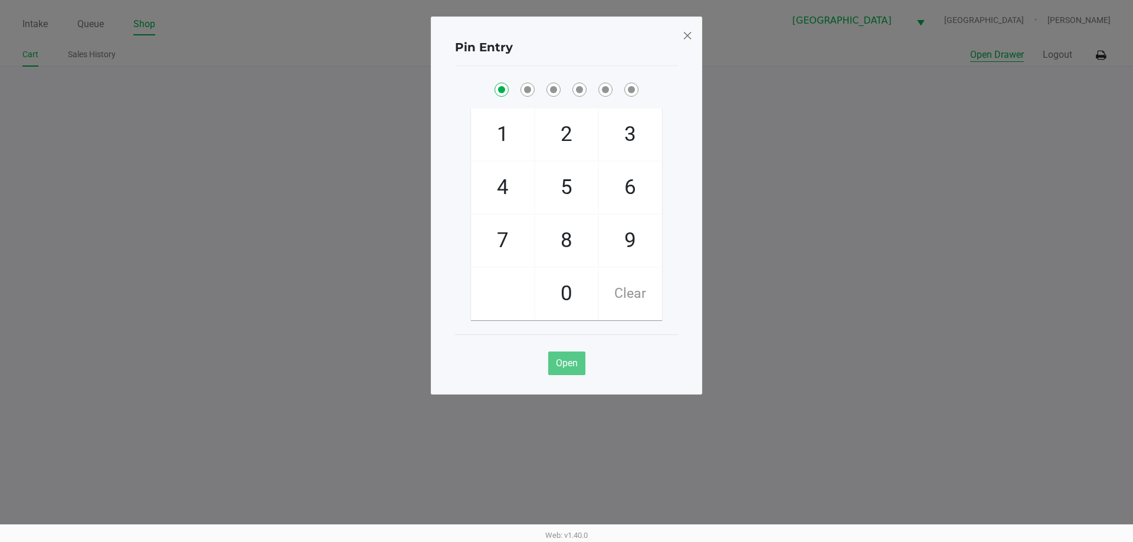
checkbox input "true"
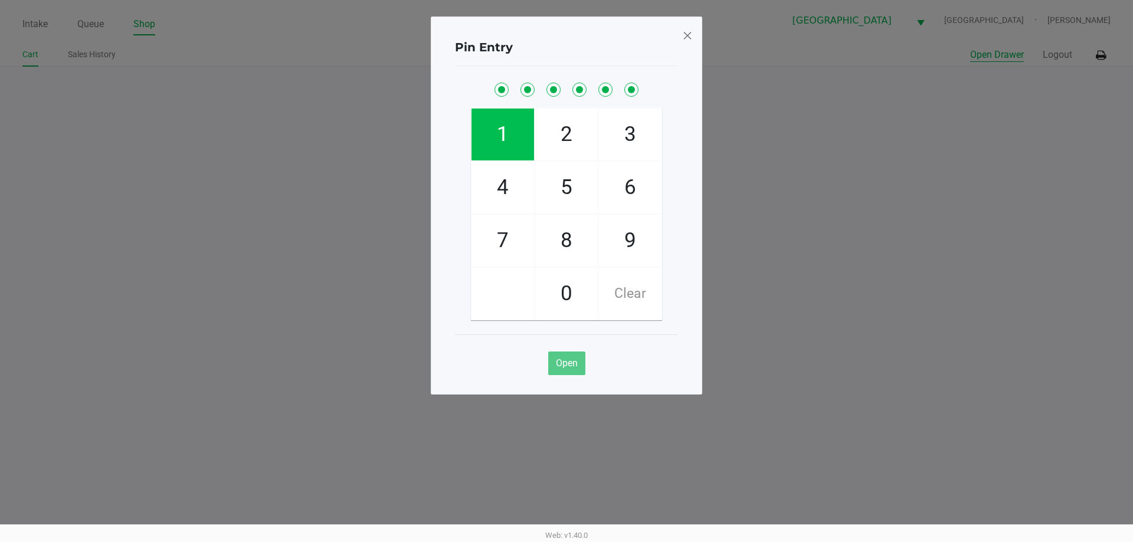
checkbox input "true"
click at [687, 31] on span at bounding box center [687, 35] width 11 height 19
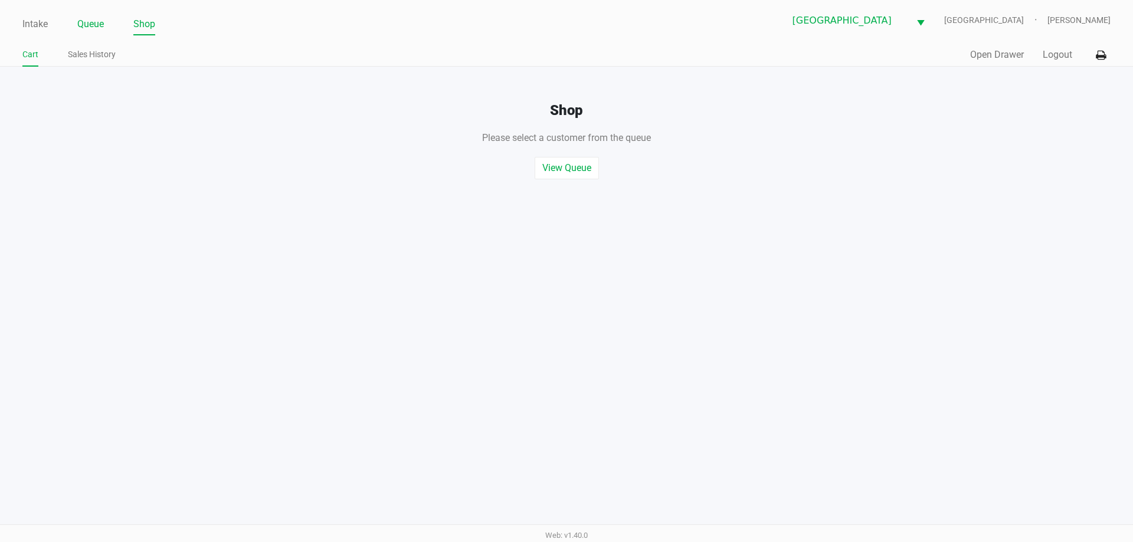
click at [95, 25] on link "Queue" at bounding box center [90, 24] width 27 height 17
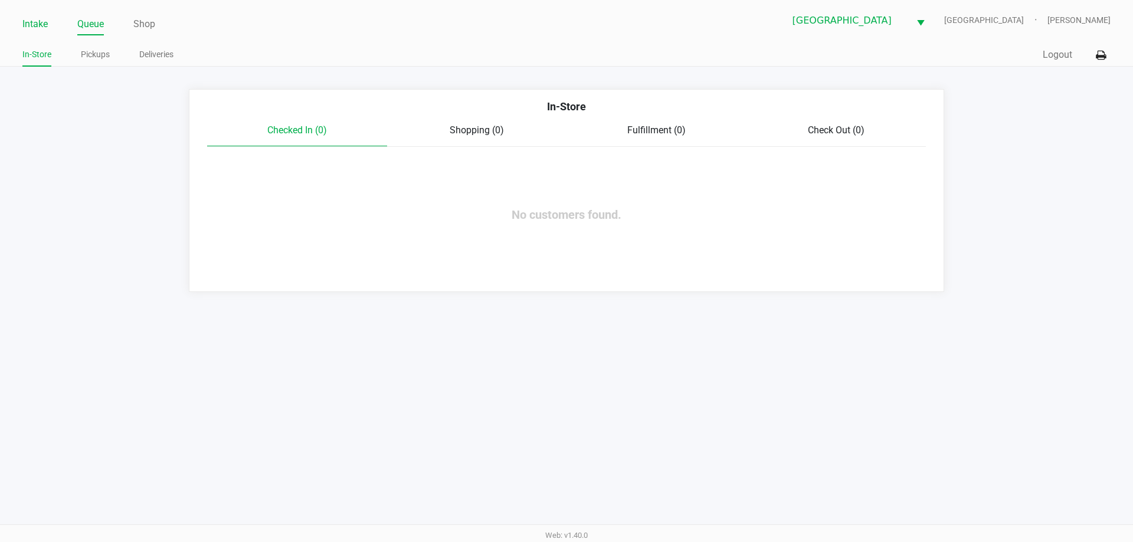
click at [40, 29] on link "Intake" at bounding box center [34, 24] width 25 height 17
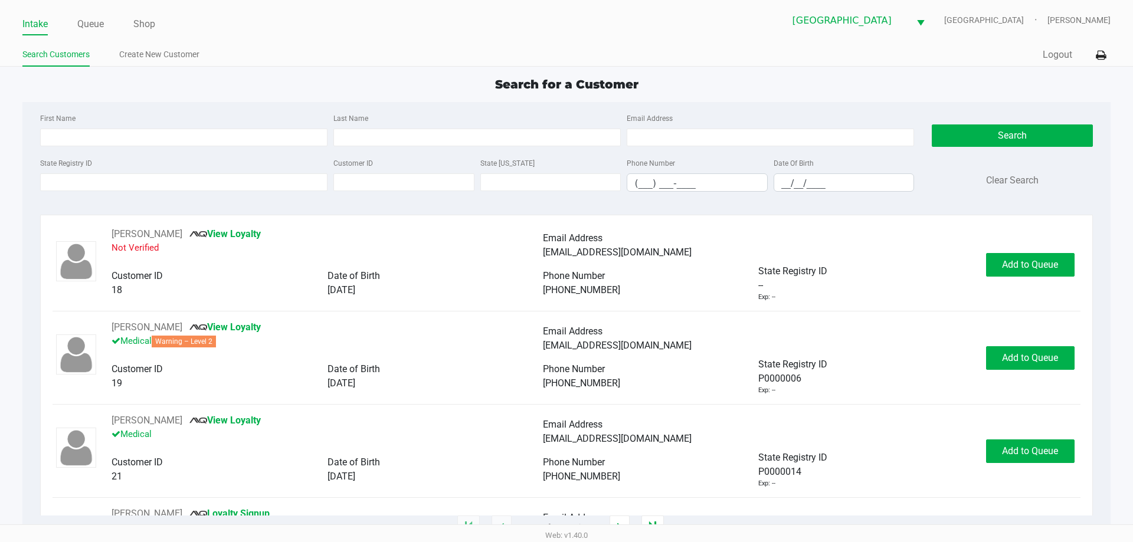
click at [367, 67] on app-point-of-sale "Intake Queue Shop Miami Beach WC FITCHBURG Josh Hunnicutt Search Customers Crea…" at bounding box center [566, 264] width 1133 height 528
click at [252, 77] on div "Search for a Customer" at bounding box center [566, 85] width 1105 height 18
type input "JUNE("
type input "CORCORAN("
type input "04/10/1953"
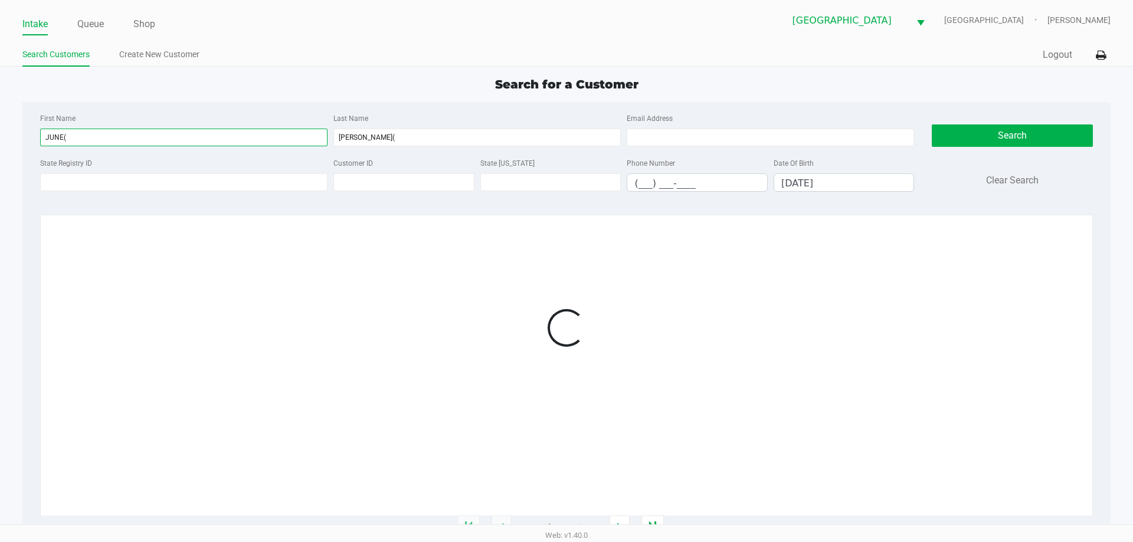
click at [163, 140] on input "JUNE(" at bounding box center [183, 138] width 287 height 18
type input "JUNE"
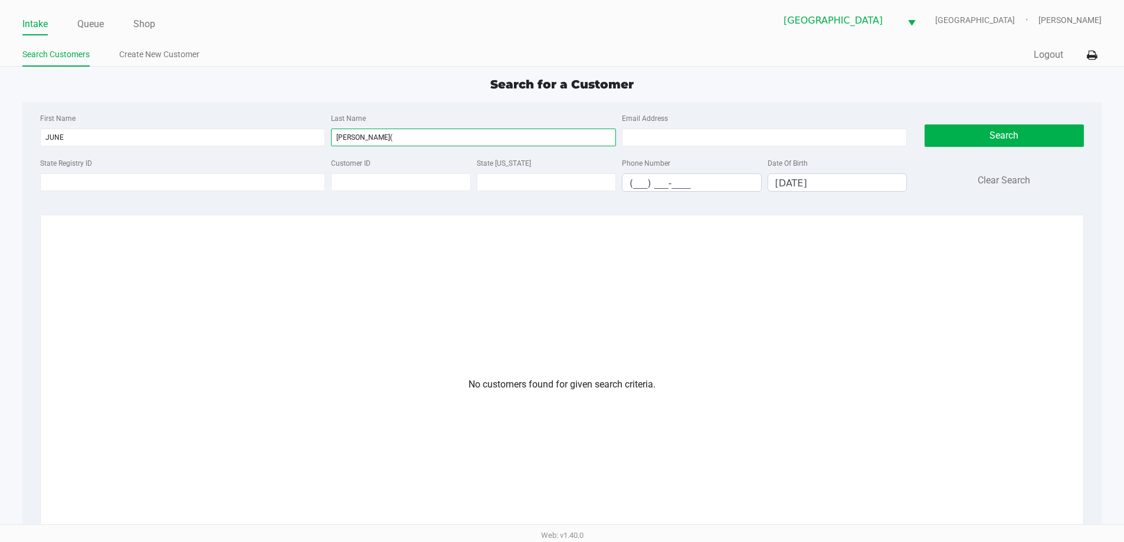
click at [424, 130] on input "CORCORAN(" at bounding box center [473, 138] width 285 height 18
type input "CORCORAN"
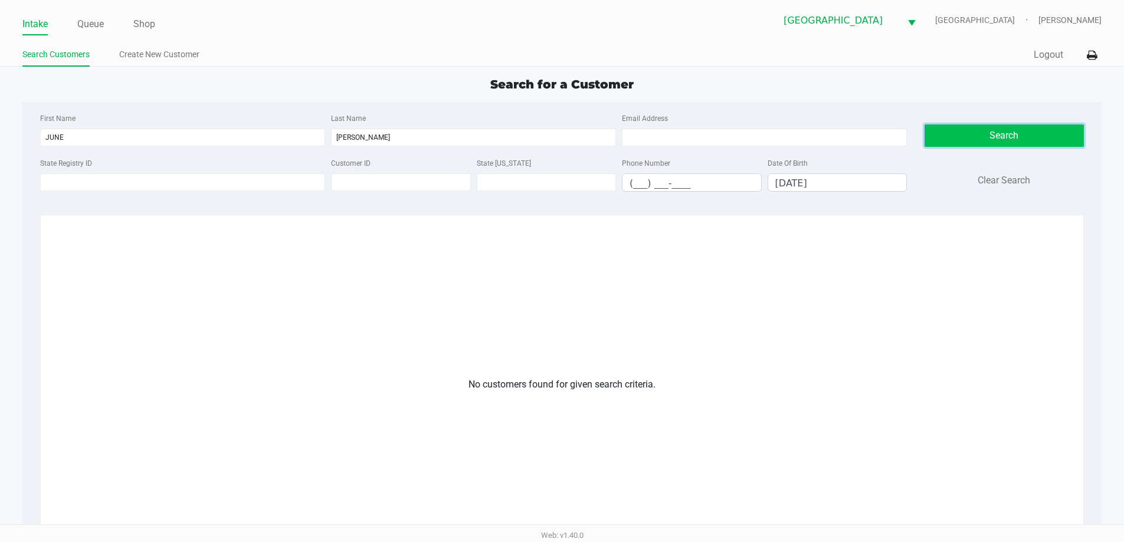
click at [1022, 133] on button "Search" at bounding box center [1003, 135] width 159 height 22
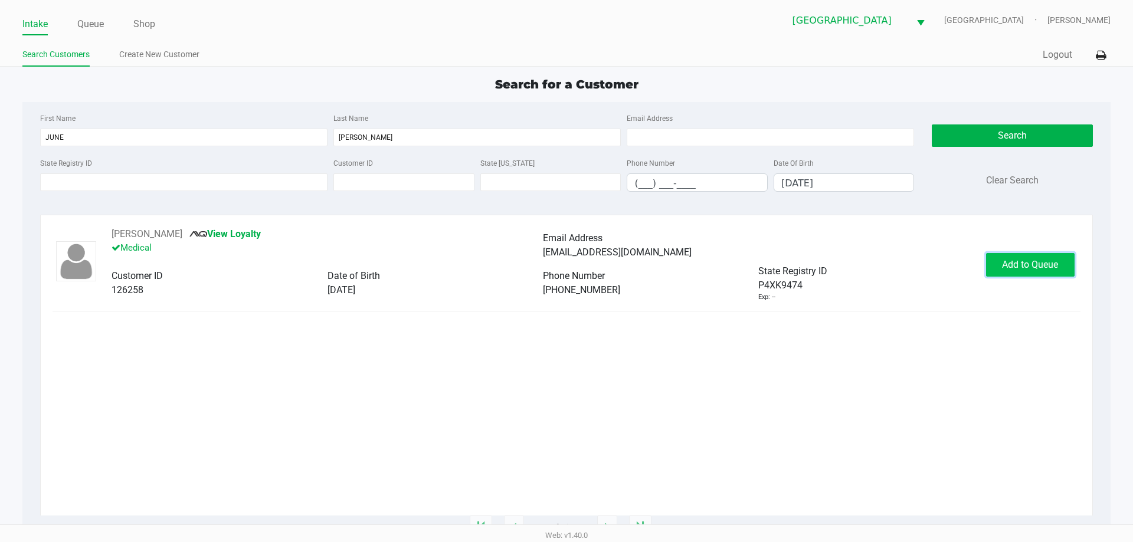
click at [1042, 262] on span "Add to Queue" at bounding box center [1030, 264] width 56 height 11
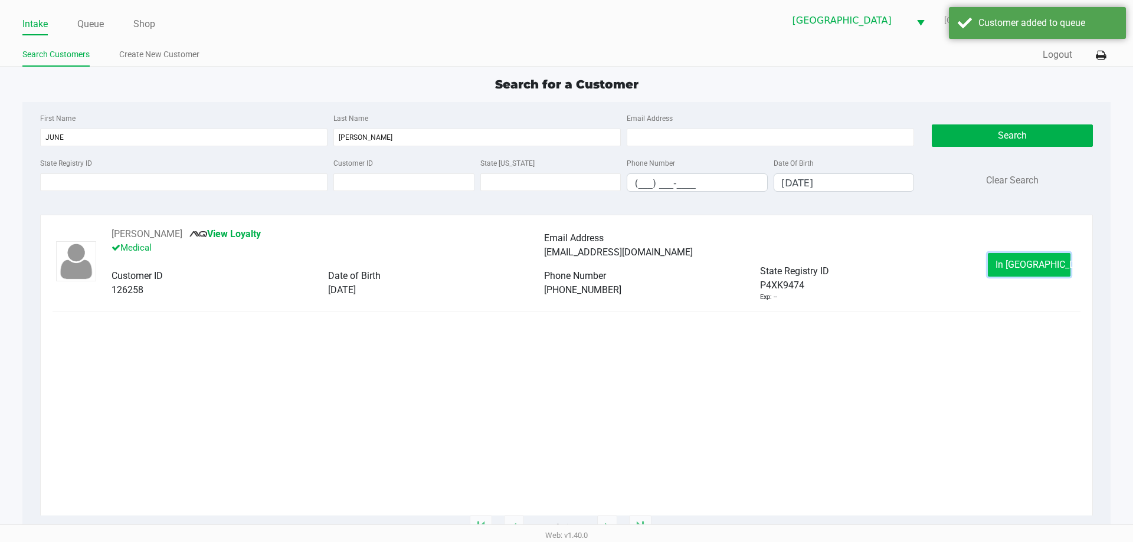
click at [1038, 263] on span "In Queue" at bounding box center [1044, 264] width 99 height 11
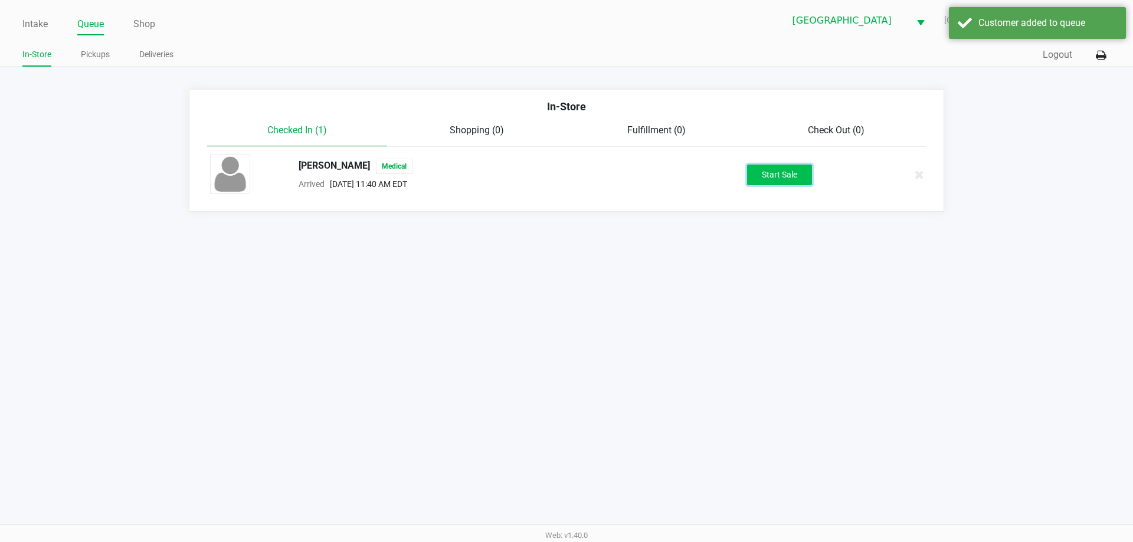
click at [778, 179] on button "Start Sale" at bounding box center [779, 175] width 65 height 21
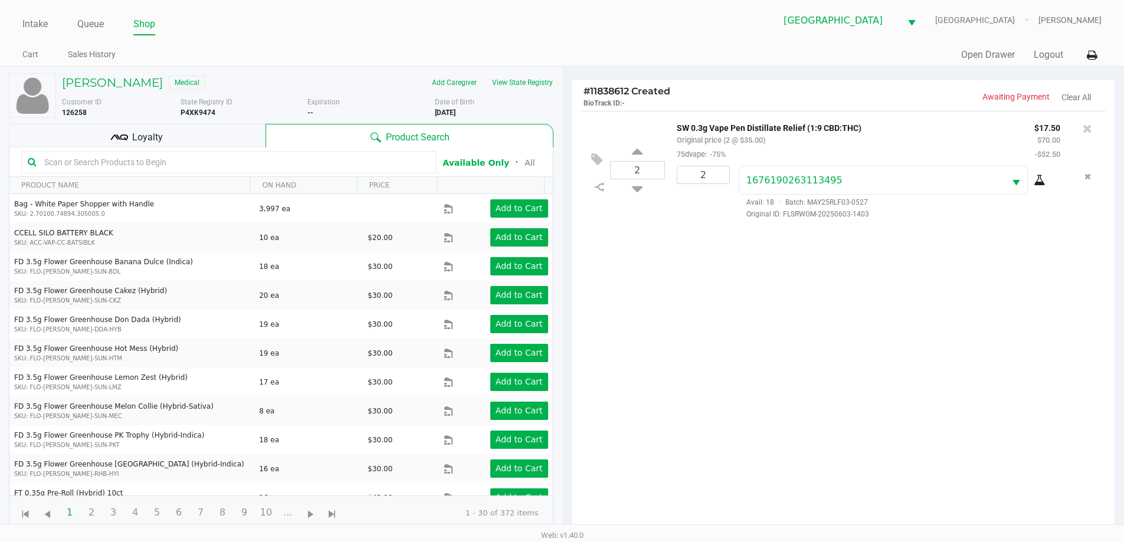
scroll to position [127, 0]
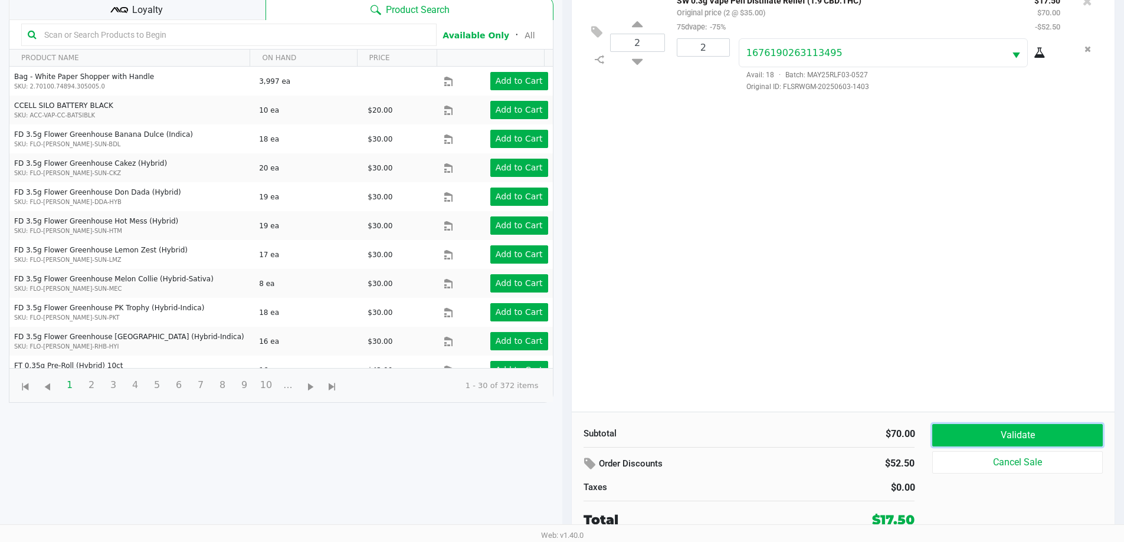
click at [1037, 434] on button "Validate" at bounding box center [1017, 435] width 170 height 22
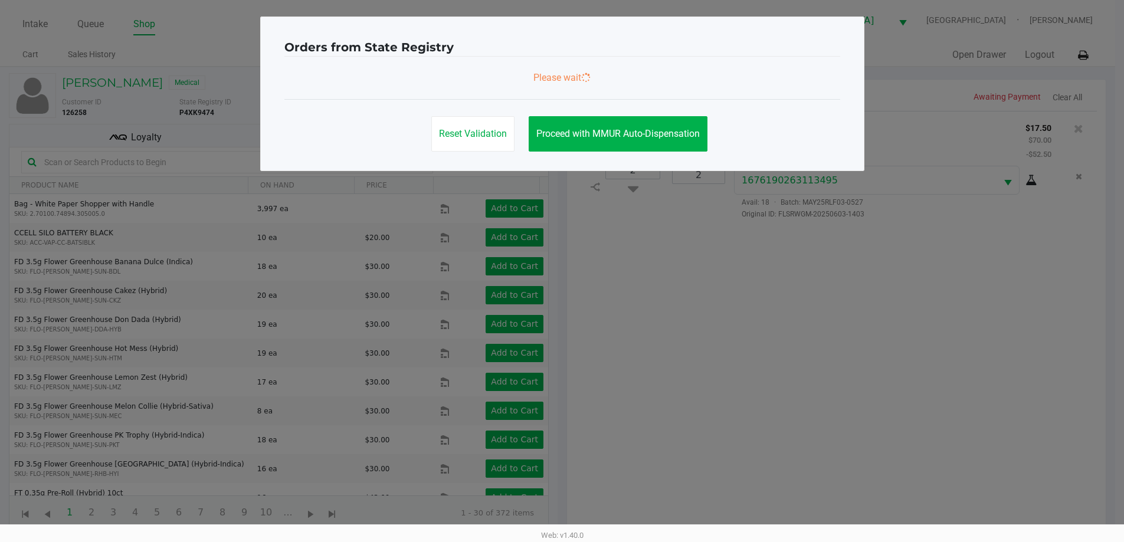
scroll to position [0, 0]
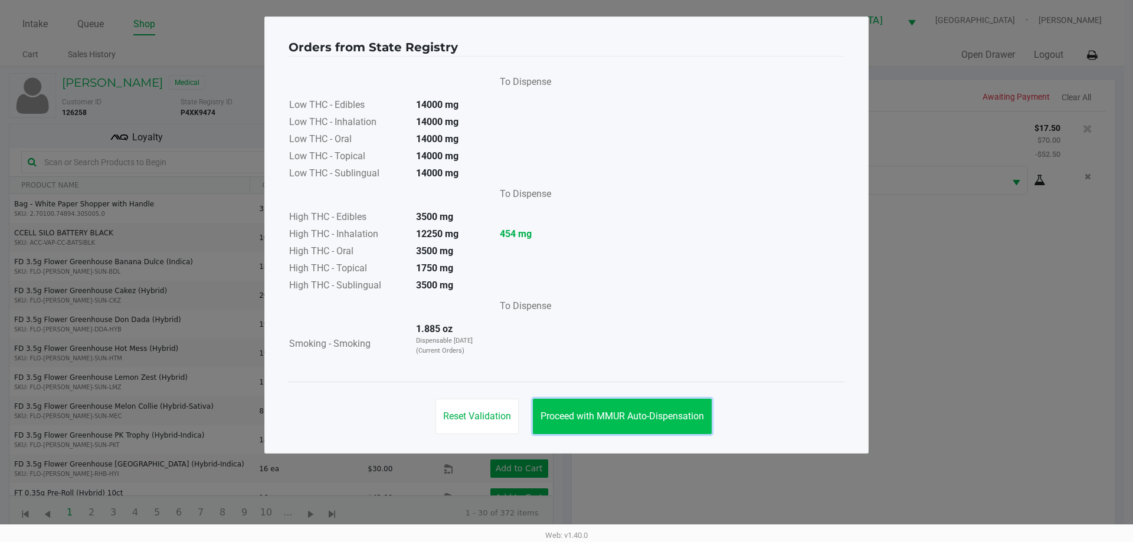
click at [672, 425] on button "Proceed with MMUR Auto-Dispensation" at bounding box center [622, 416] width 179 height 35
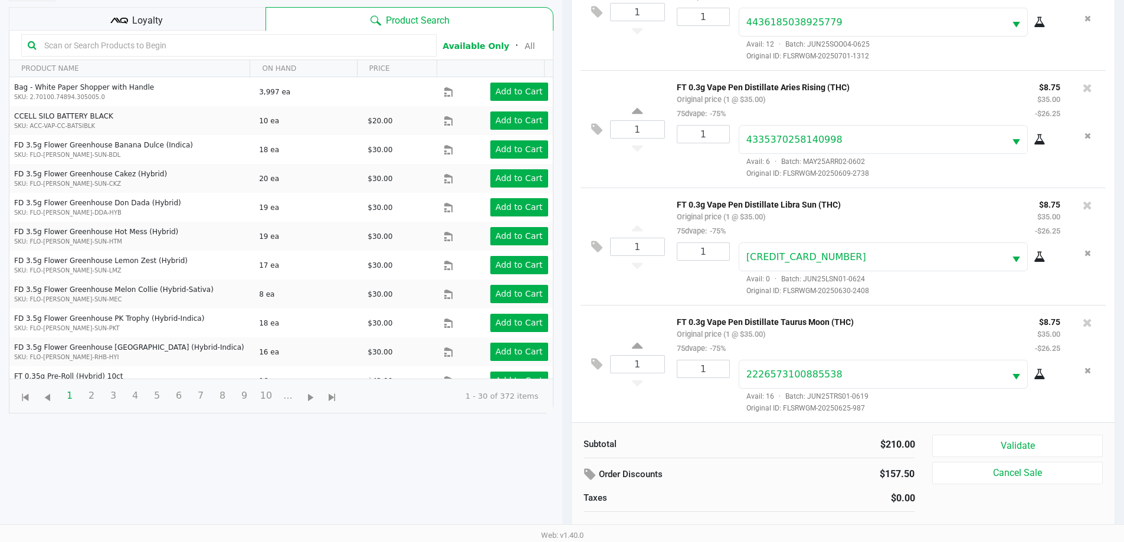
scroll to position [127, 0]
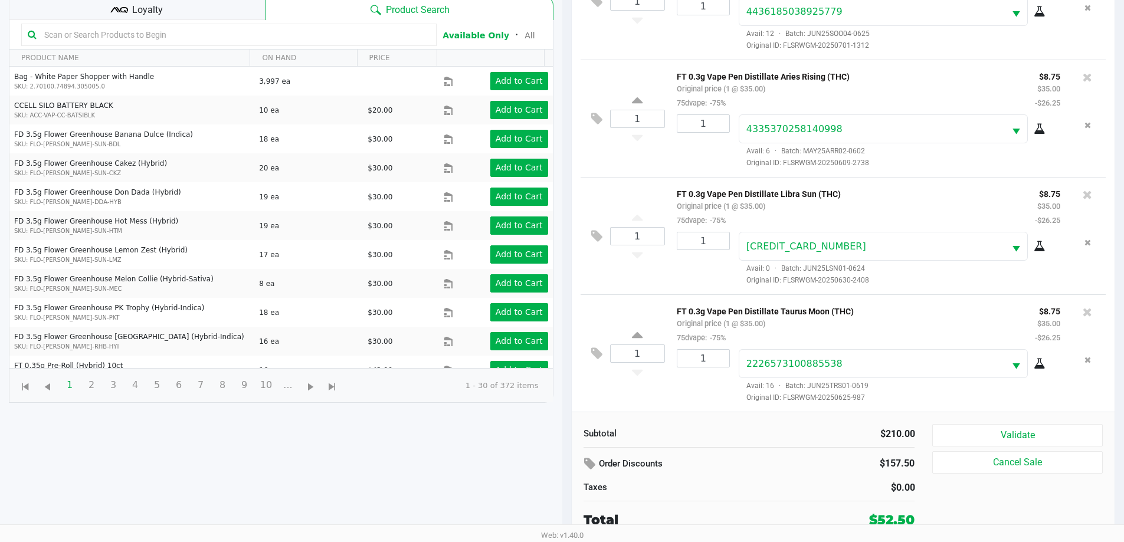
click at [1082, 311] on icon at bounding box center [1086, 312] width 9 height 12
click at [1026, 434] on button "Validate" at bounding box center [1017, 435] width 170 height 22
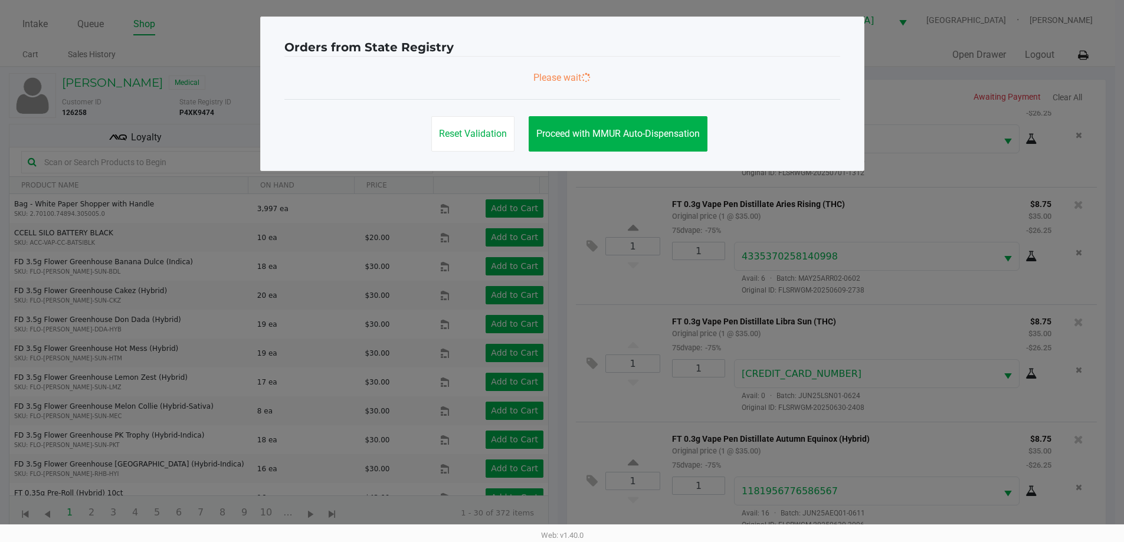
scroll to position [0, 0]
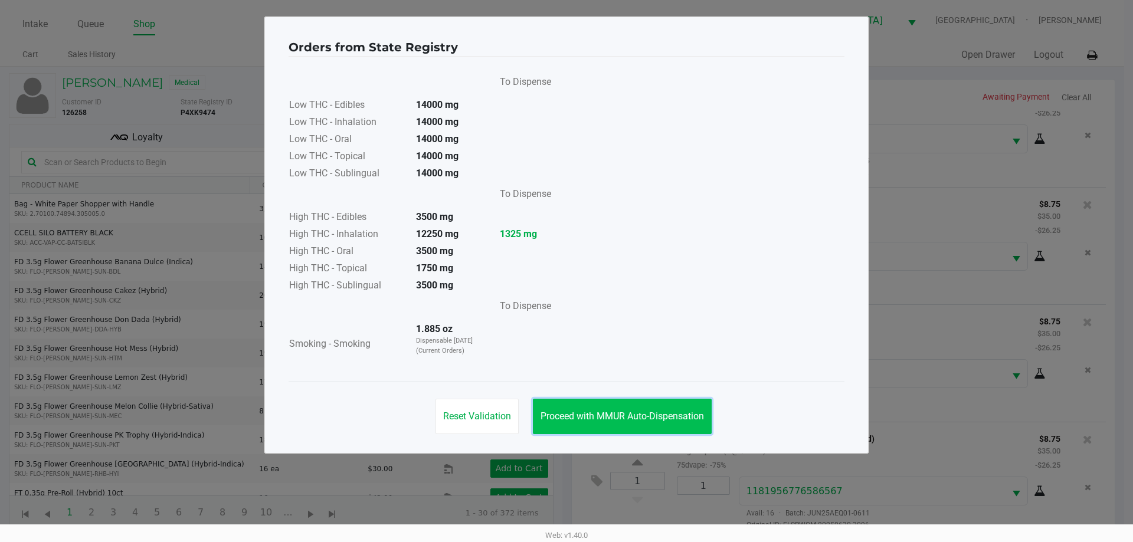
click at [645, 424] on button "Proceed with MMUR Auto-Dispensation" at bounding box center [622, 416] width 179 height 35
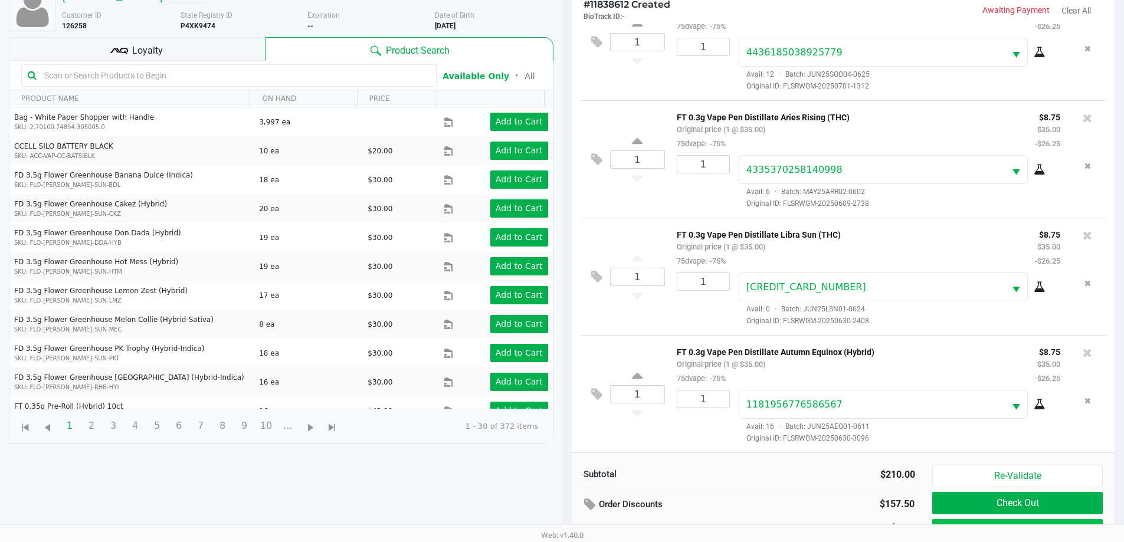
scroll to position [127, 0]
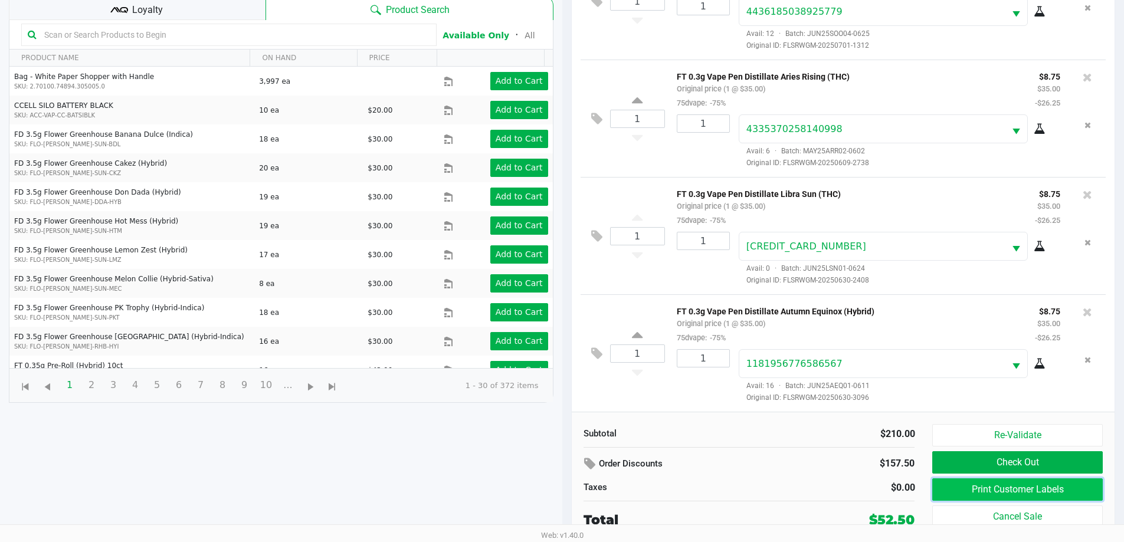
click at [999, 492] on button "Print Customer Labels" at bounding box center [1017, 489] width 170 height 22
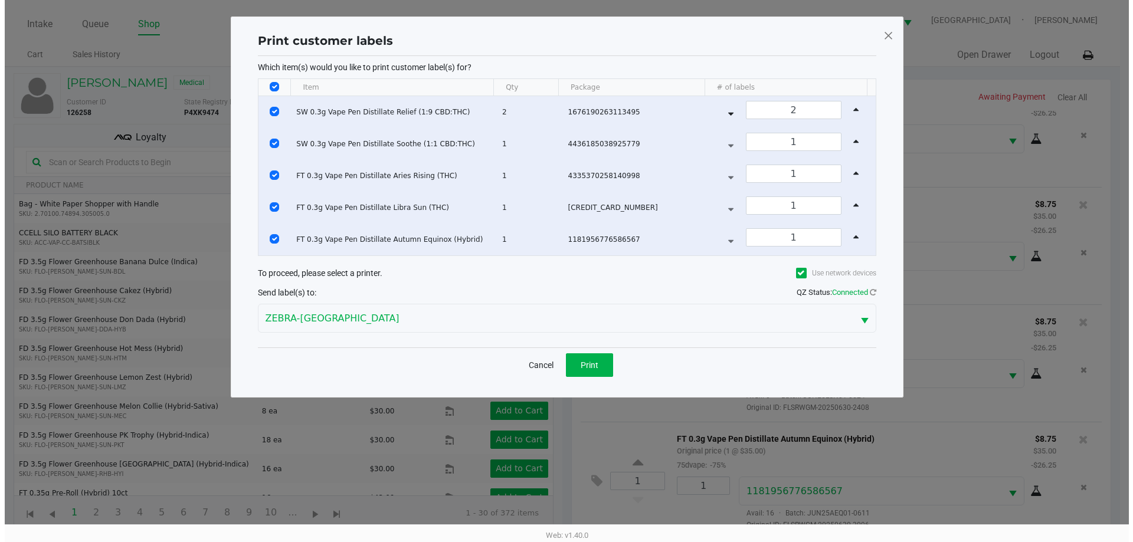
scroll to position [0, 0]
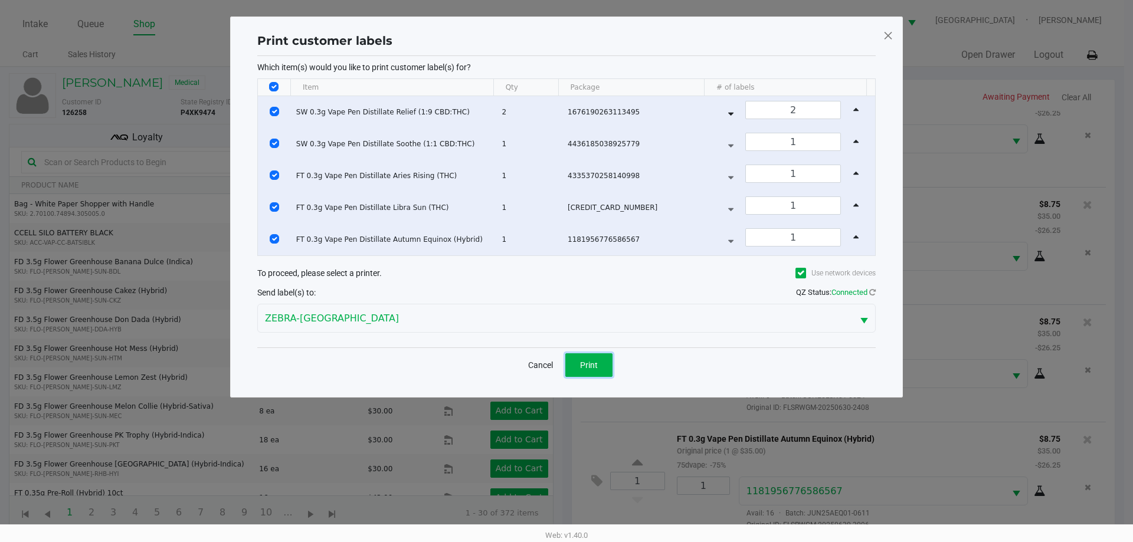
drag, startPoint x: 593, startPoint y: 369, endPoint x: 607, endPoint y: 369, distance: 13.6
click at [595, 369] on span "Print" at bounding box center [589, 364] width 18 height 9
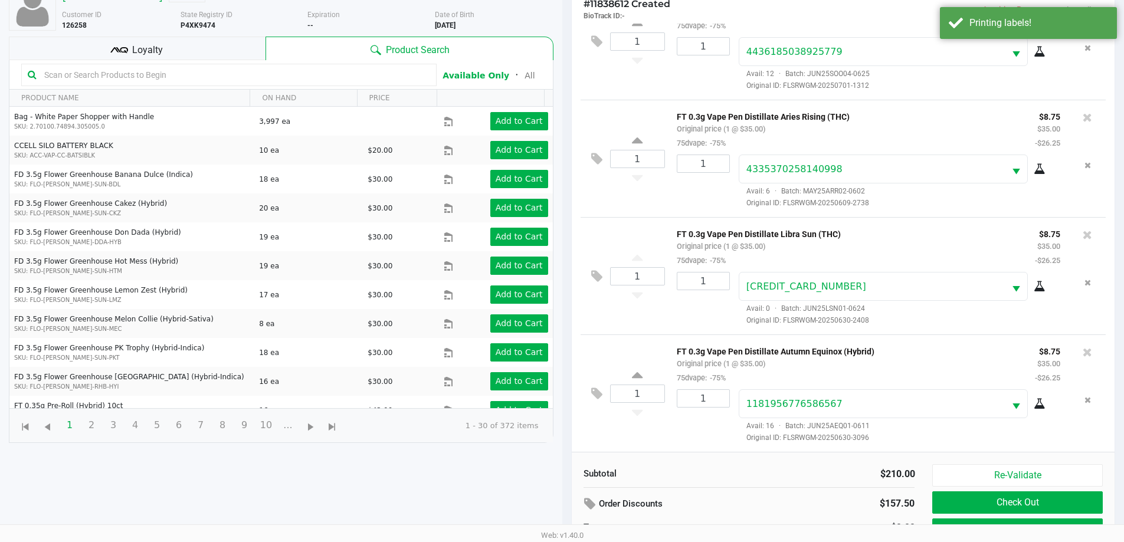
scroll to position [127, 0]
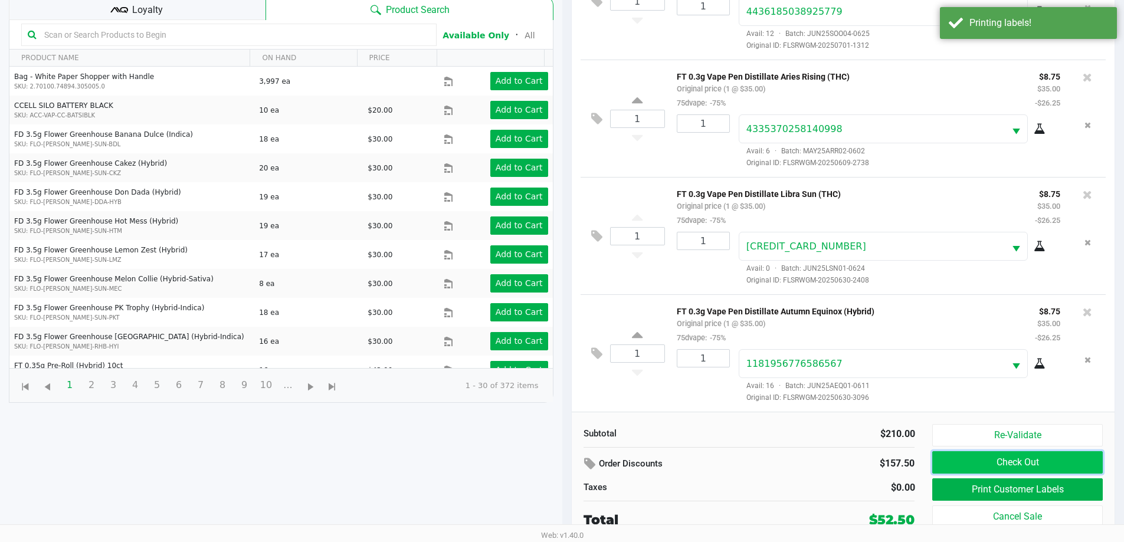
click at [986, 467] on button "Check Out" at bounding box center [1017, 462] width 170 height 22
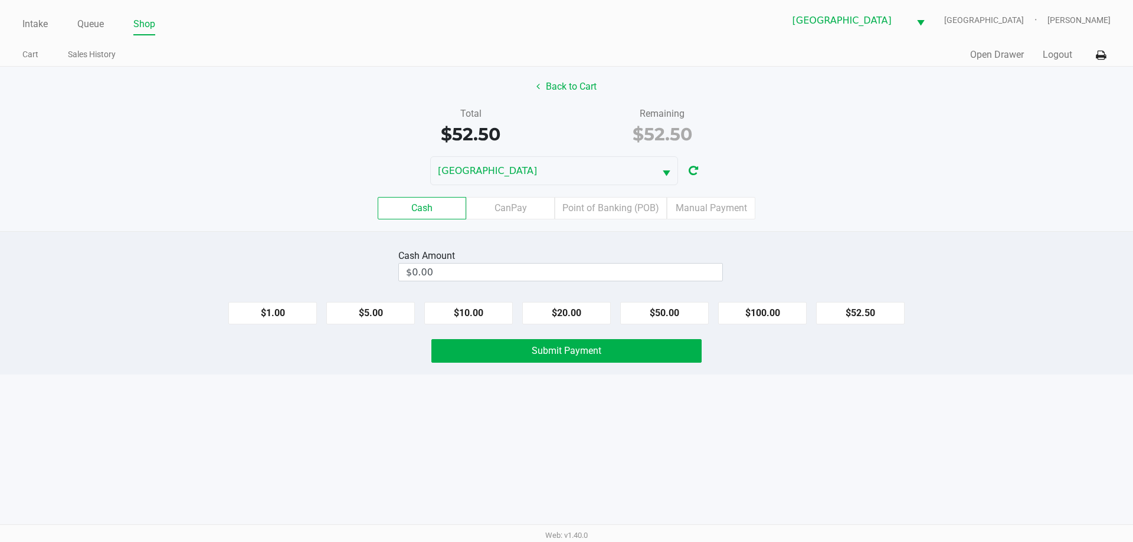
click at [590, 280] on input "$0.00" at bounding box center [560, 272] width 323 height 17
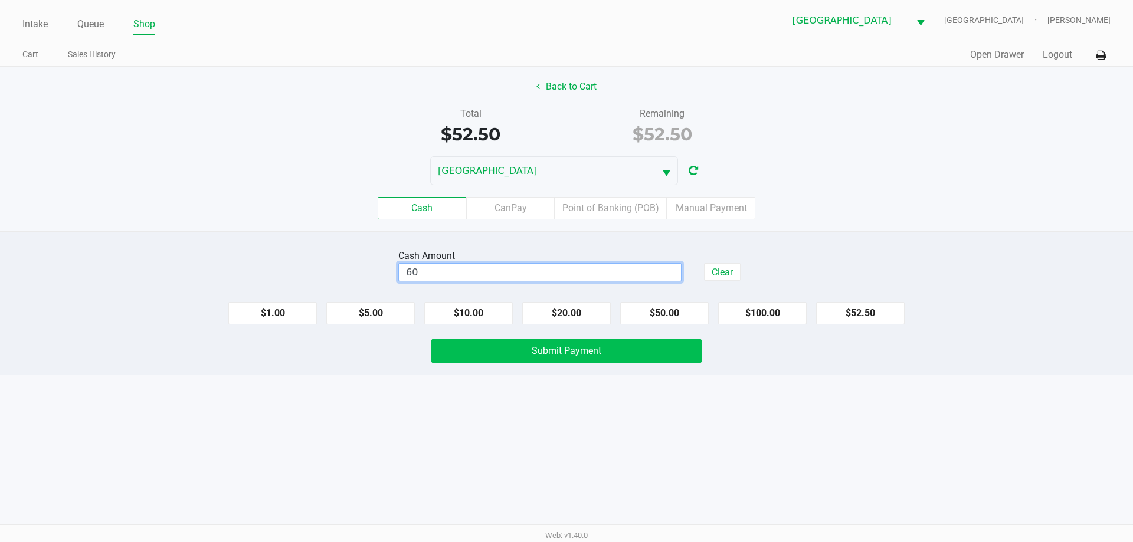
click at [580, 362] on button "Submit Payment" at bounding box center [566, 351] width 270 height 24
type input "$60.00"
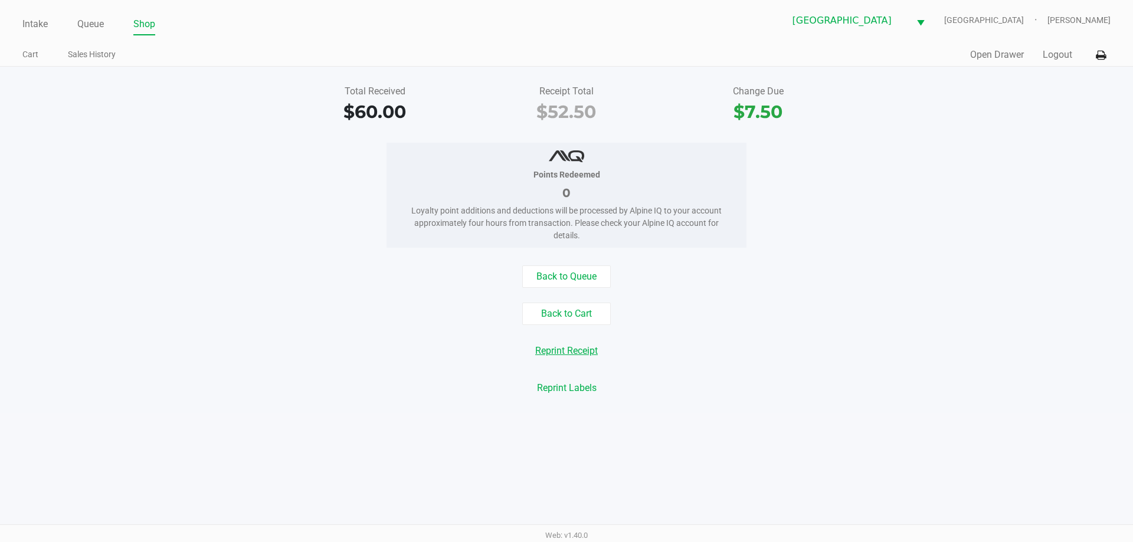
click at [572, 352] on button "Reprint Receipt" at bounding box center [566, 351] width 78 height 22
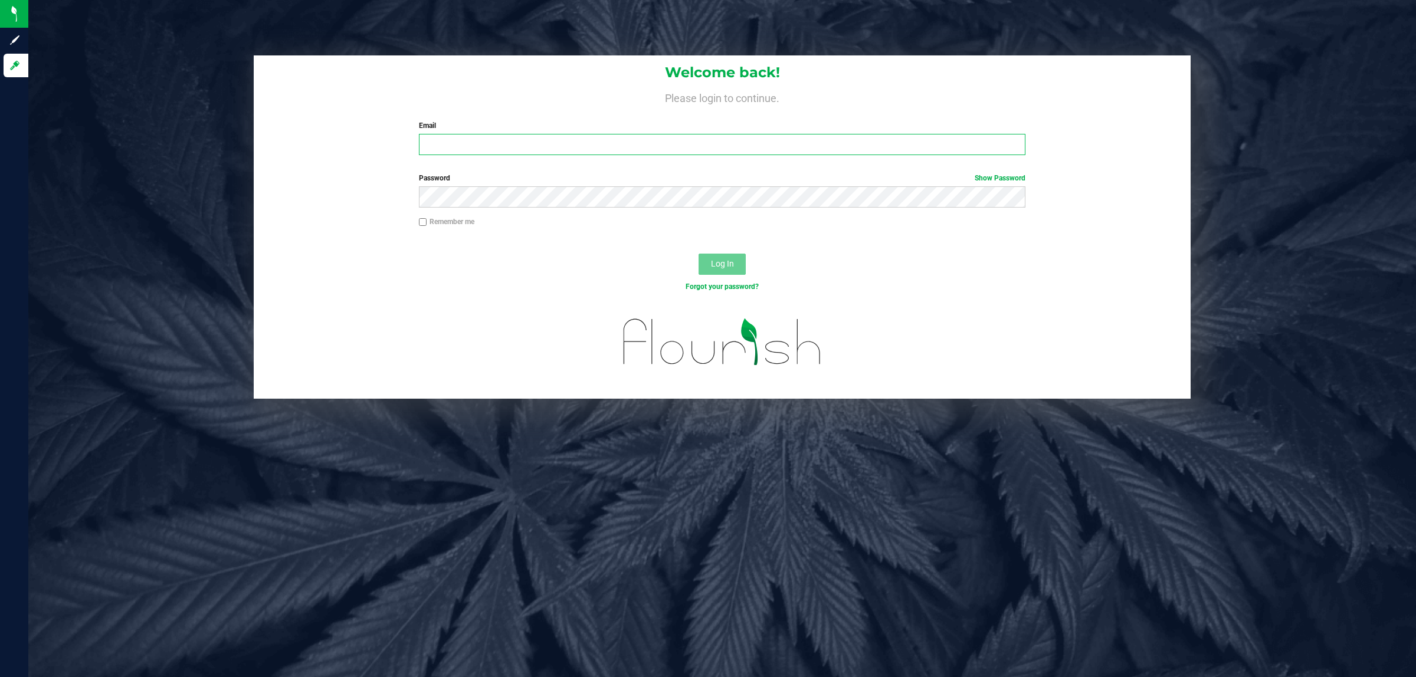
click at [445, 145] on input "Email" at bounding box center [722, 144] width 607 height 21
type input "[EMAIL_ADDRESS][DOMAIN_NAME]"
click at [698, 254] on button "Log In" at bounding box center [721, 264] width 47 height 21
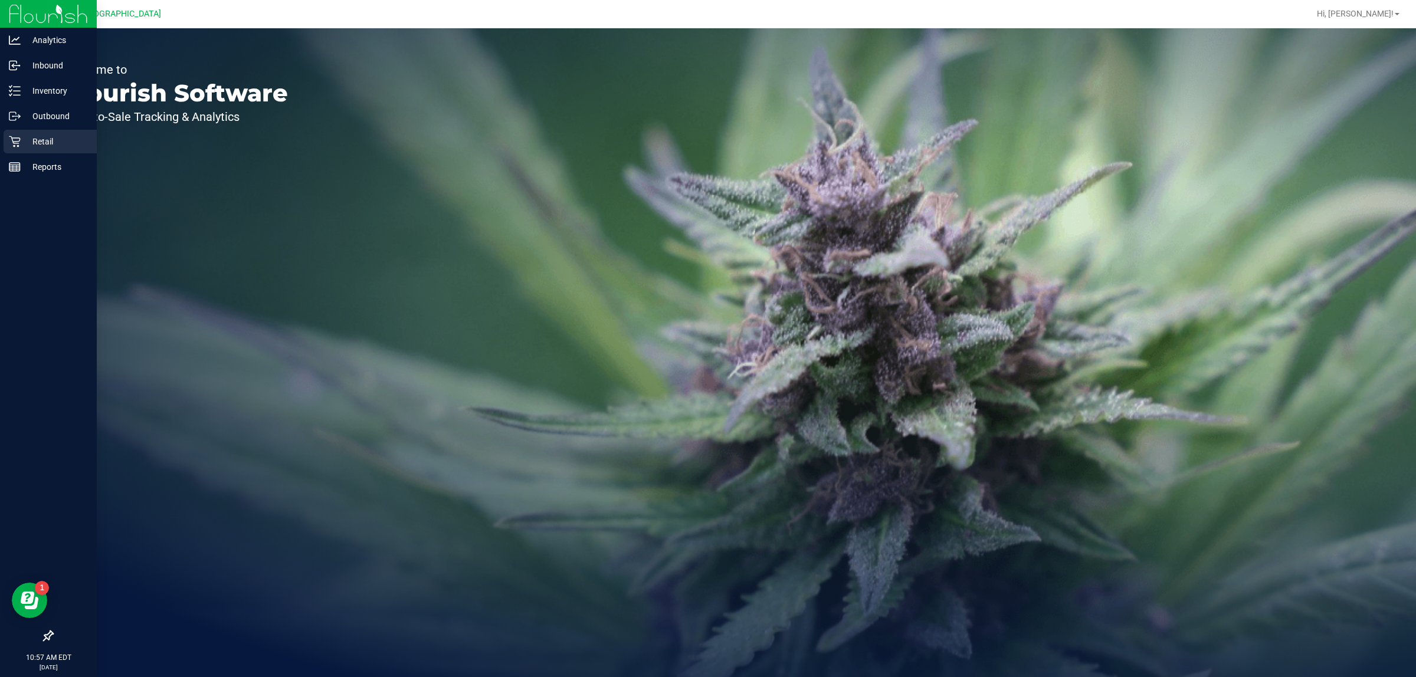
click at [15, 145] on icon at bounding box center [15, 142] width 12 height 12
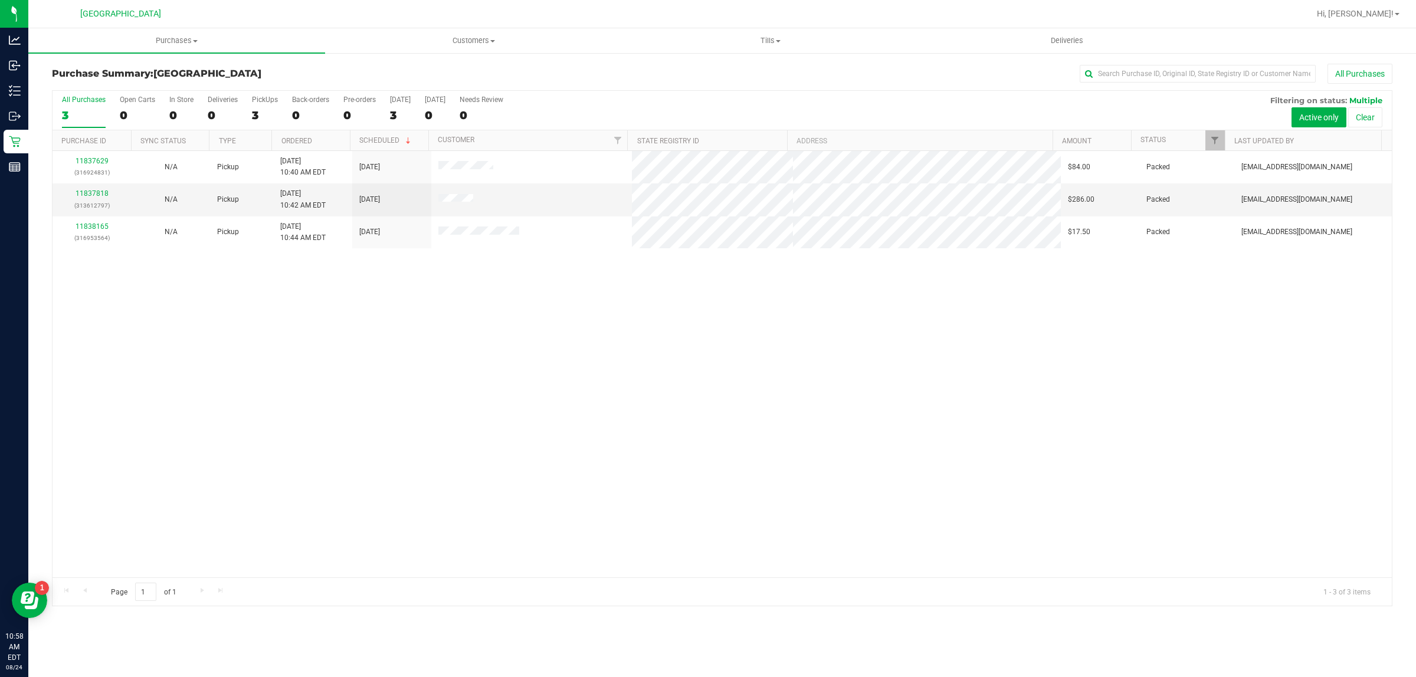
click at [941, 470] on div "11837629 (316924831) N/A Pickup 8/24/2025 10:40 AM EDT 8/24/2025 $84.00 Packed …" at bounding box center [721, 364] width 1339 height 426
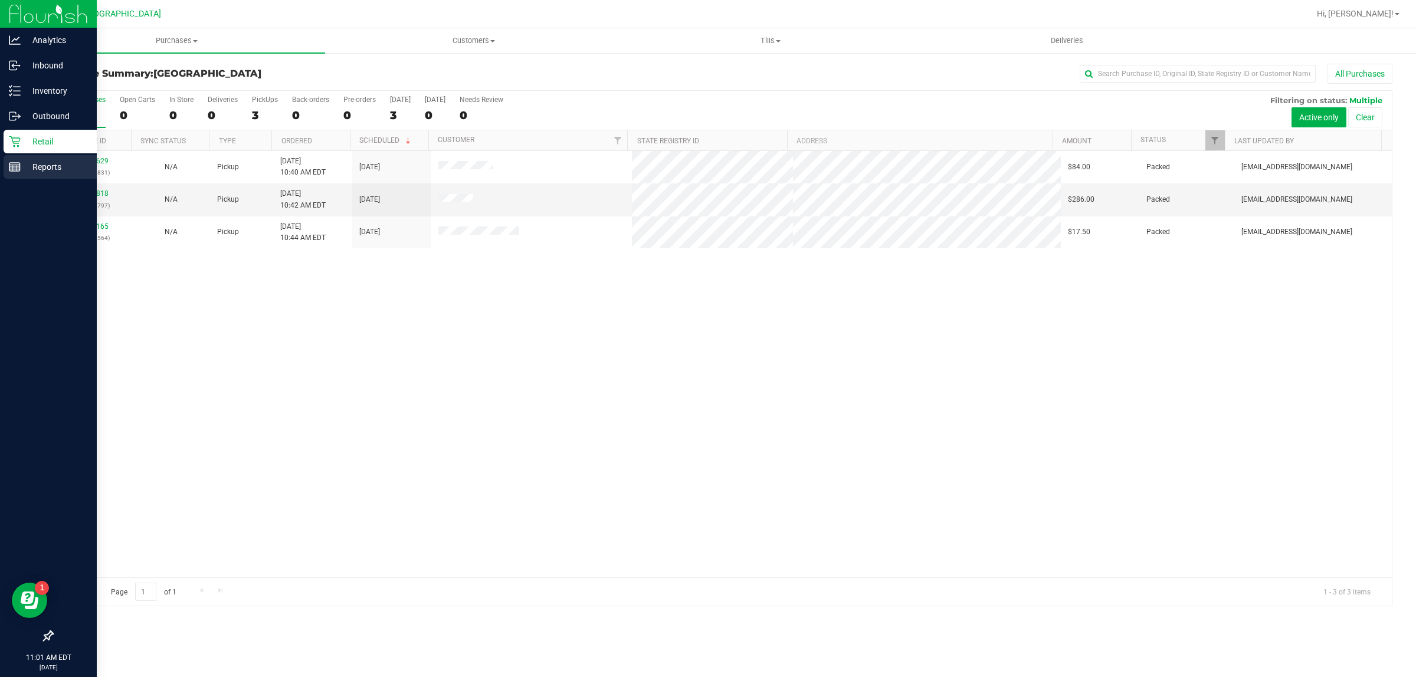
click at [15, 164] on icon at bounding box center [15, 167] width 12 height 12
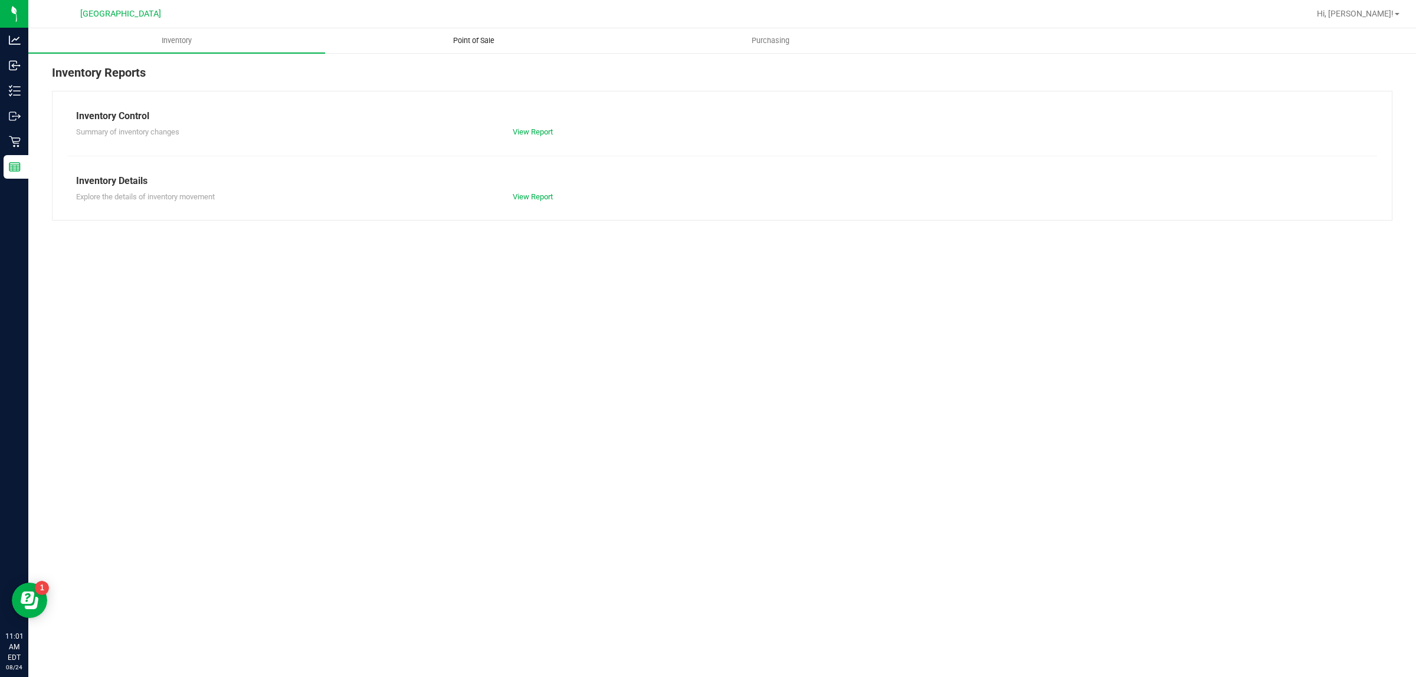
click at [481, 39] on span "Point of Sale" at bounding box center [473, 40] width 73 height 11
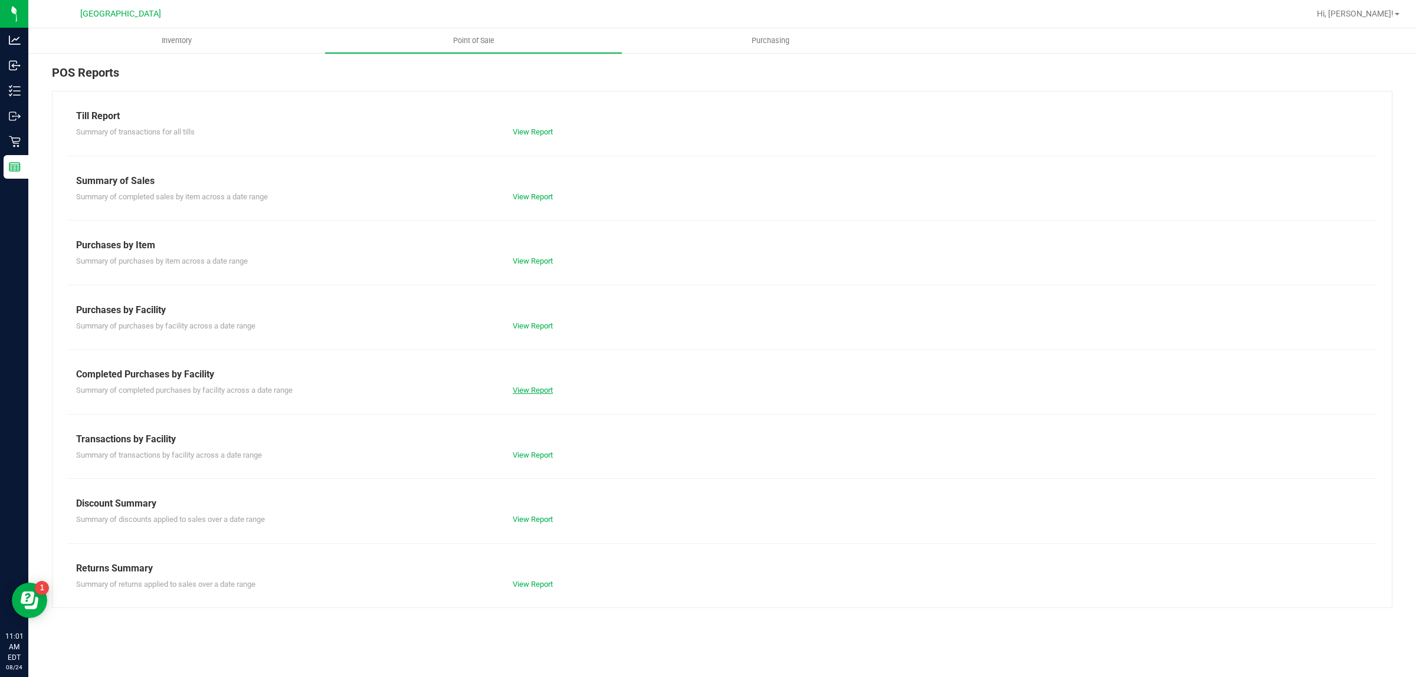
click at [546, 393] on link "View Report" at bounding box center [533, 390] width 40 height 9
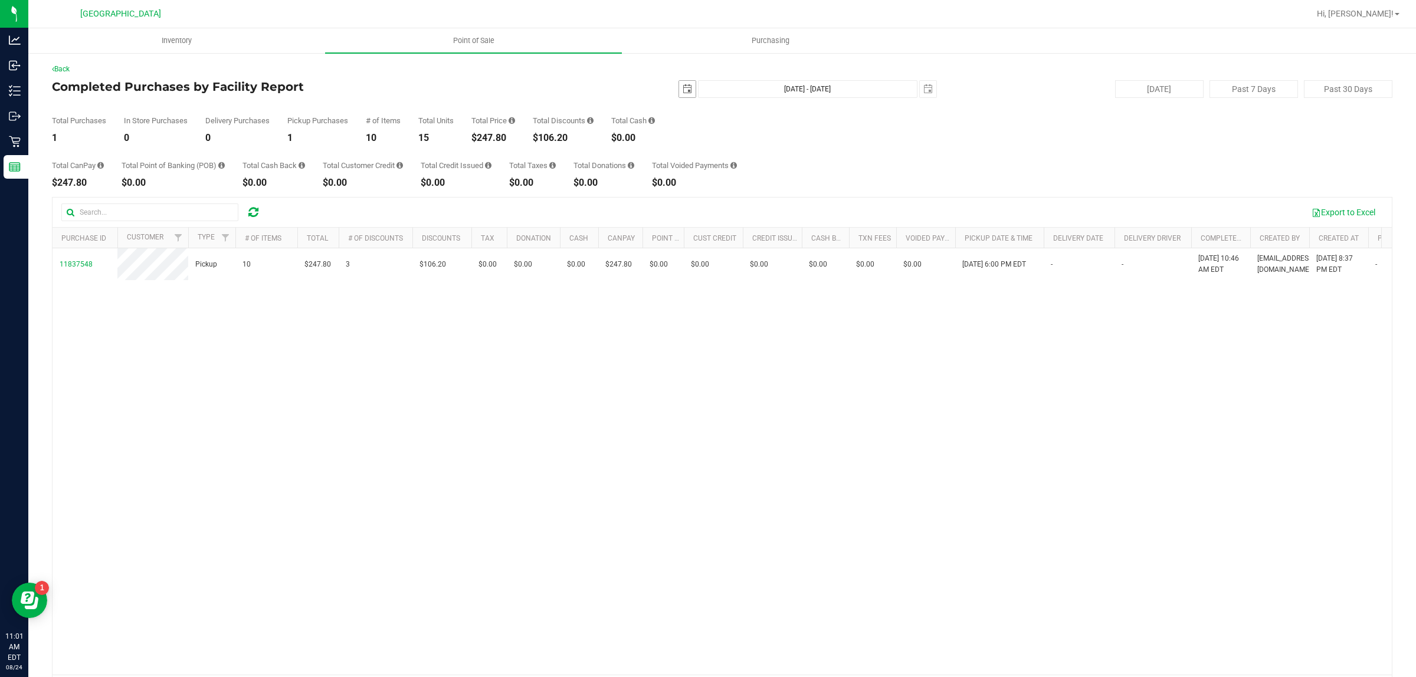
click at [682, 89] on span "select" at bounding box center [686, 88] width 9 height 9
click at [762, 209] on link "22" at bounding box center [767, 209] width 17 height 18
type input "2025-08-22"
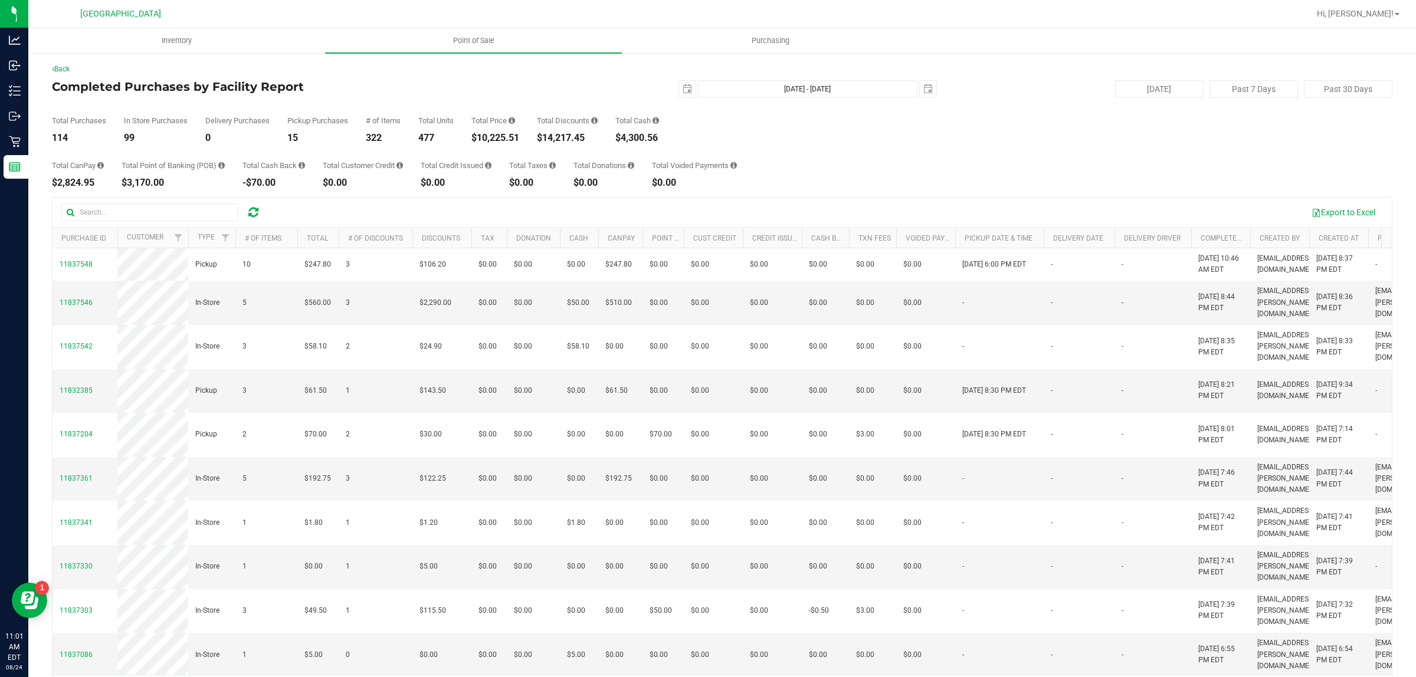
click at [933, 90] on div "2025-08-22 Aug 22, 2025 - Aug 24, 2025 2025-08-24" at bounding box center [717, 89] width 455 height 18
drag, startPoint x: 933, startPoint y: 90, endPoint x: 927, endPoint y: 84, distance: 7.9
click at [933, 89] on div "2025-08-22 Aug 22, 2025 - Aug 24, 2025 2025-08-24" at bounding box center [717, 89] width 455 height 18
click at [925, 84] on span "select" at bounding box center [928, 89] width 17 height 17
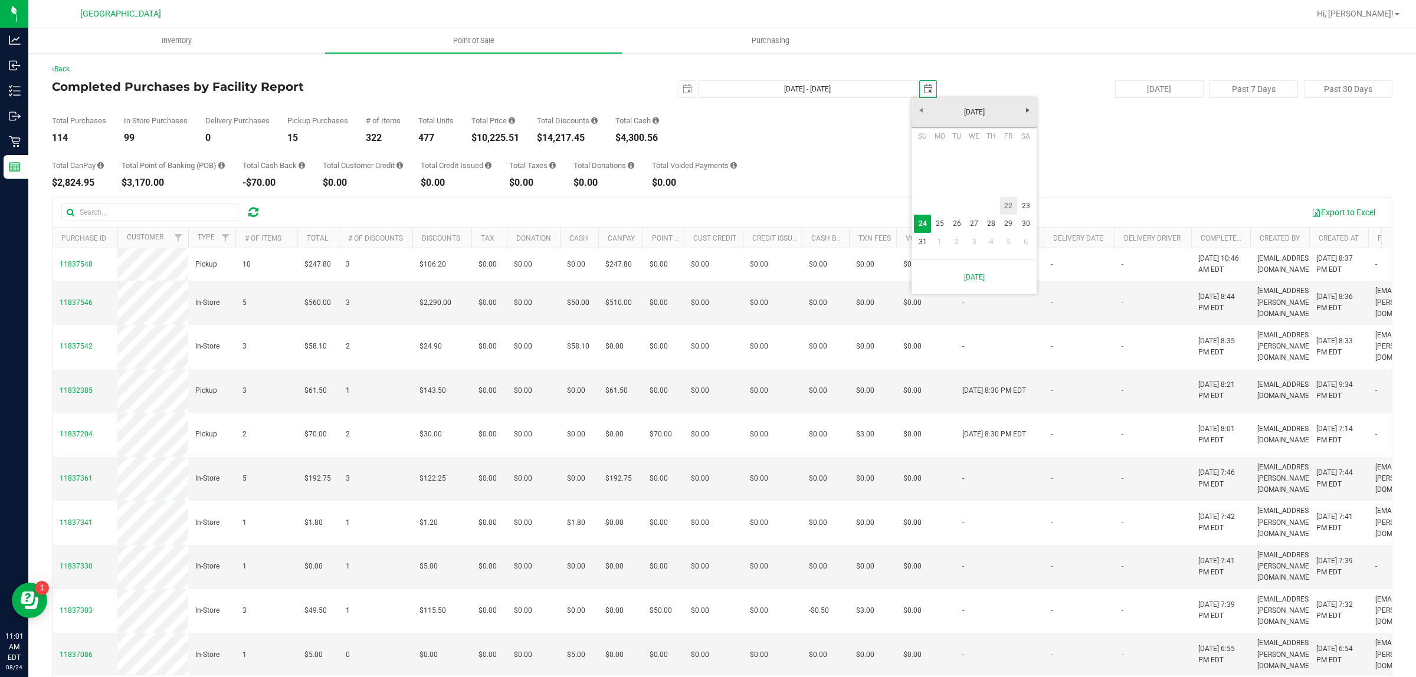
click at [1007, 197] on link "22" at bounding box center [1008, 206] width 17 height 18
type input "Aug 22, 2025 - Aug 22, 2025"
type input "2025-08-22"
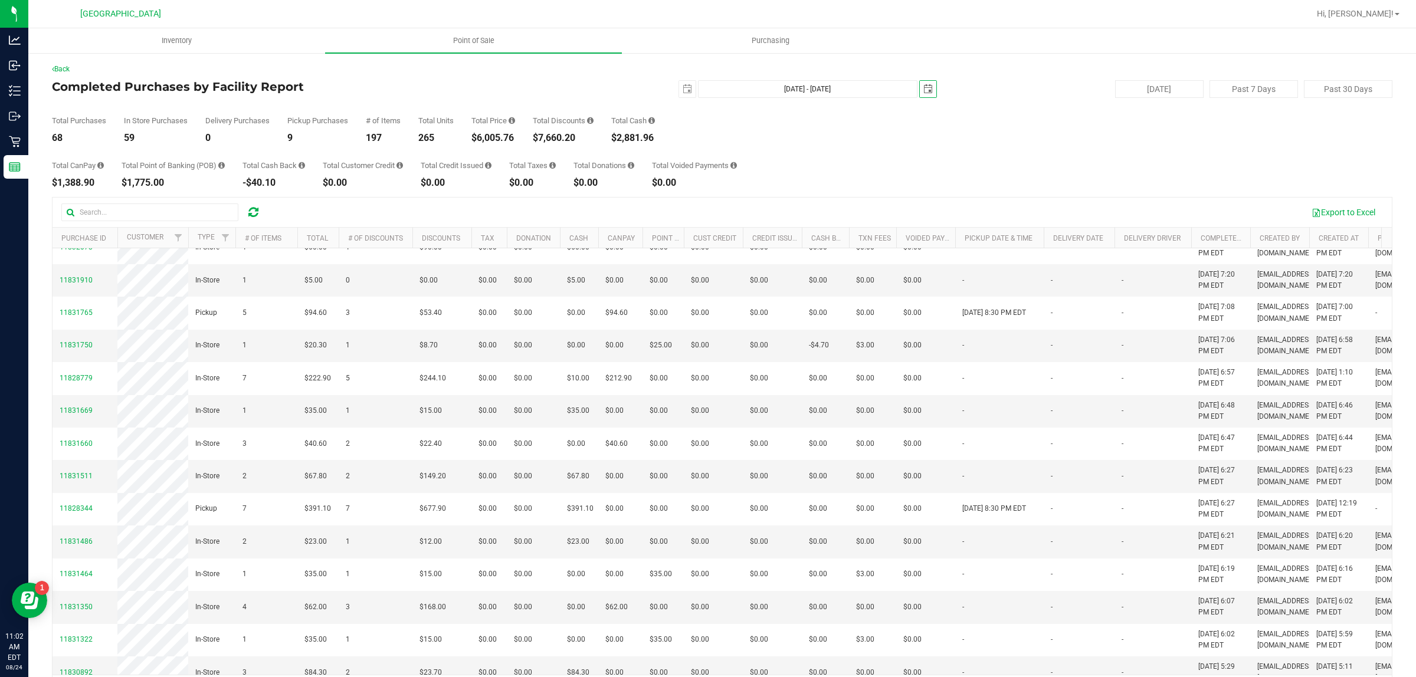
scroll to position [0, 54]
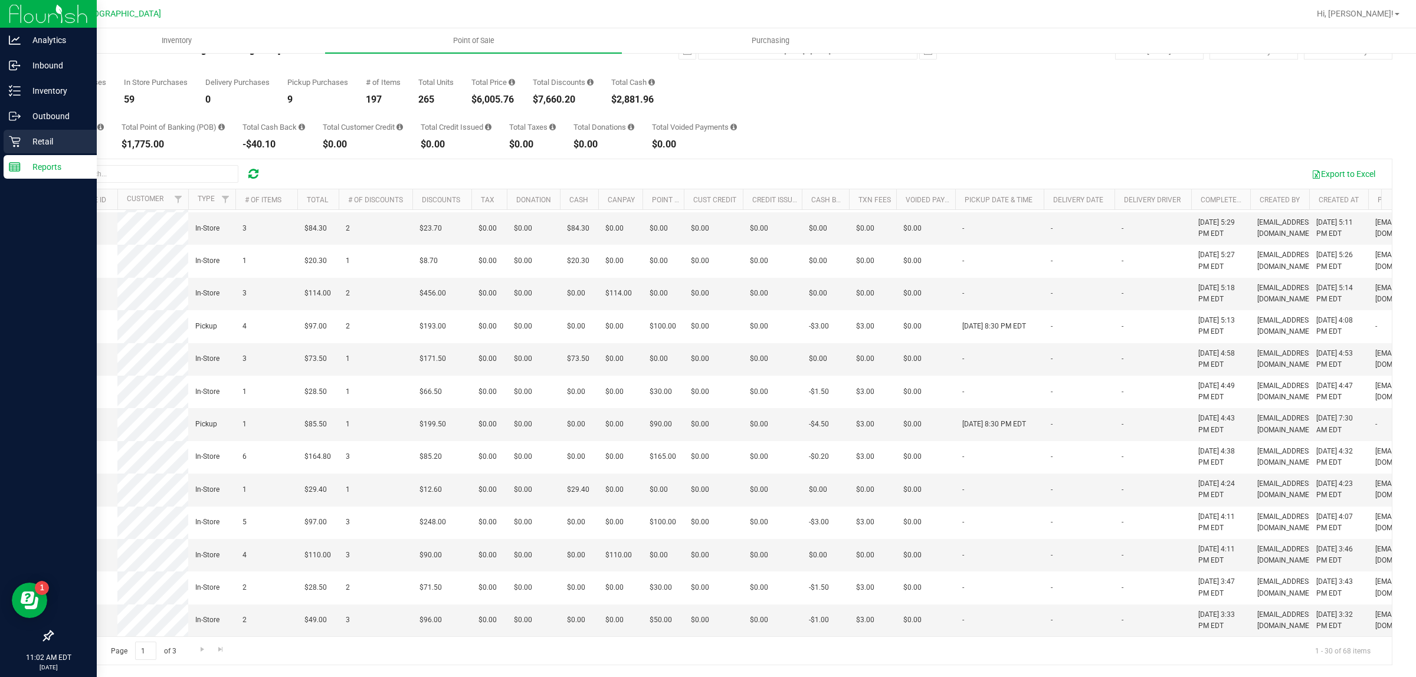
click at [15, 148] on div "Retail" at bounding box center [50, 142] width 93 height 24
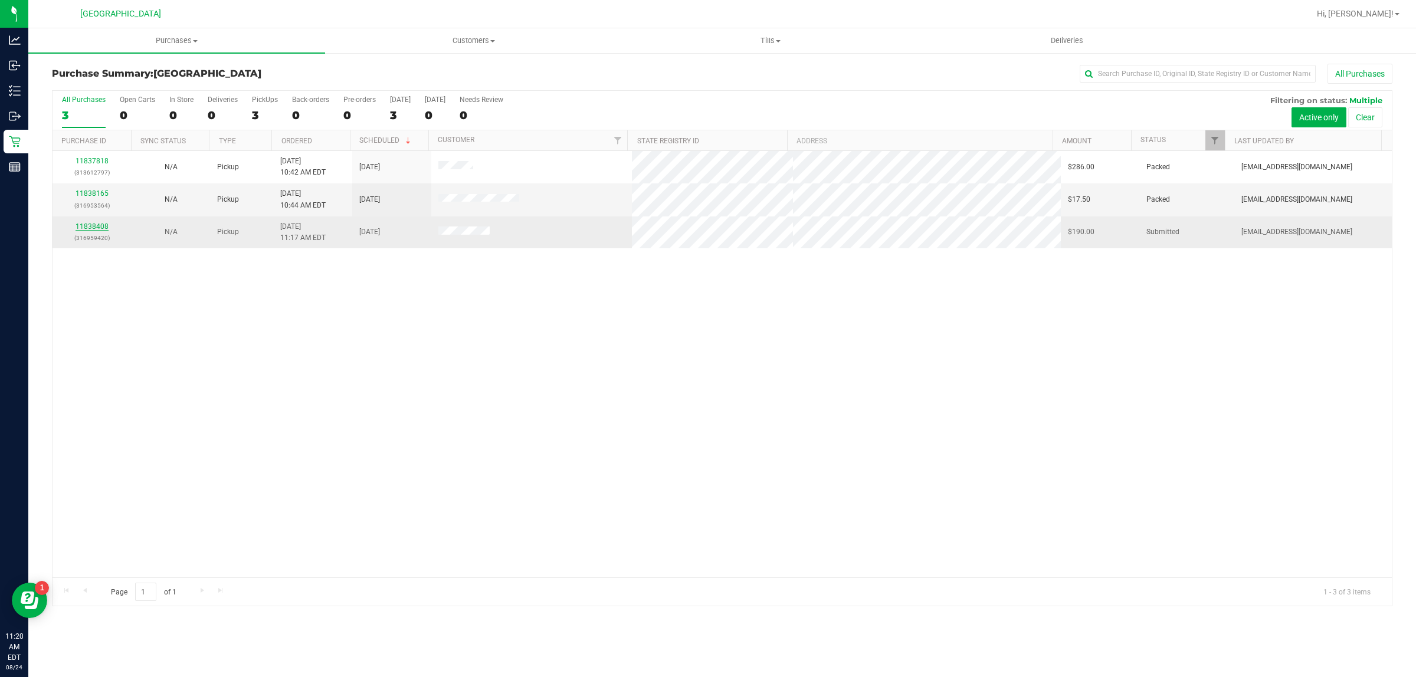
click at [90, 228] on link "11838408" at bounding box center [92, 226] width 33 height 8
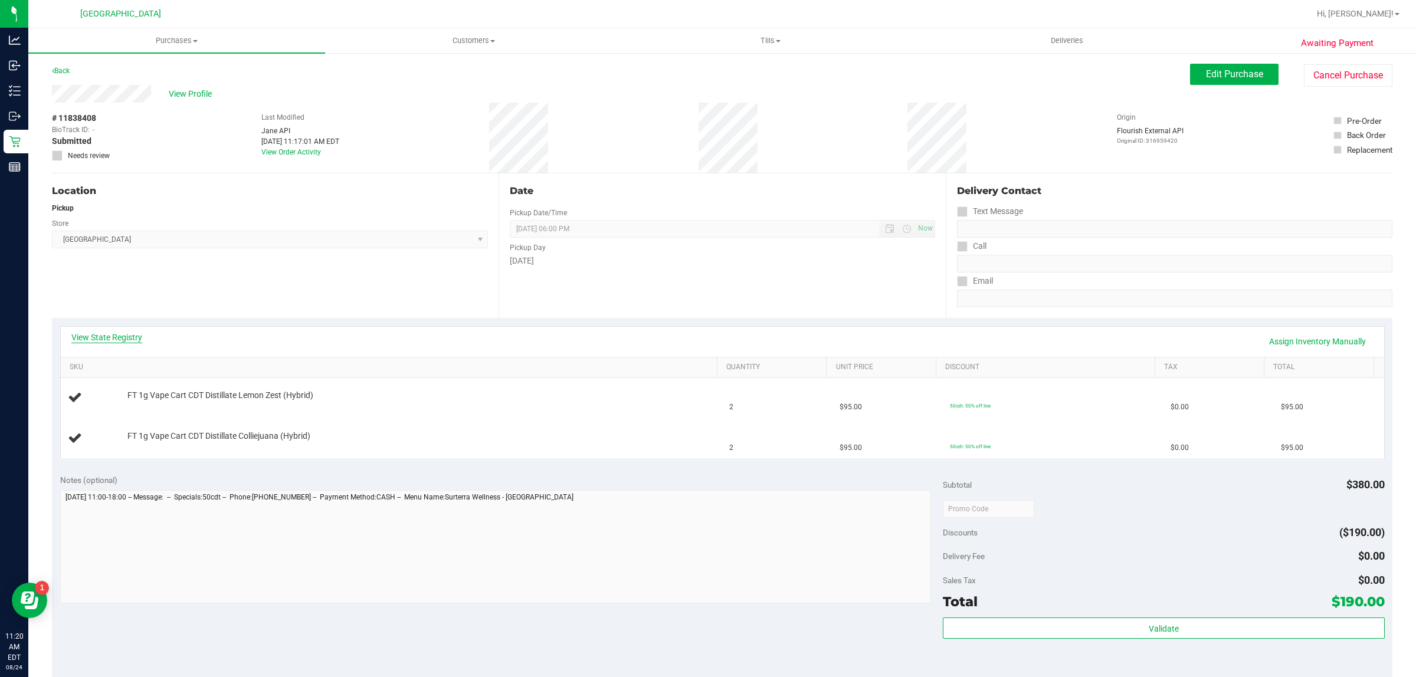
click at [90, 338] on link "View State Registry" at bounding box center [106, 338] width 71 height 12
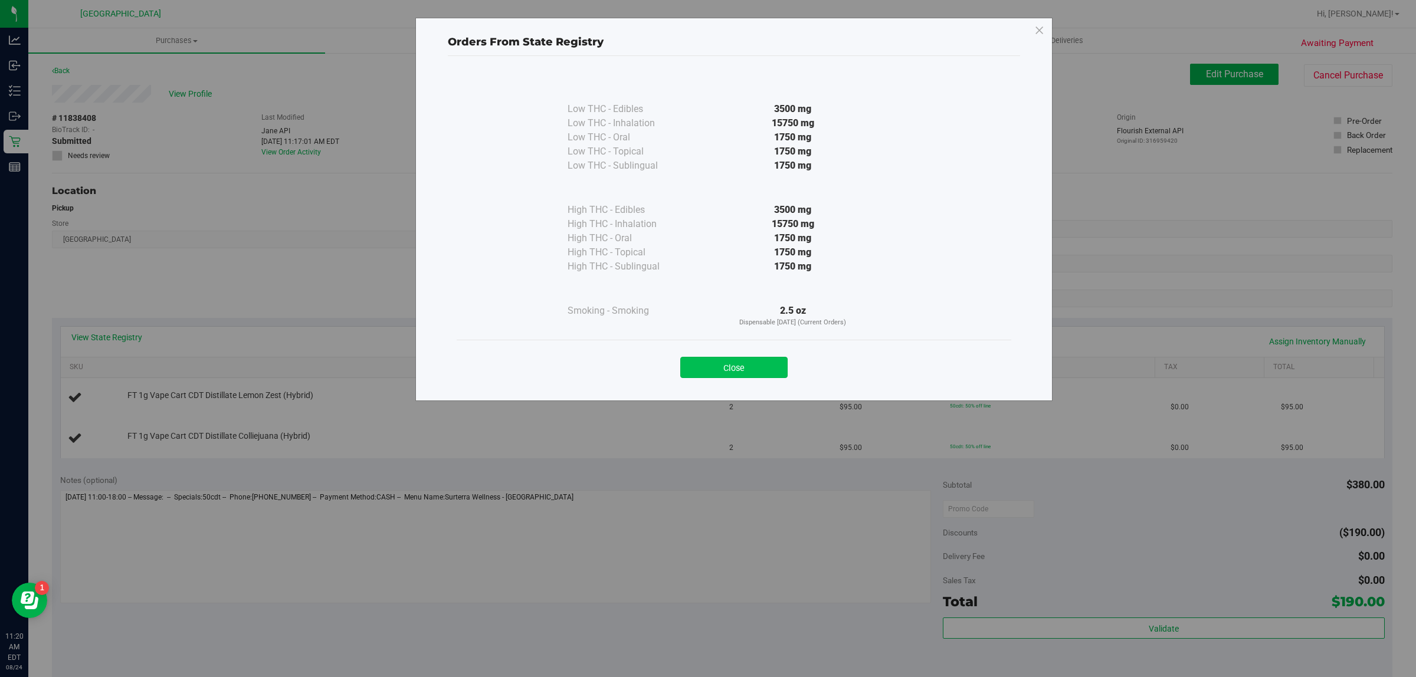
click at [698, 367] on button "Close" at bounding box center [733, 367] width 107 height 21
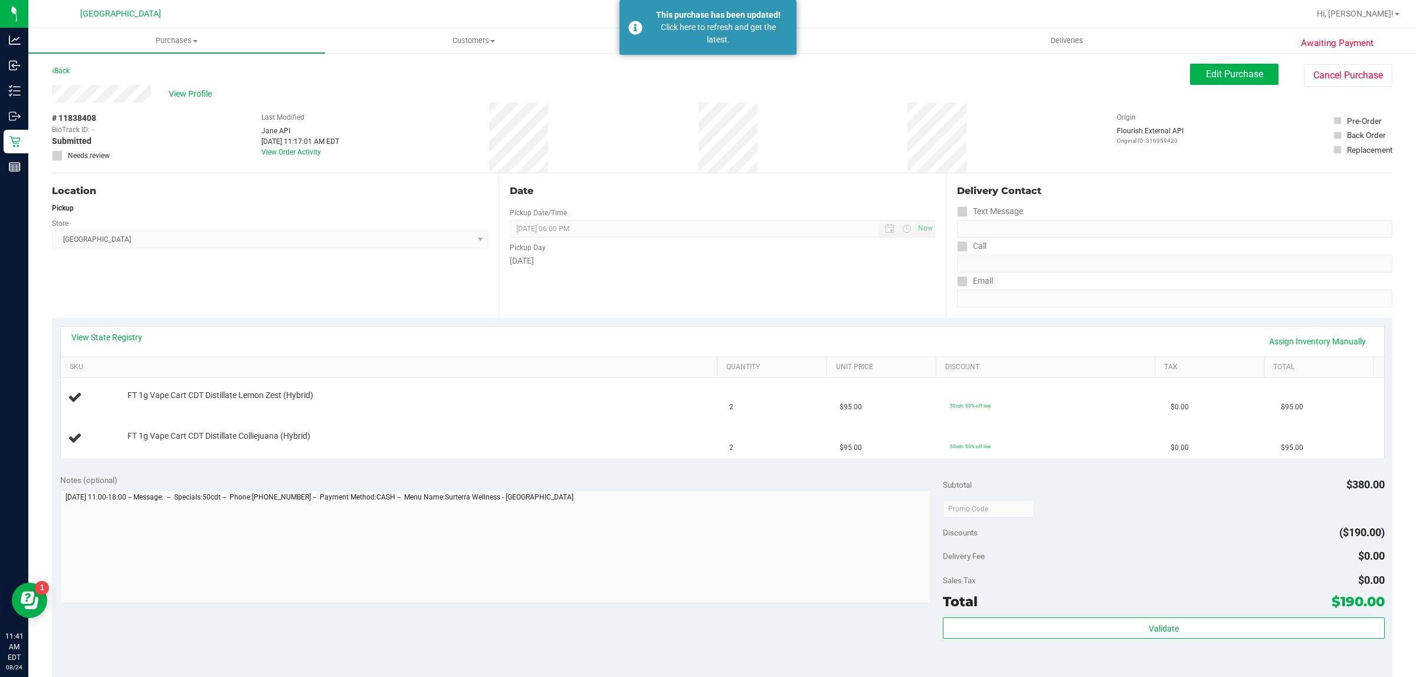
click at [60, 75] on div "Back" at bounding box center [61, 71] width 18 height 14
click at [61, 71] on link "Back" at bounding box center [61, 71] width 18 height 8
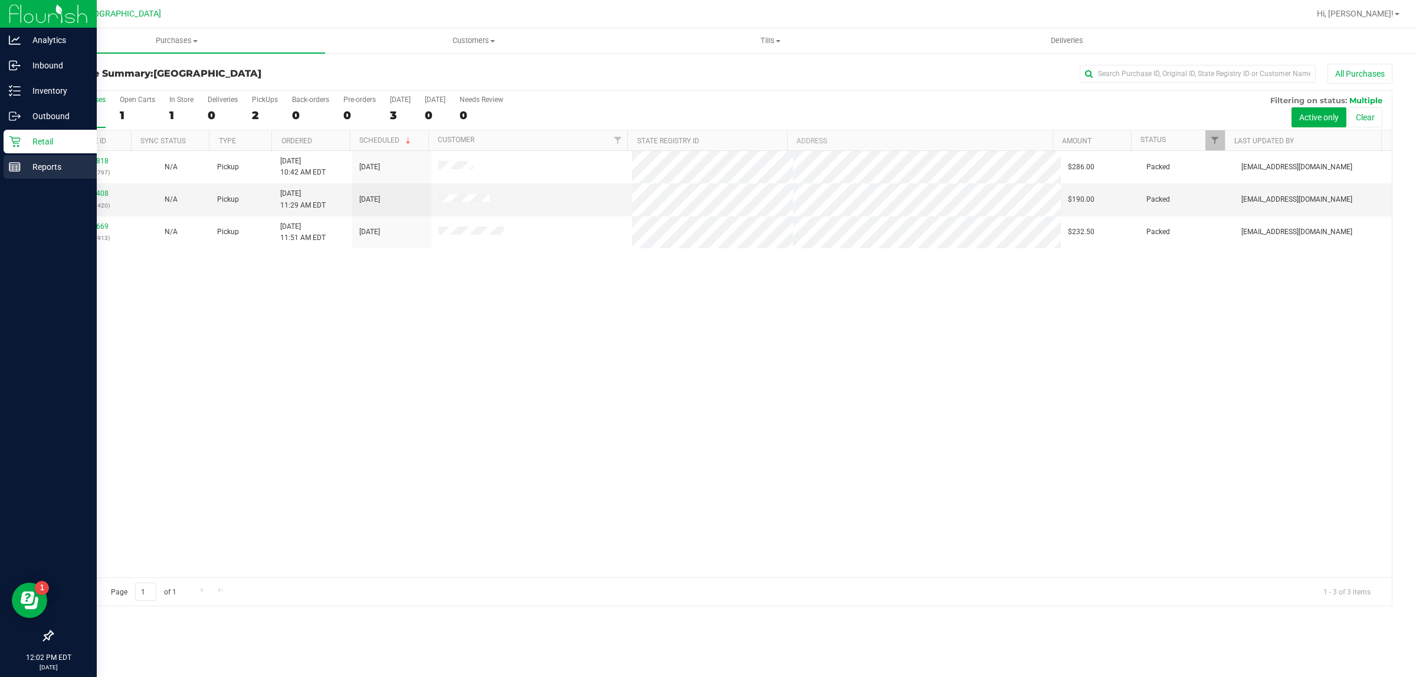
click at [10, 169] on icon at bounding box center [15, 167] width 12 height 12
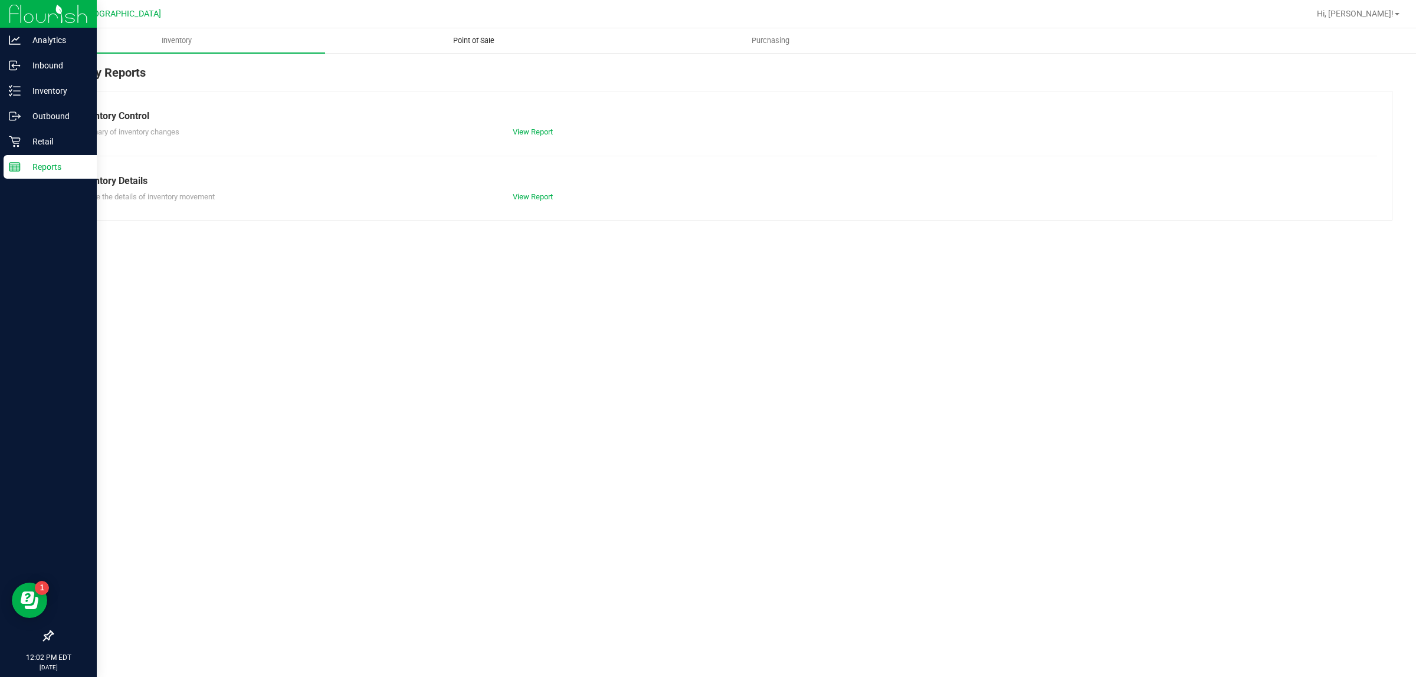
click at [452, 50] on uib-tab-heading "Point of Sale" at bounding box center [474, 41] width 296 height 24
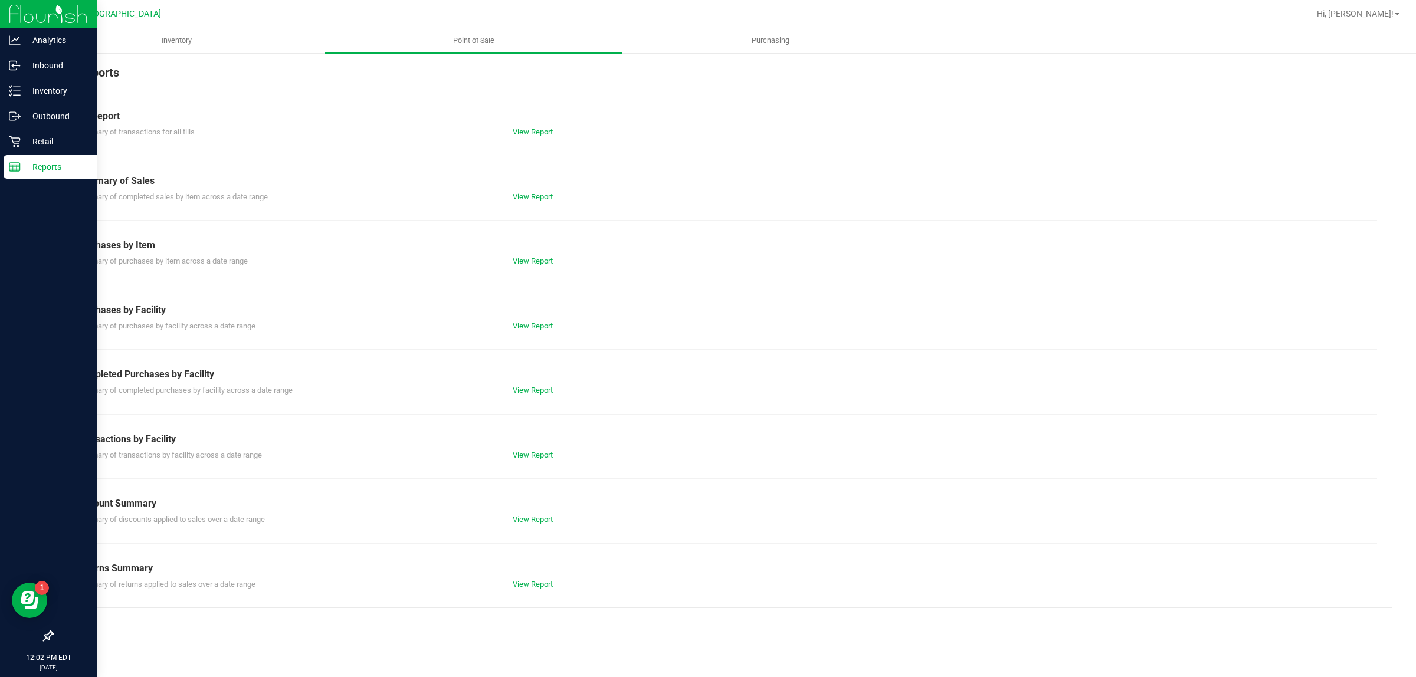
click at [529, 398] on div "Till Report Summary of transactions for all tills View Report Summary of Sales …" at bounding box center [722, 349] width 1340 height 517
click at [531, 392] on link "View Report" at bounding box center [533, 390] width 40 height 9
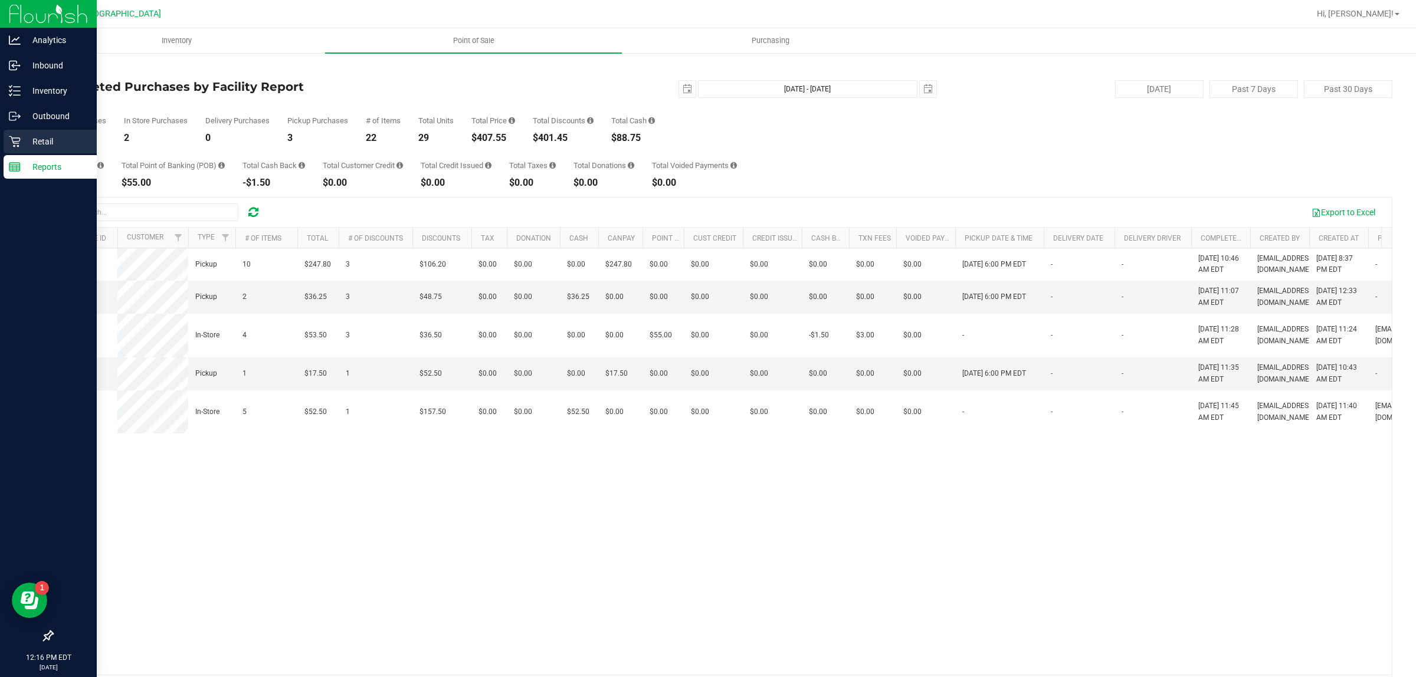
click at [7, 143] on div "Retail" at bounding box center [50, 142] width 93 height 24
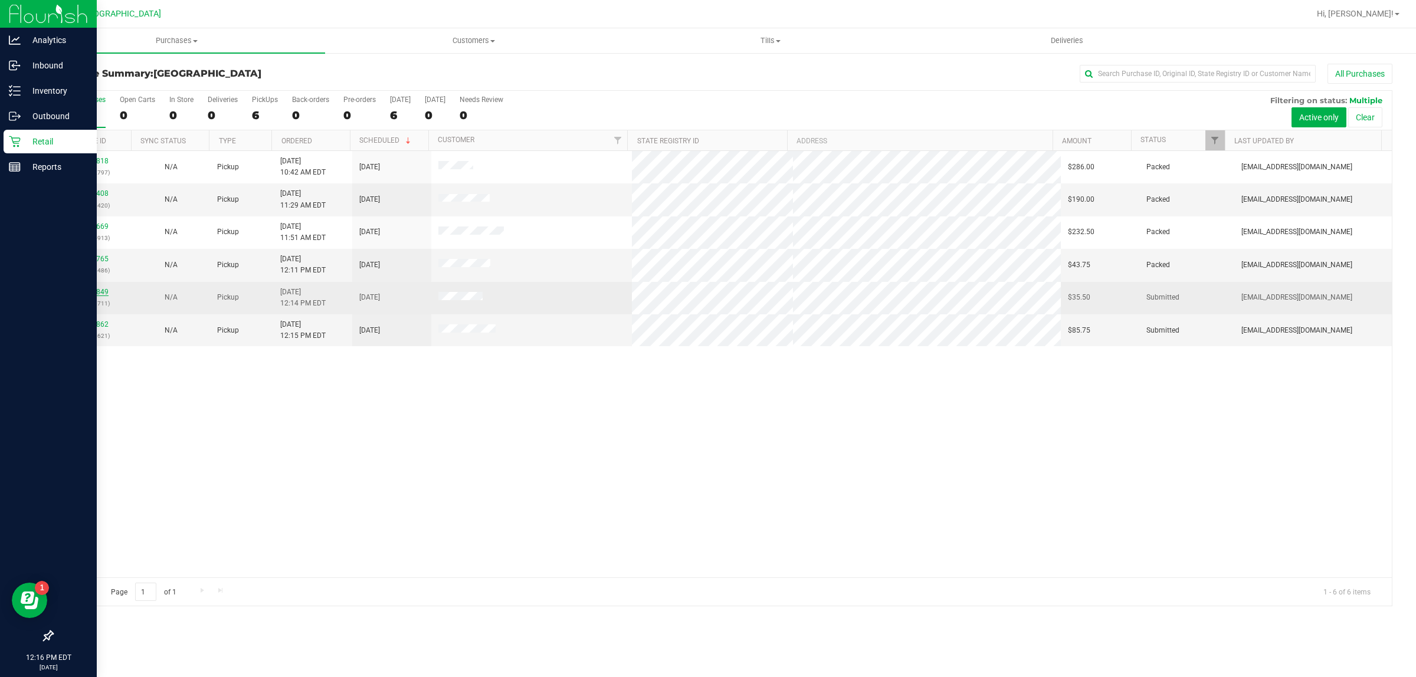
click at [104, 296] on link "11838849" at bounding box center [92, 292] width 33 height 8
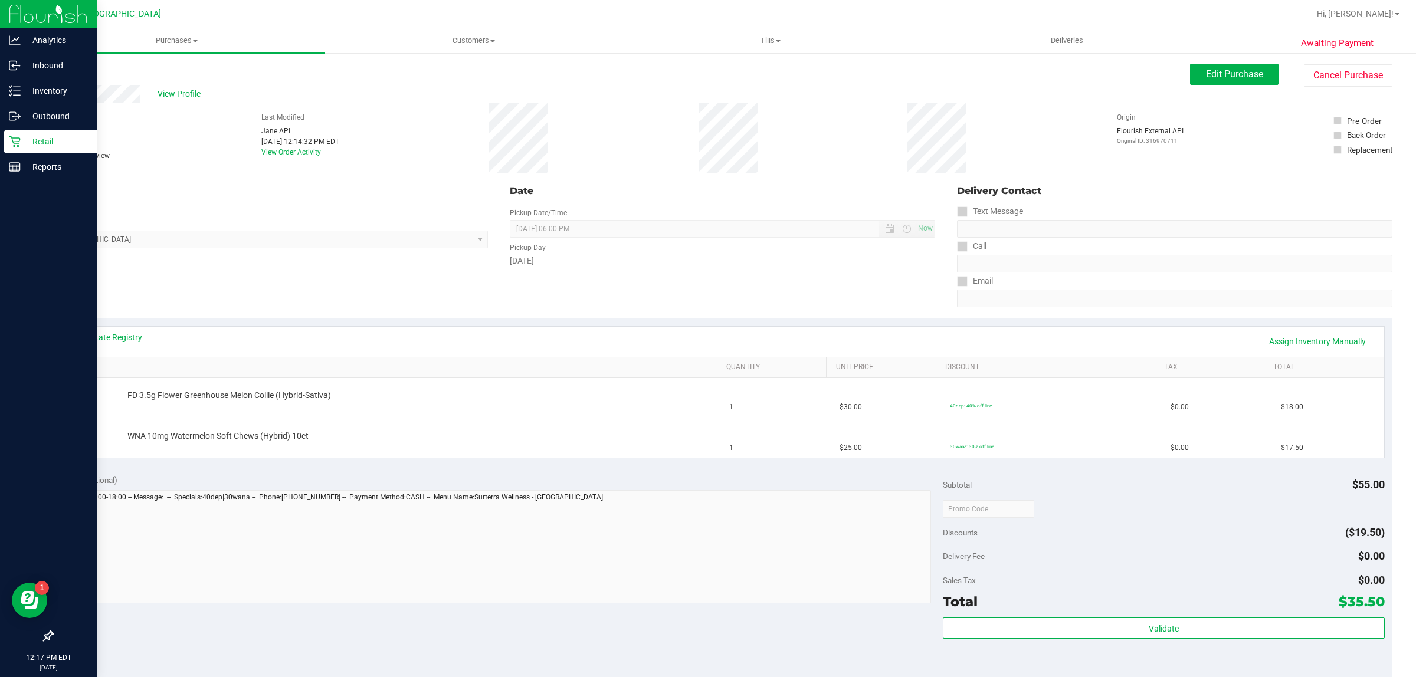
click at [53, 71] on icon at bounding box center [53, 70] width 2 height 7
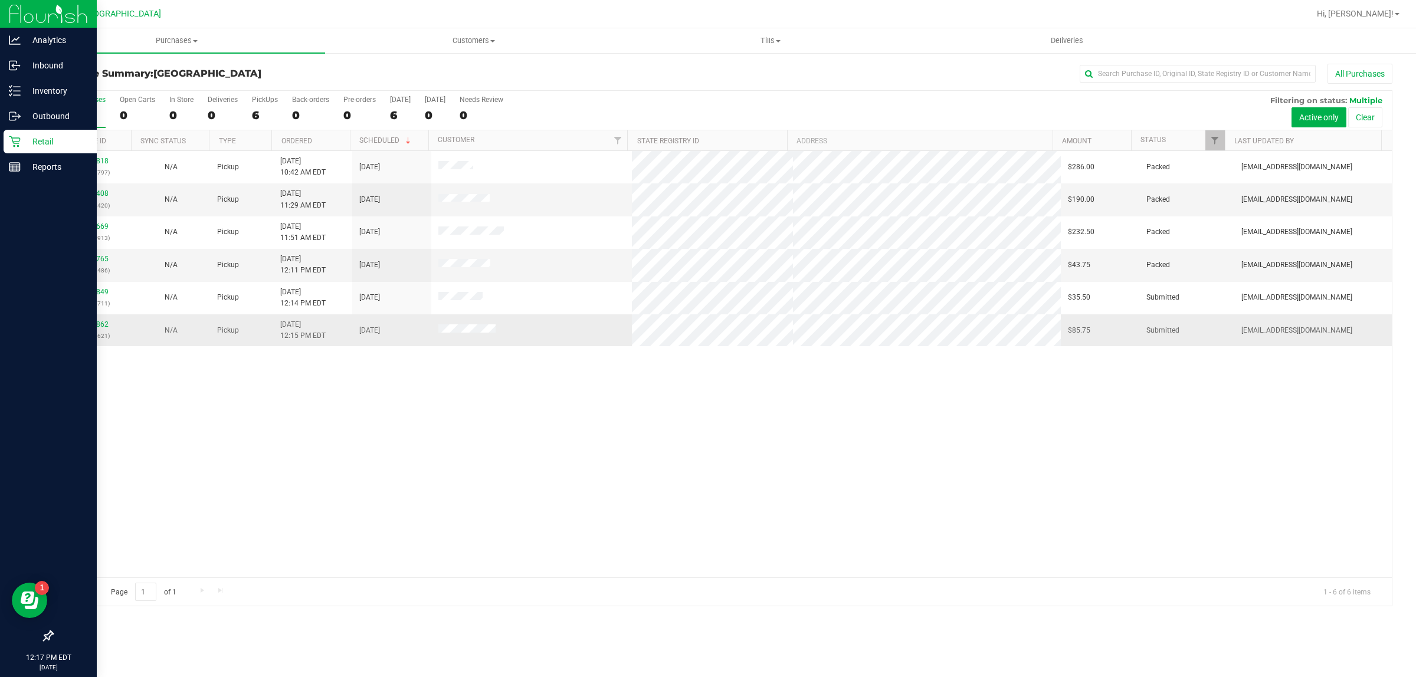
click at [96, 330] on div "11838862 (316970621)" at bounding box center [92, 330] width 65 height 22
click at [92, 324] on link "11838862" at bounding box center [92, 324] width 33 height 8
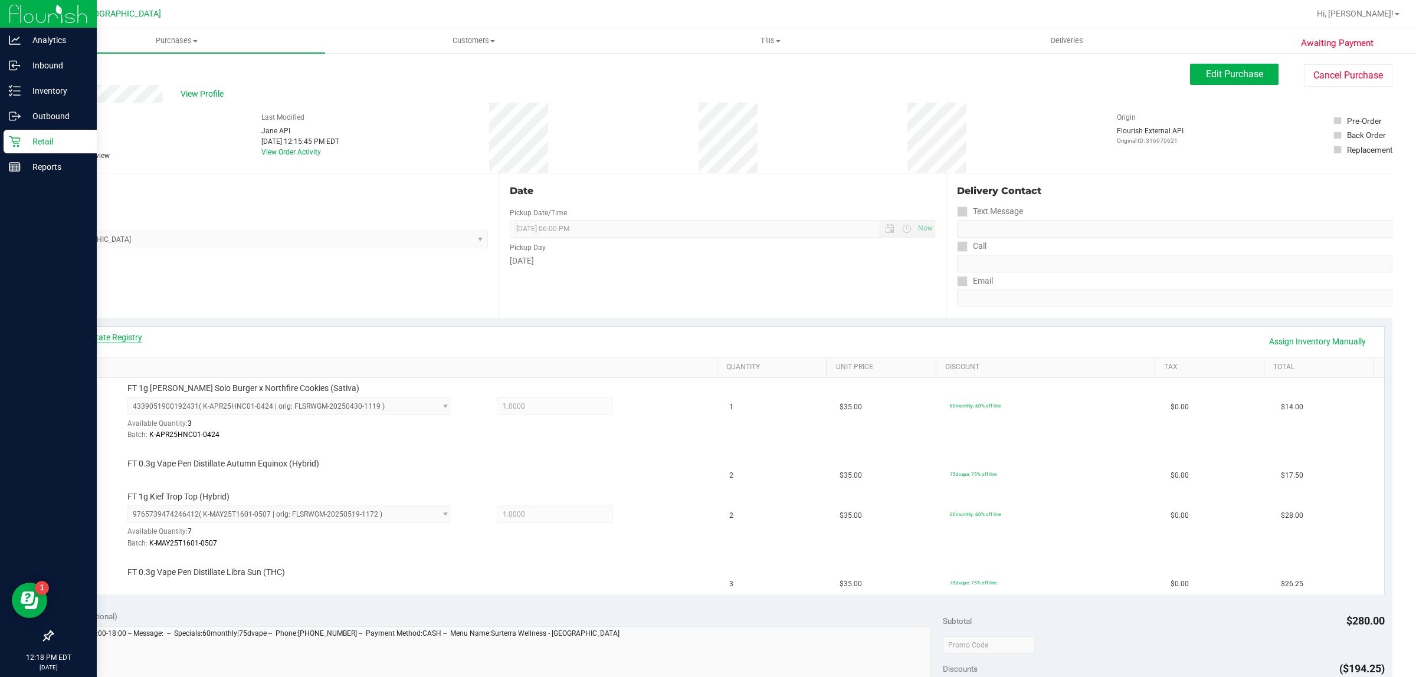
click at [109, 337] on link "View State Registry" at bounding box center [106, 338] width 71 height 12
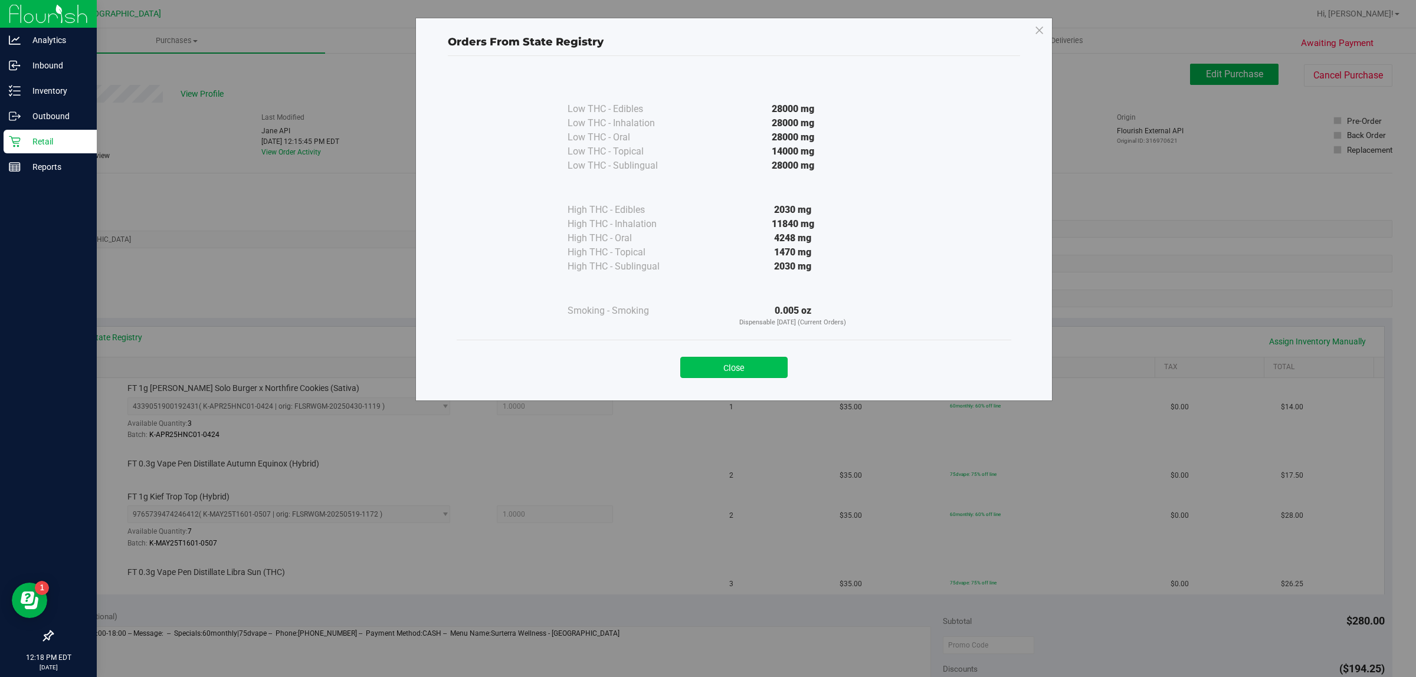
click at [721, 378] on button "Close" at bounding box center [733, 367] width 107 height 21
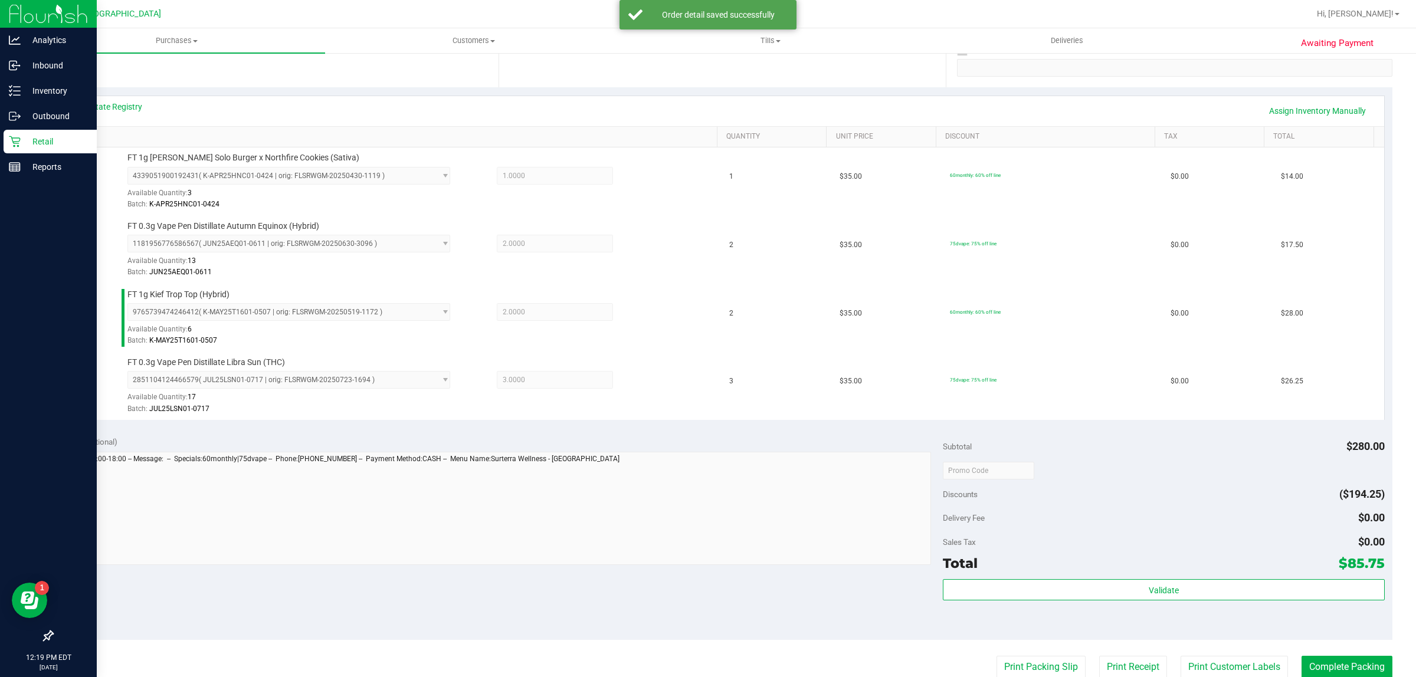
scroll to position [317, 0]
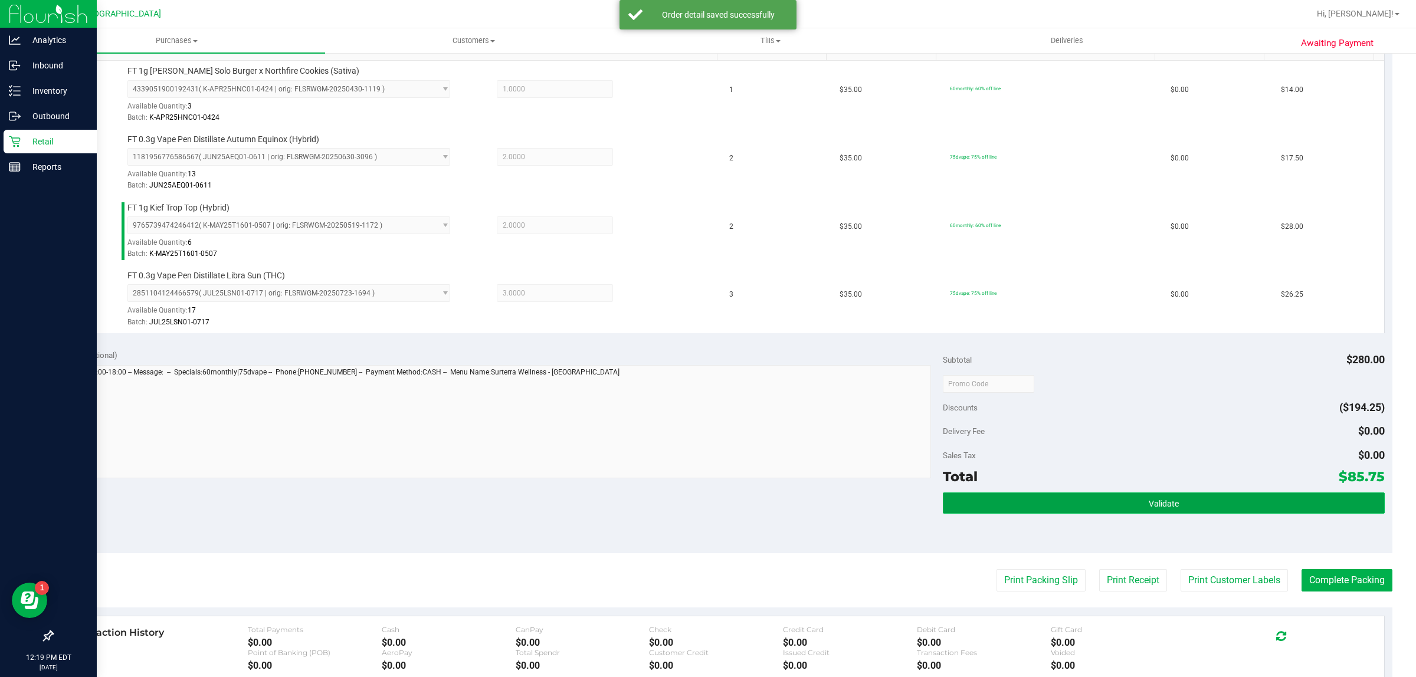
click at [1183, 500] on button "Validate" at bounding box center [1163, 503] width 441 height 21
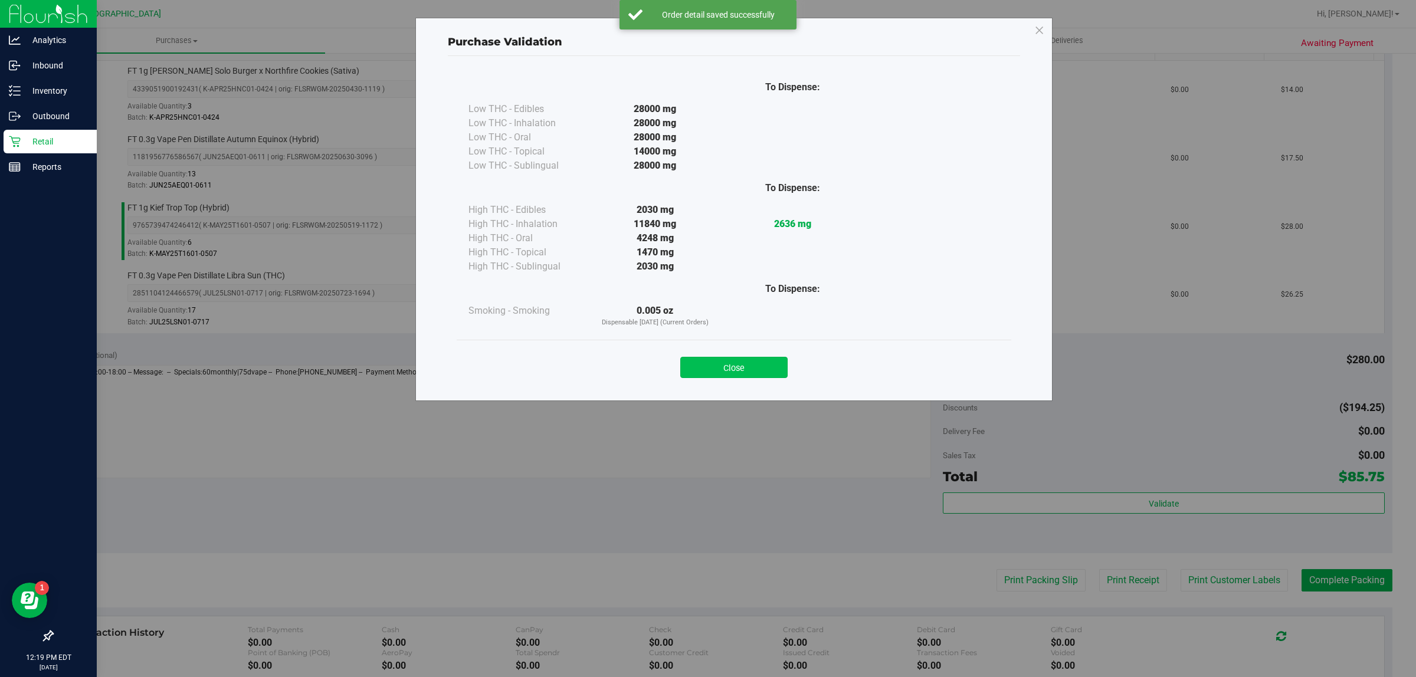
click at [742, 361] on button "Close" at bounding box center [733, 367] width 107 height 21
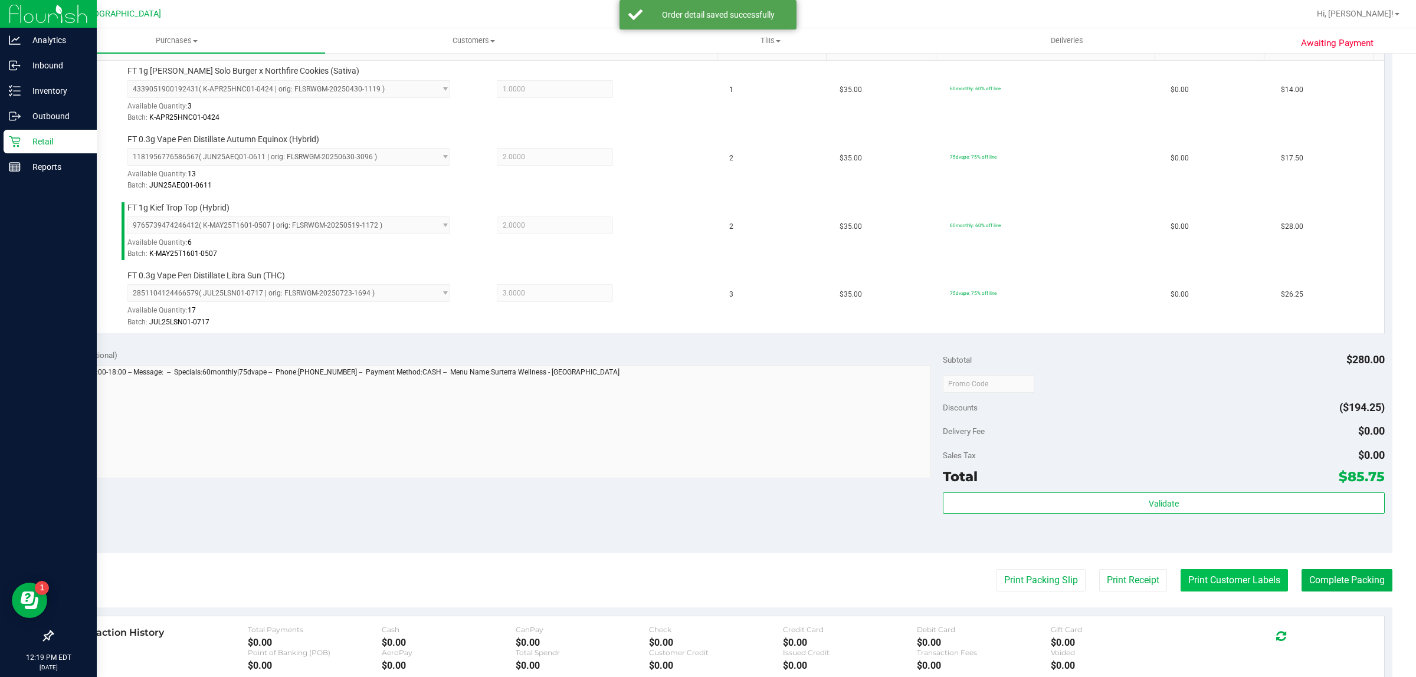
click at [1204, 582] on button "Print Customer Labels" at bounding box center [1233, 580] width 107 height 22
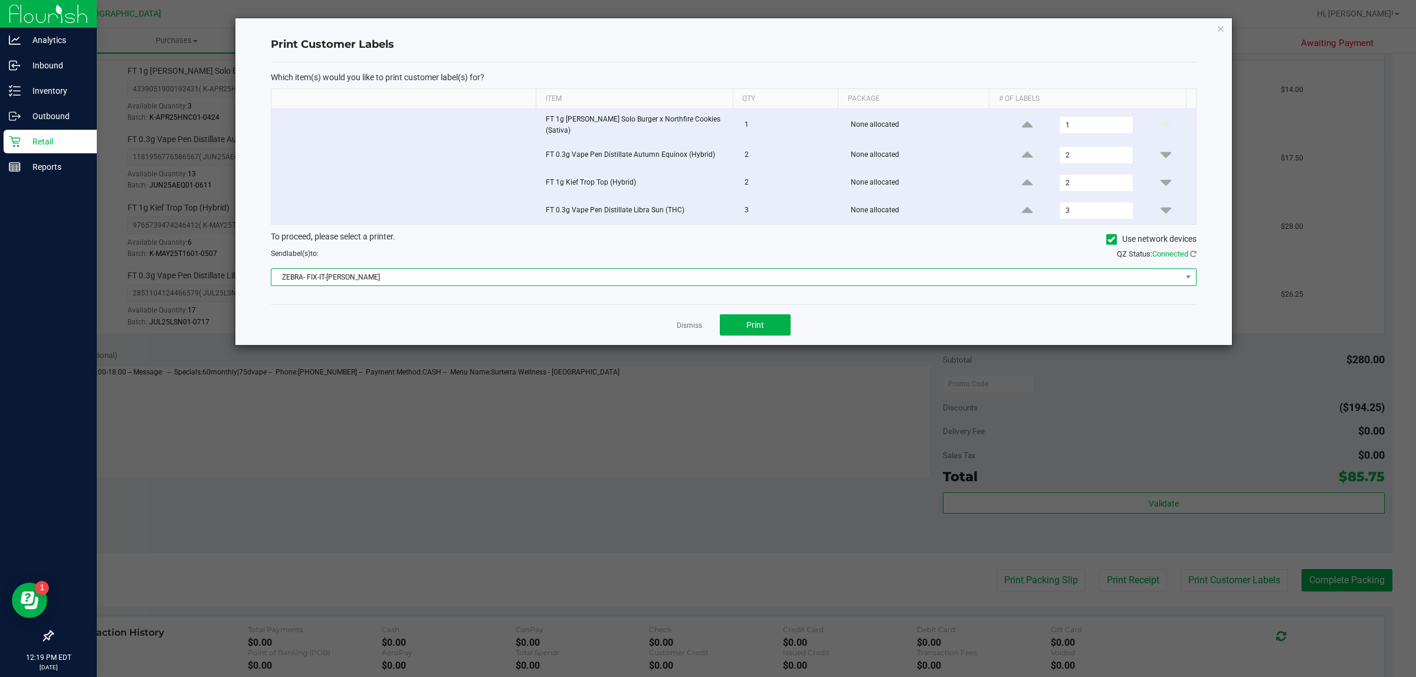
click at [865, 274] on span "ZEBRA- FIX-IT-FELIX" at bounding box center [726, 277] width 910 height 17
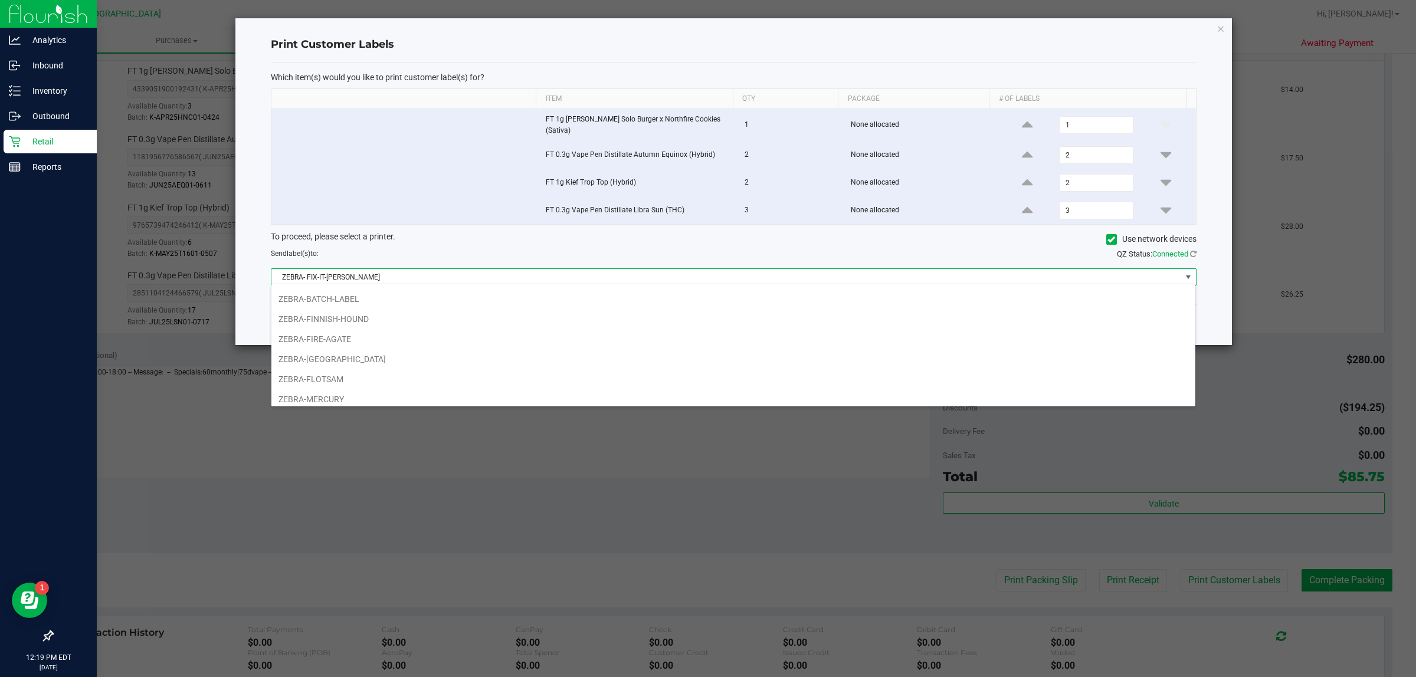
scroll to position [68, 0]
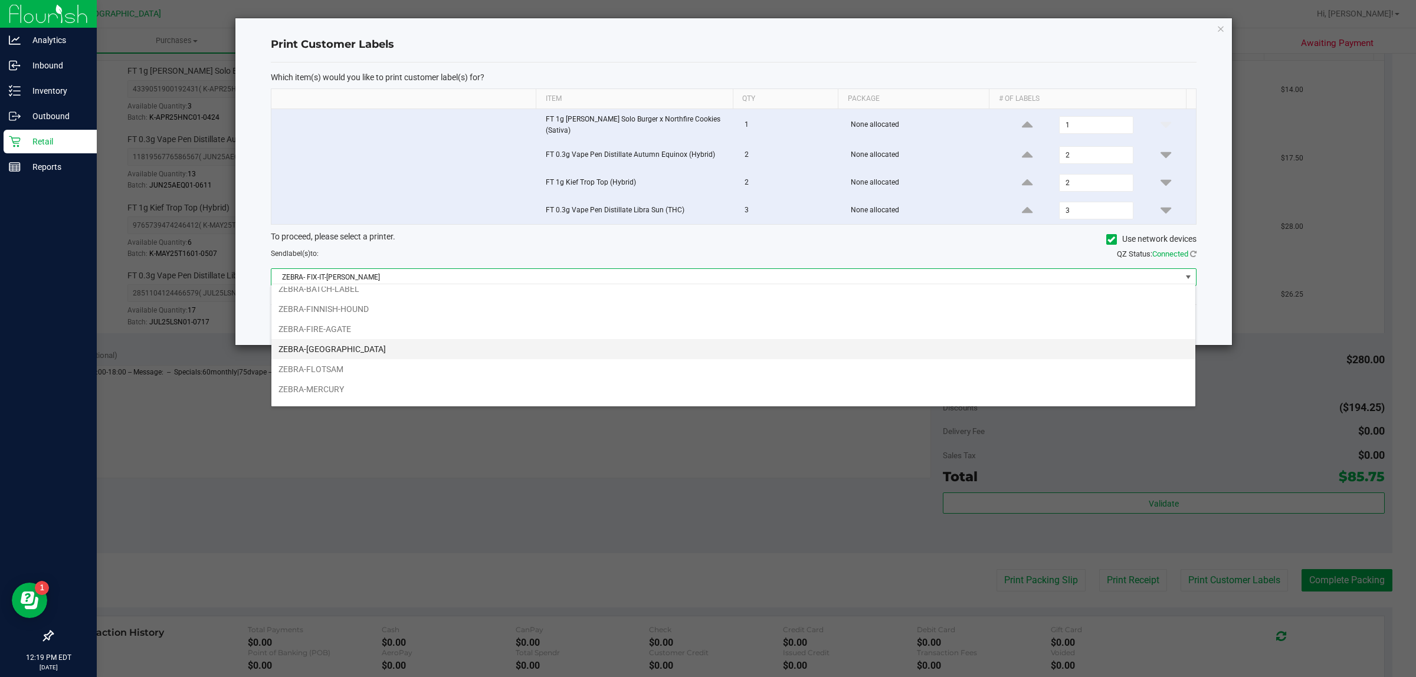
click at [355, 350] on li "ZEBRA-FITCHBURG" at bounding box center [733, 349] width 924 height 20
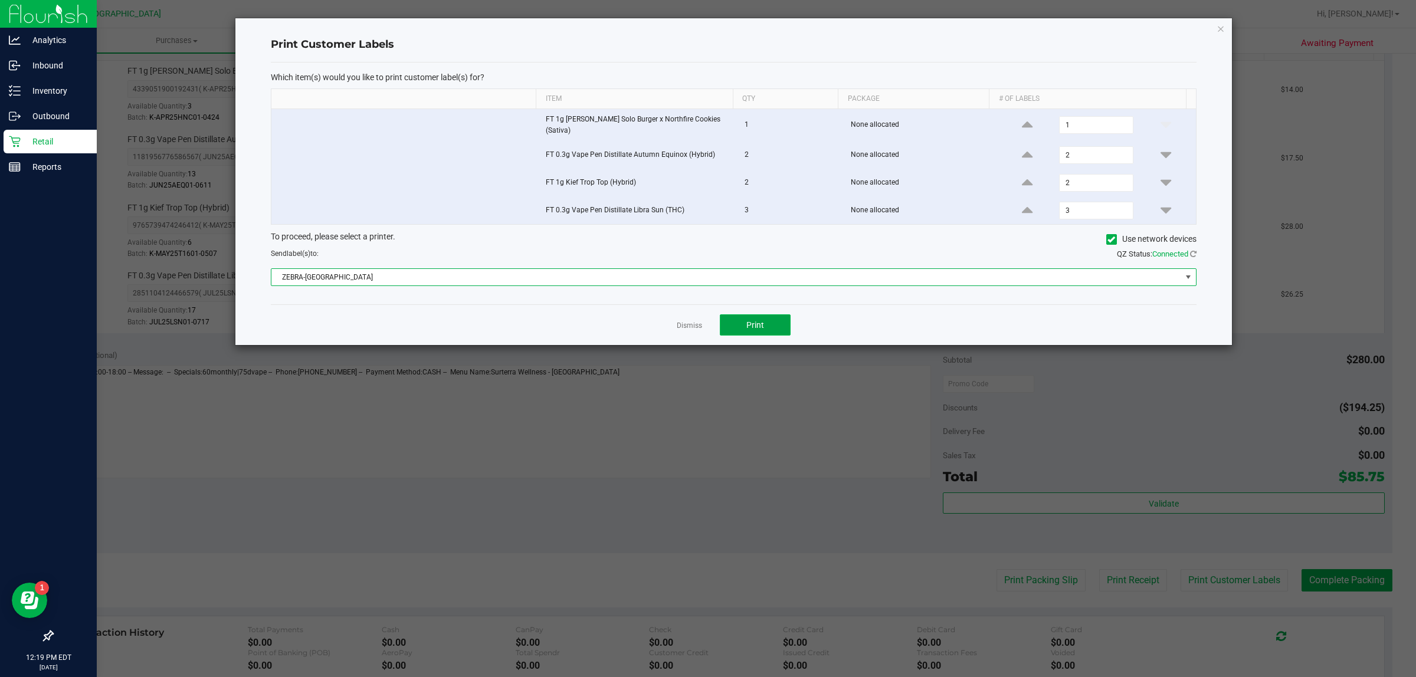
click at [767, 329] on button "Print" at bounding box center [755, 324] width 71 height 21
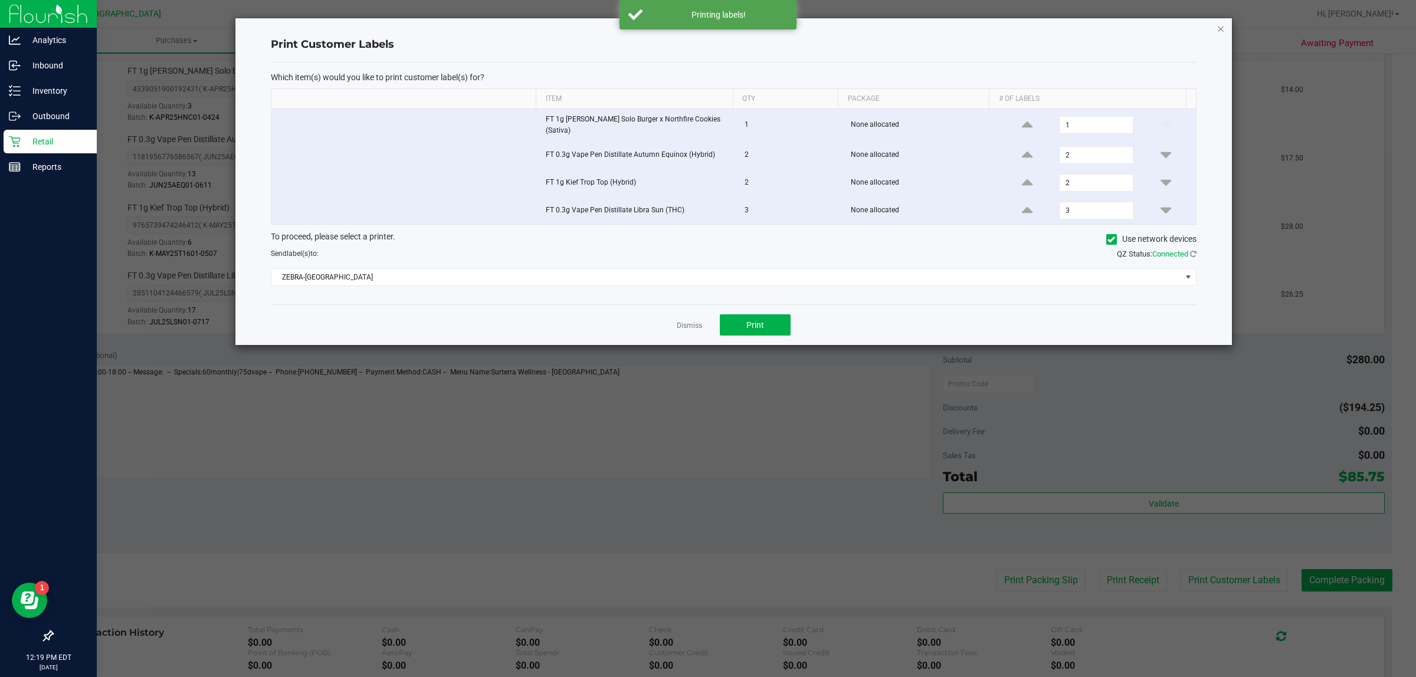
click at [1220, 30] on icon "button" at bounding box center [1220, 28] width 8 height 14
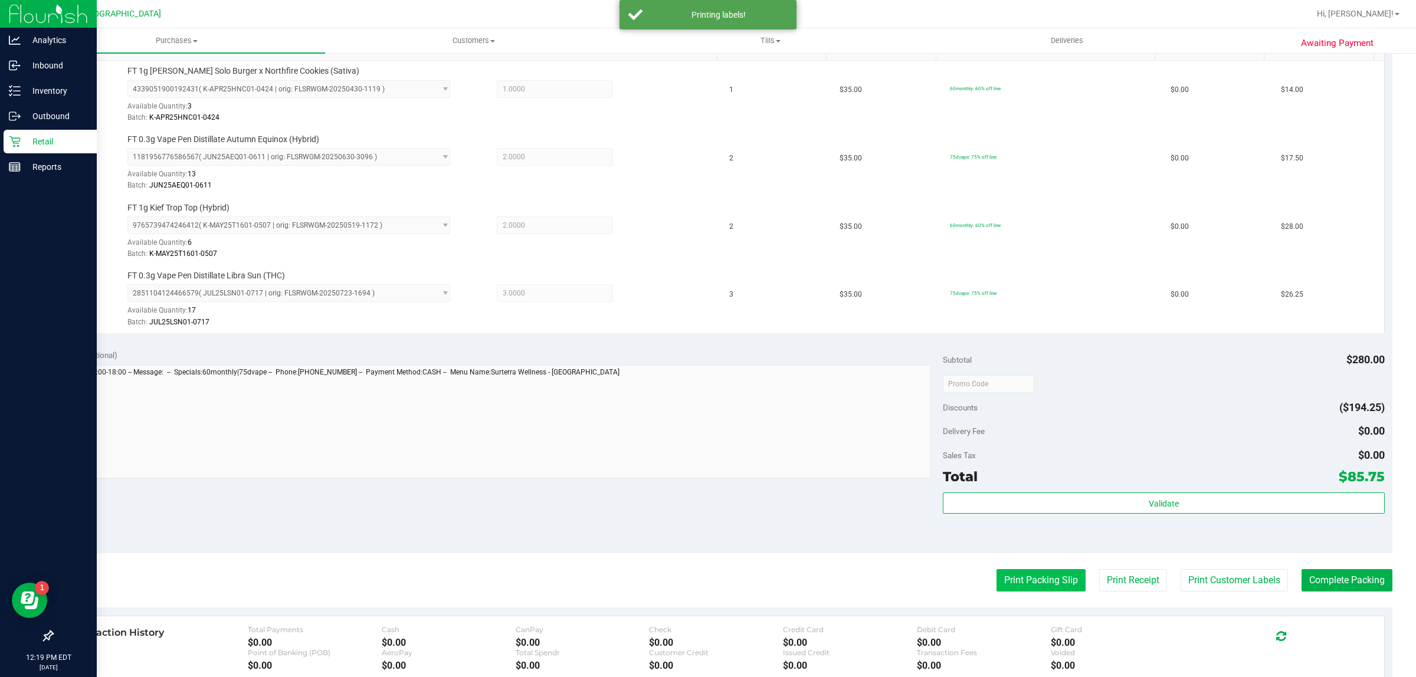
click at [1032, 577] on button "Print Packing Slip" at bounding box center [1040, 580] width 89 height 22
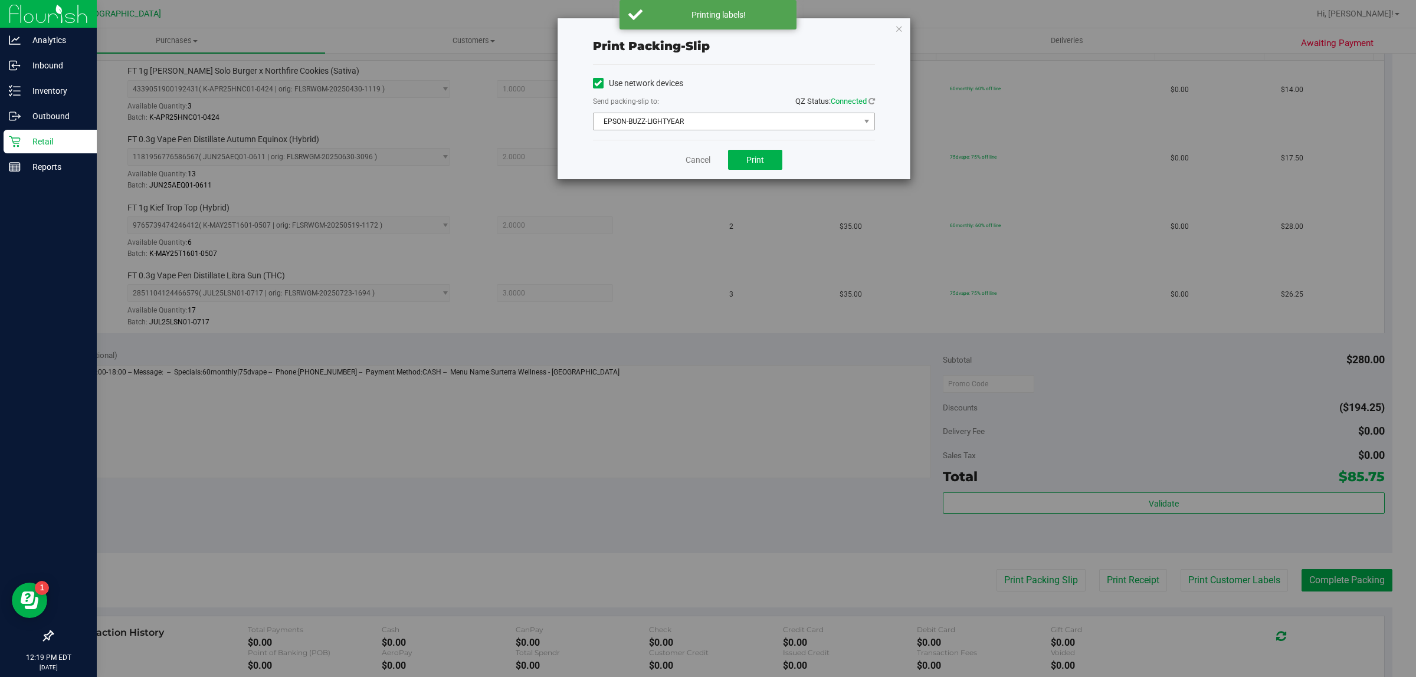
click at [751, 122] on span "EPSON-BUZZ-LIGHTYEAR" at bounding box center [726, 121] width 266 height 17
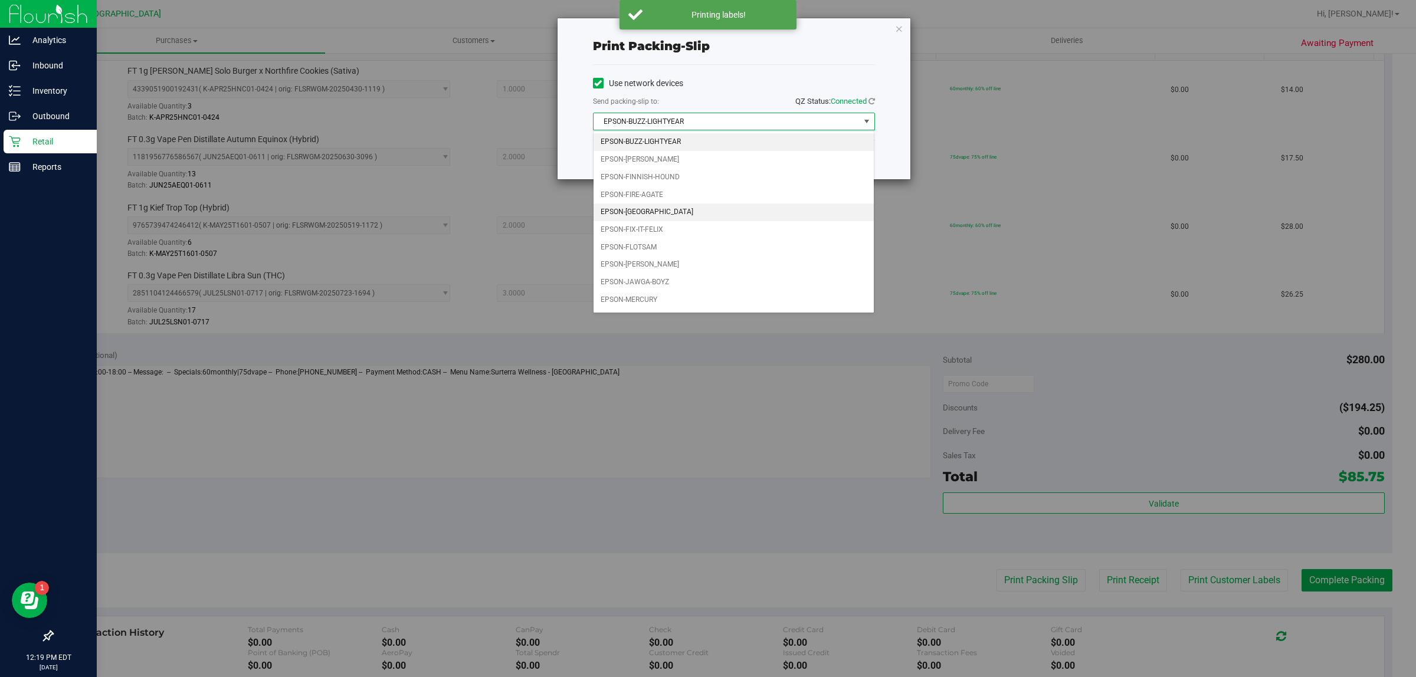
click at [661, 221] on li "EPSON-FITCHBURG" at bounding box center [733, 213] width 281 height 18
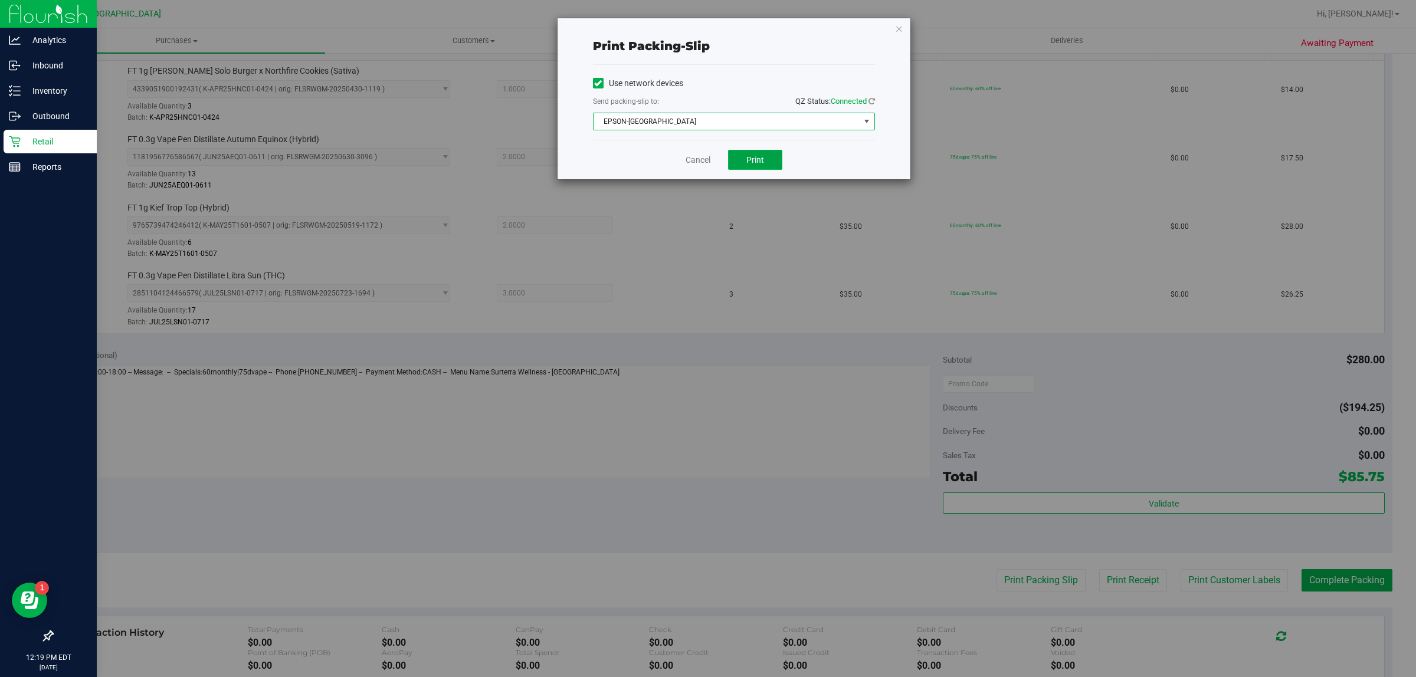
click at [756, 160] on span "Print" at bounding box center [755, 159] width 18 height 9
click at [898, 28] on icon "button" at bounding box center [899, 28] width 8 height 14
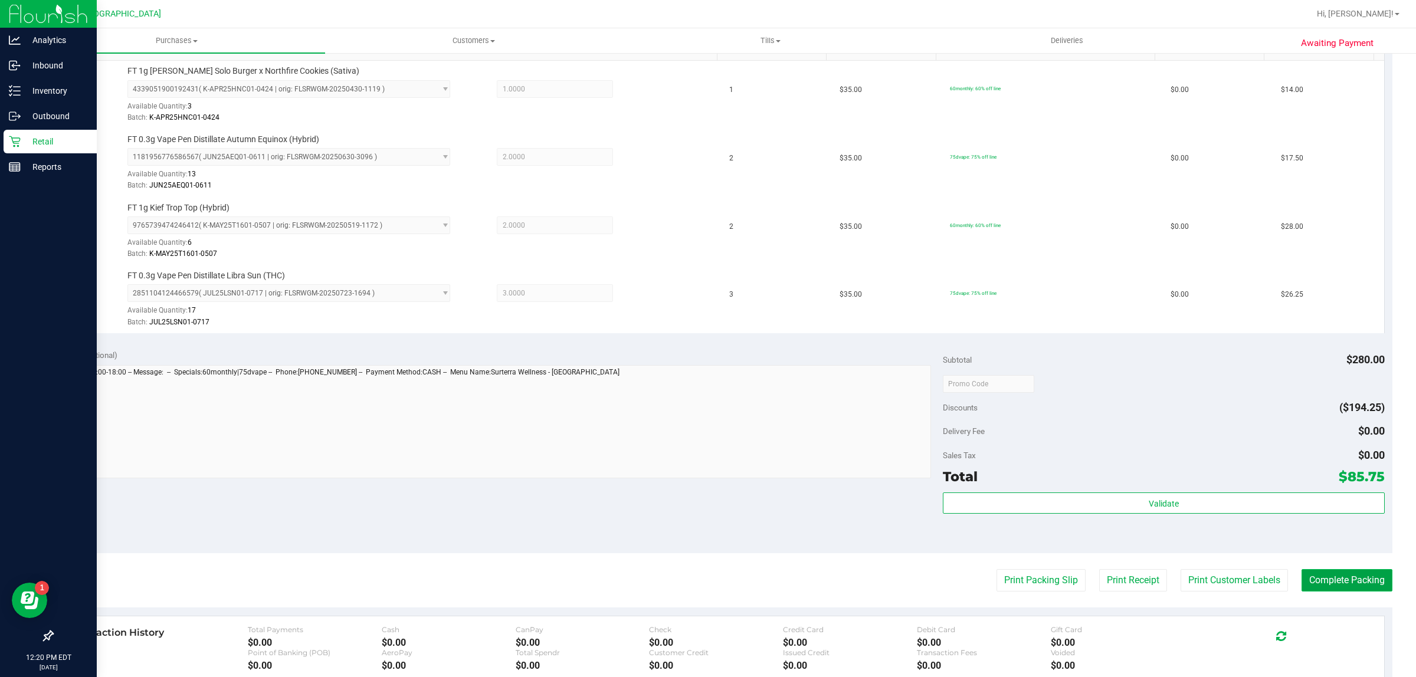
click at [1354, 588] on button "Complete Packing" at bounding box center [1346, 580] width 91 height 22
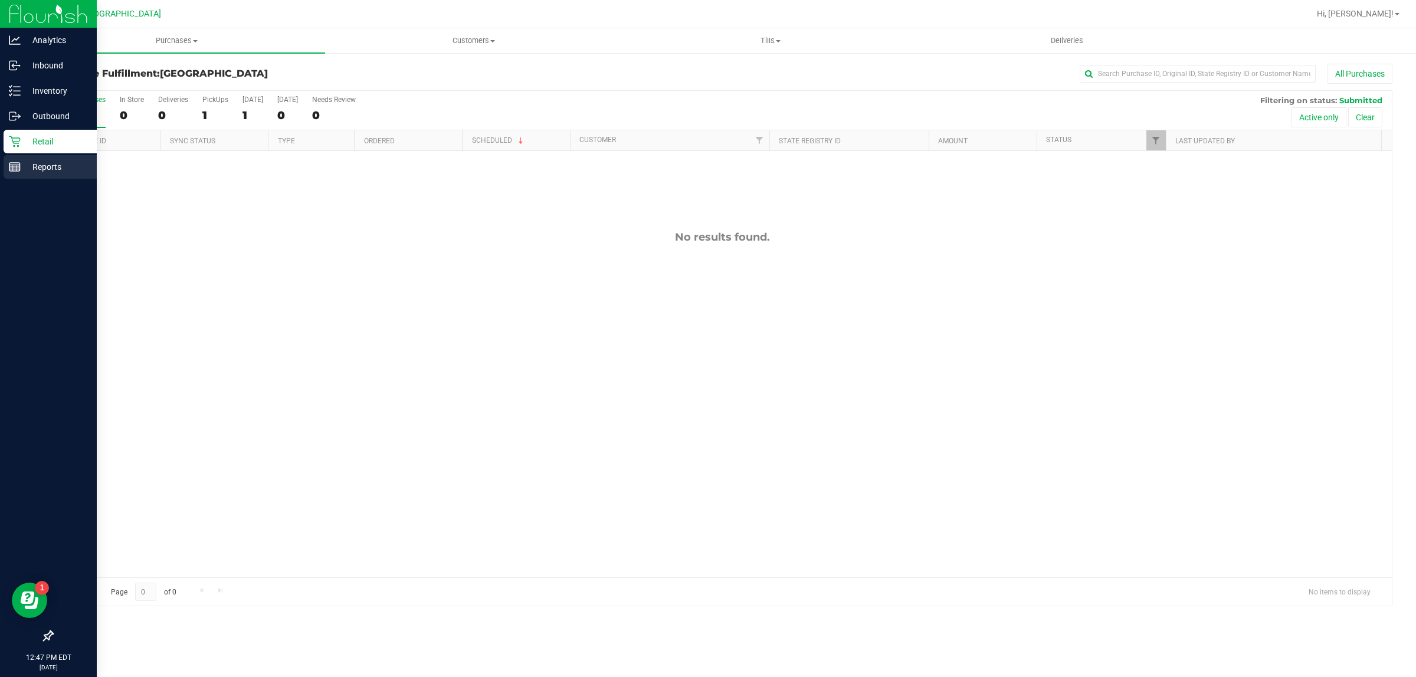
click at [13, 168] on line at bounding box center [13, 168] width 0 height 6
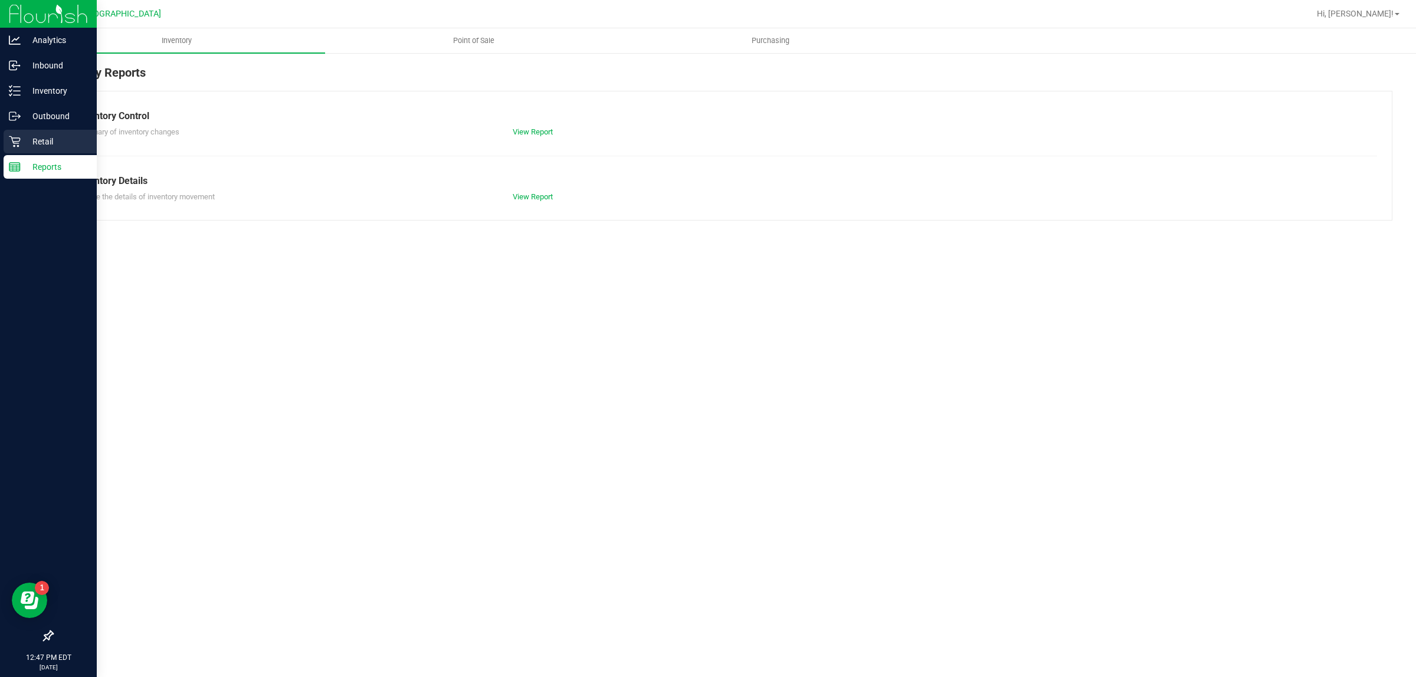
click at [43, 143] on p "Retail" at bounding box center [56, 141] width 71 height 14
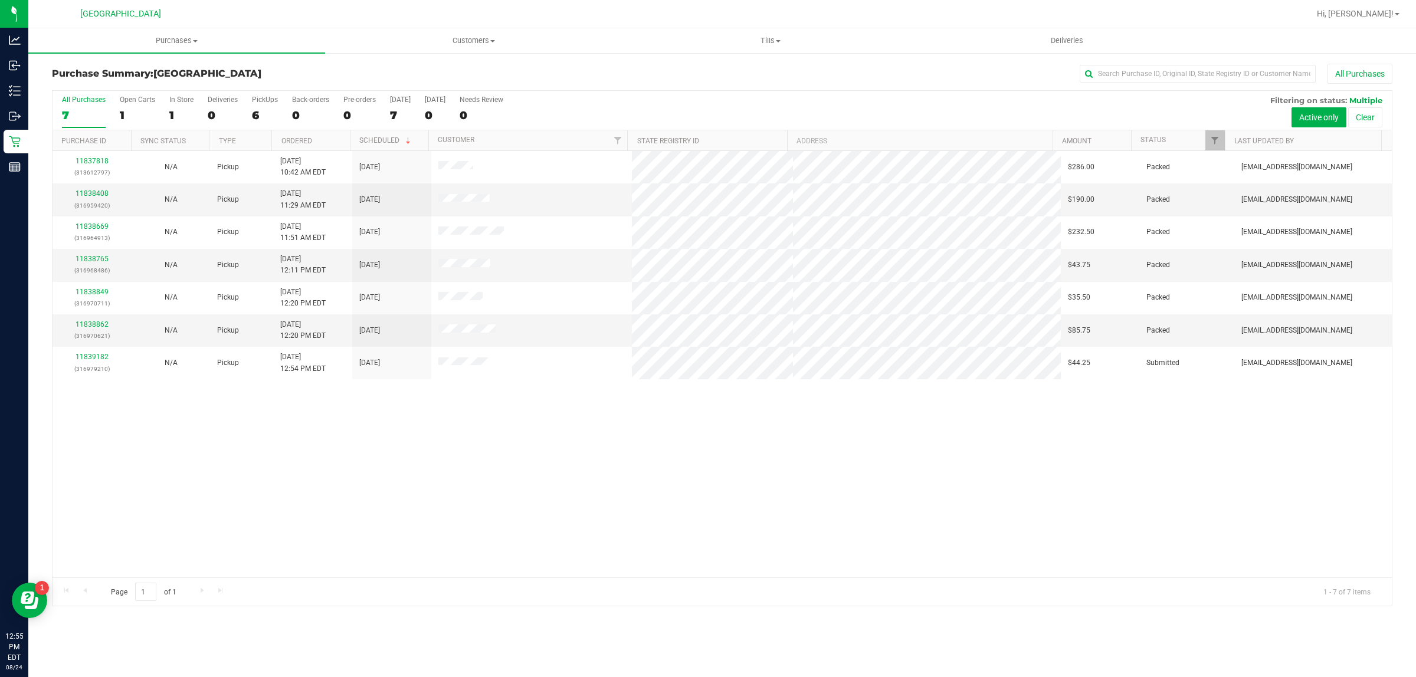
click at [598, 471] on div "11837818 (313612797) N/A Pickup 8/24/2025 10:42 AM EDT 8/24/2025 $286.00 Packed…" at bounding box center [721, 364] width 1339 height 426
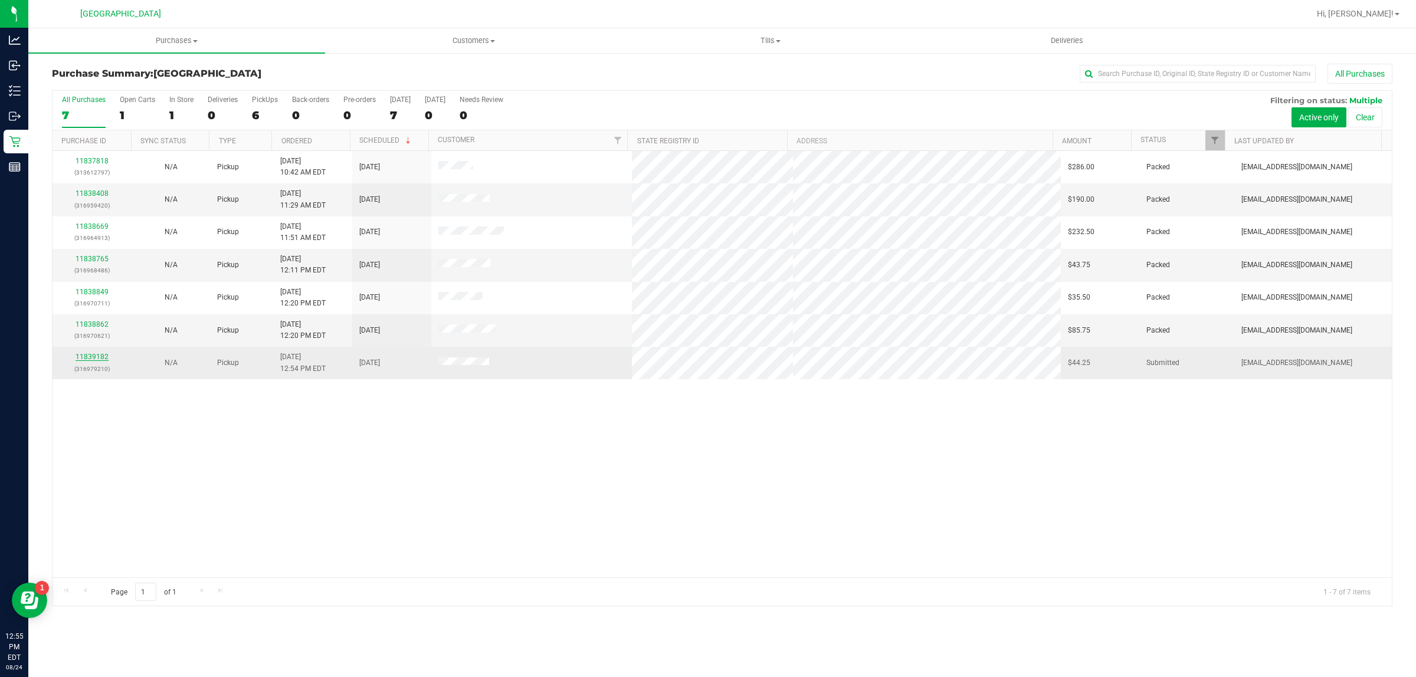
click at [90, 359] on link "11839182" at bounding box center [92, 357] width 33 height 8
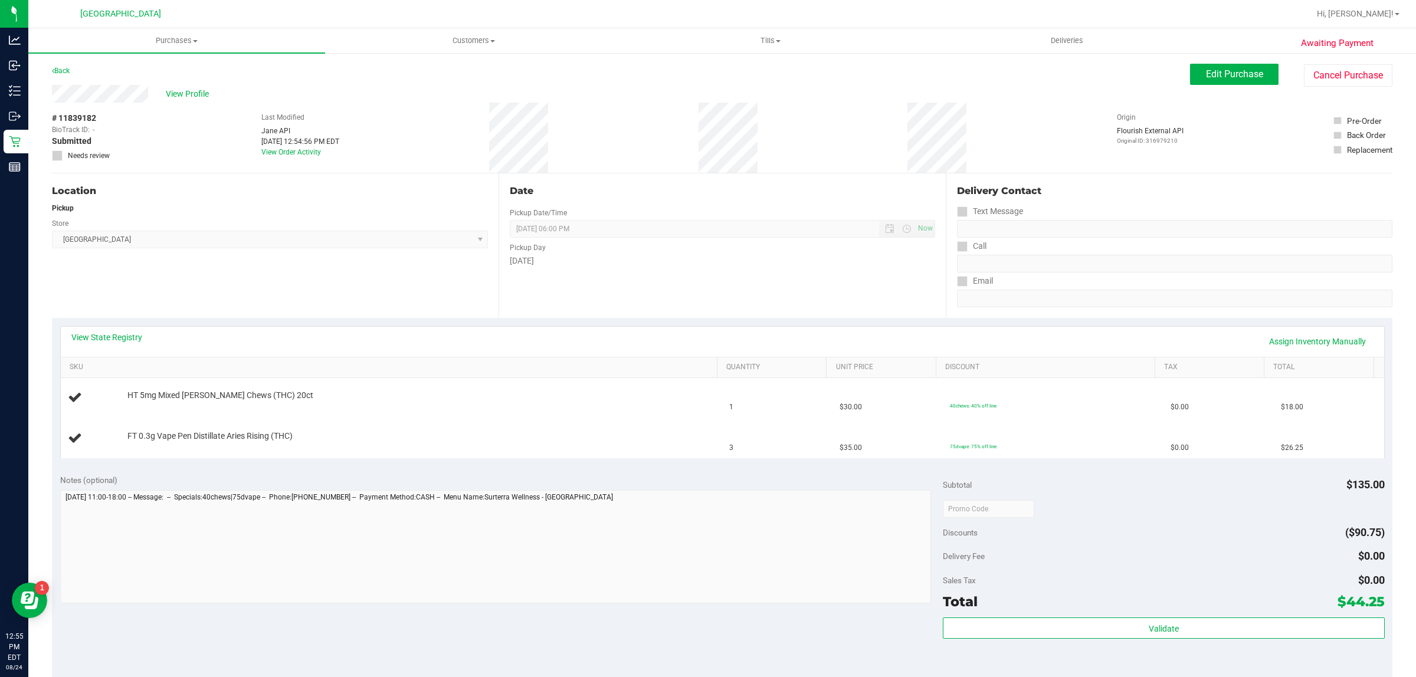
click at [104, 327] on div "View State Registry Assign Inventory Manually" at bounding box center [722, 342] width 1323 height 30
click at [136, 337] on link "View State Registry" at bounding box center [106, 338] width 71 height 12
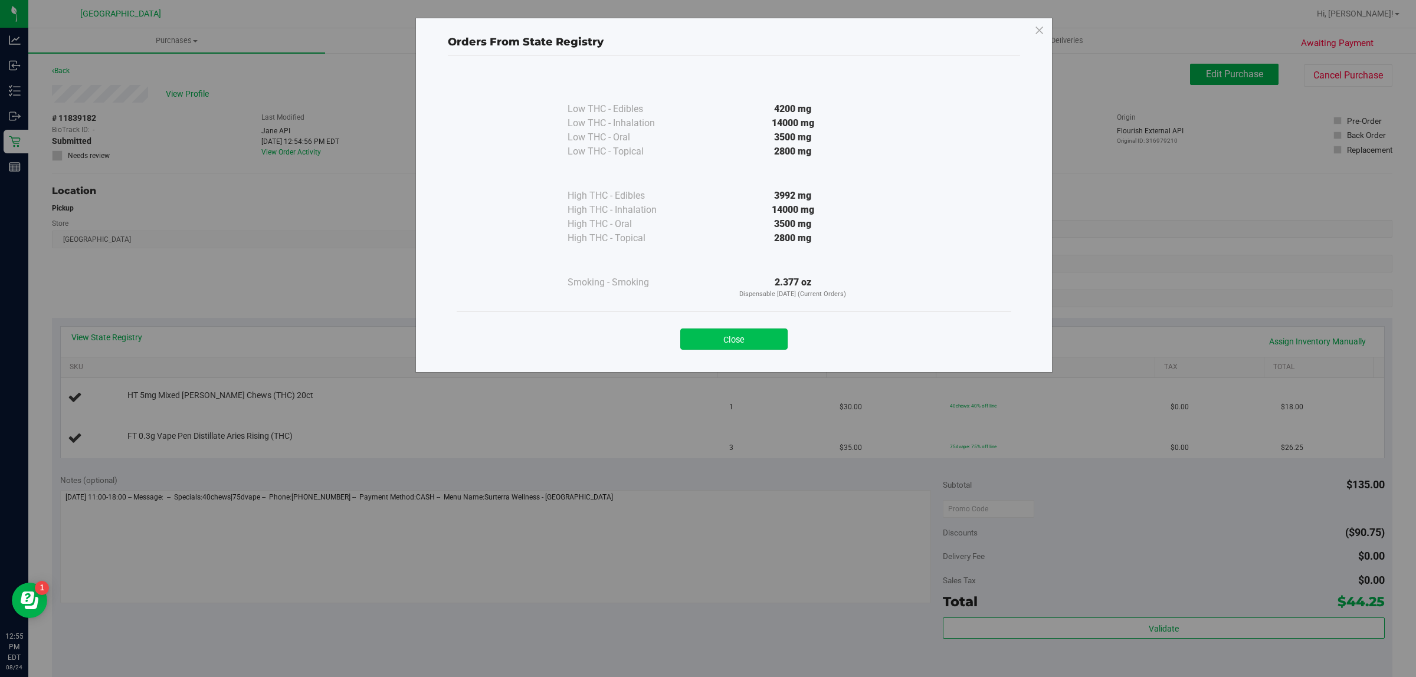
click at [696, 347] on button "Close" at bounding box center [733, 339] width 107 height 21
